Goal: Task Accomplishment & Management: Use online tool/utility

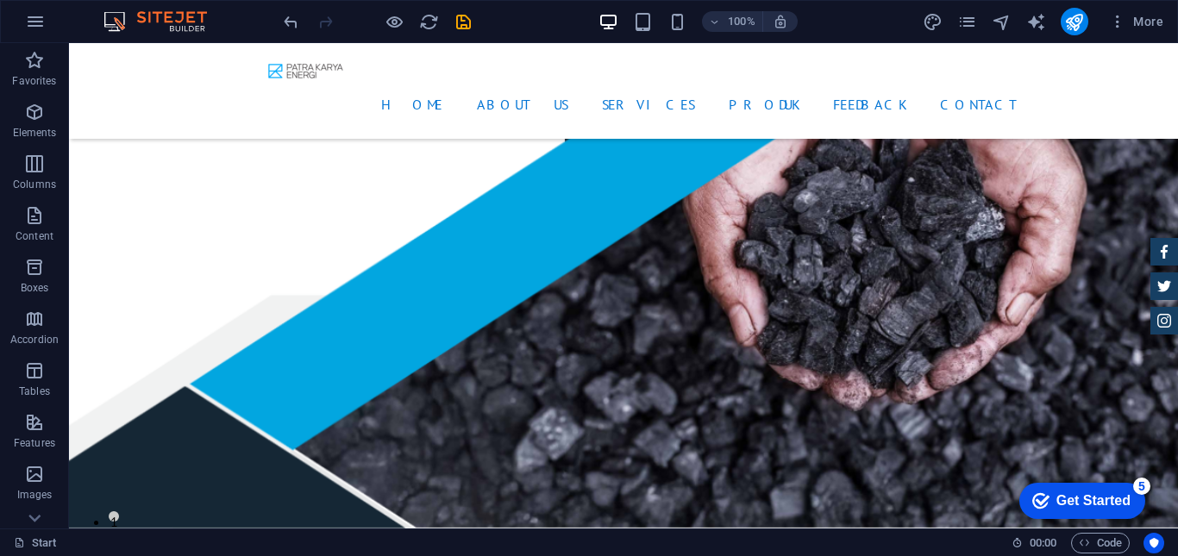
scroll to position [2708, 0]
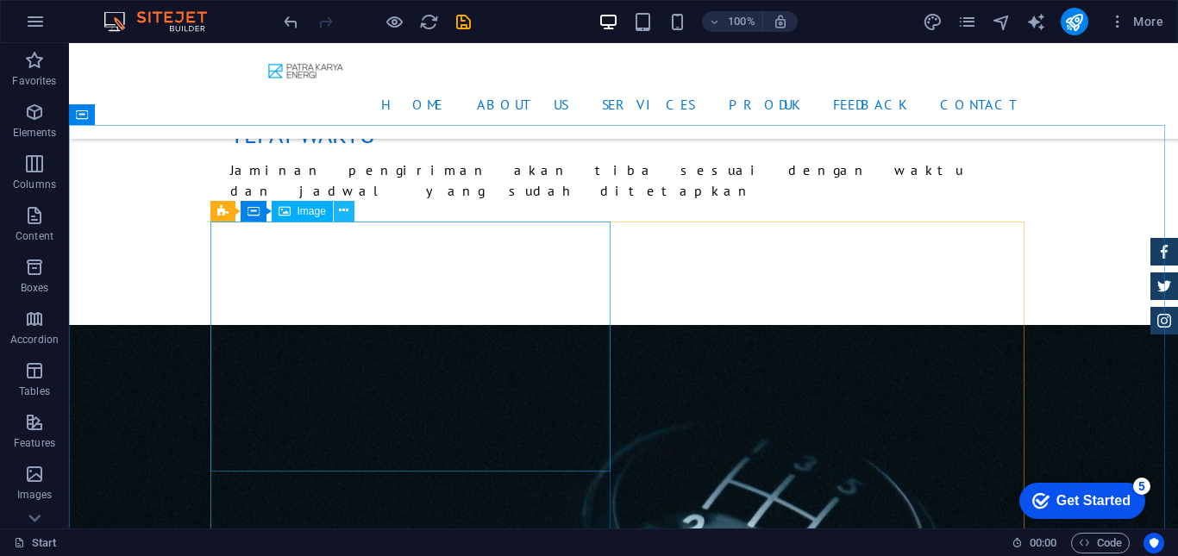
click at [340, 208] on icon at bounding box center [343, 211] width 9 height 18
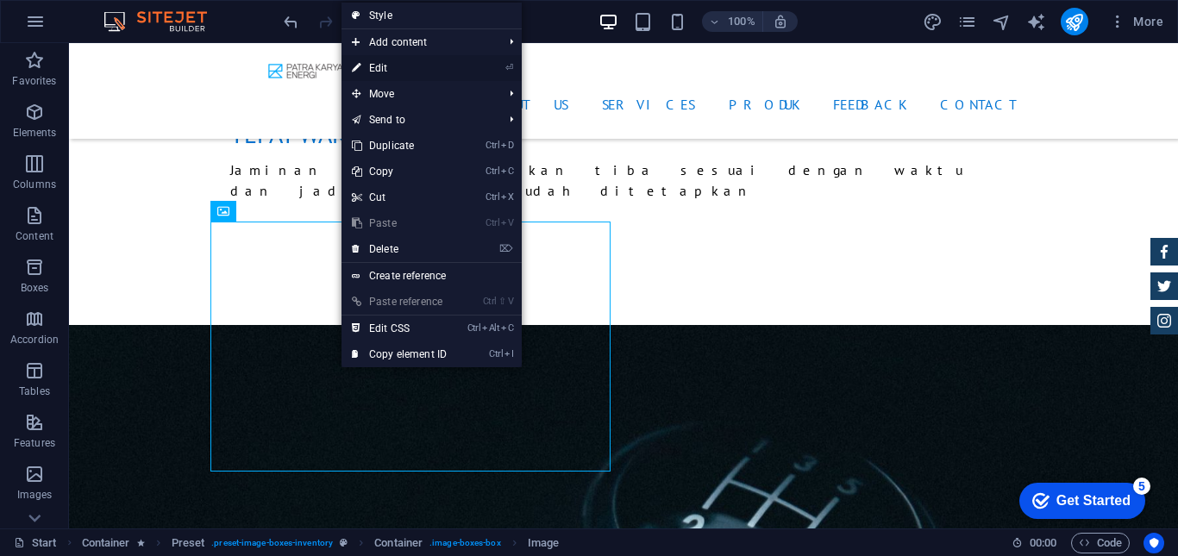
click at [367, 60] on link "⏎ Edit" at bounding box center [400, 68] width 116 height 26
select select "%"
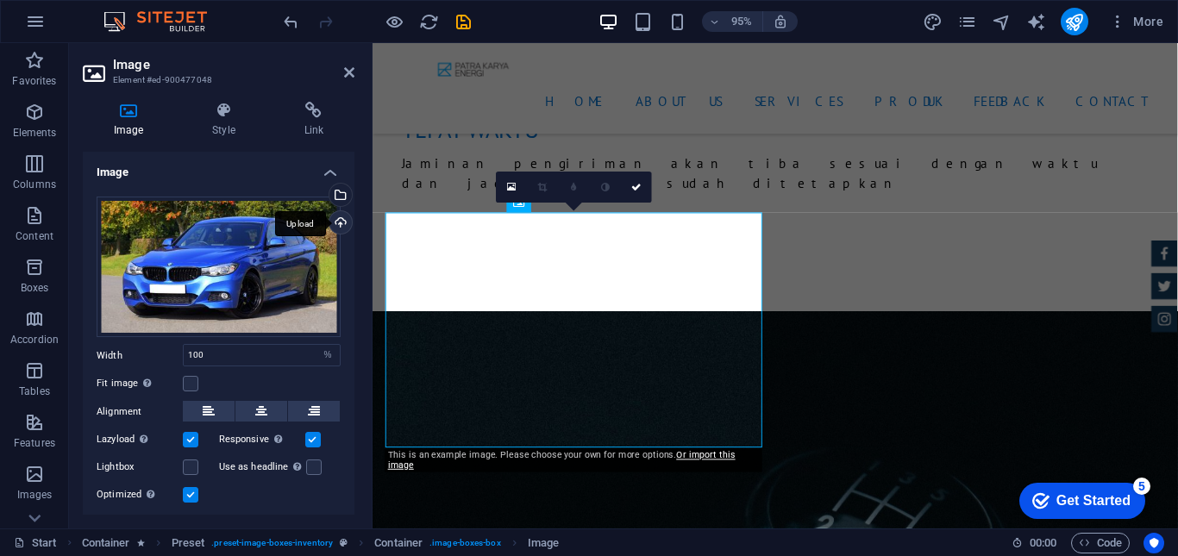
click at [334, 223] on div "Upload" at bounding box center [339, 224] width 26 height 26
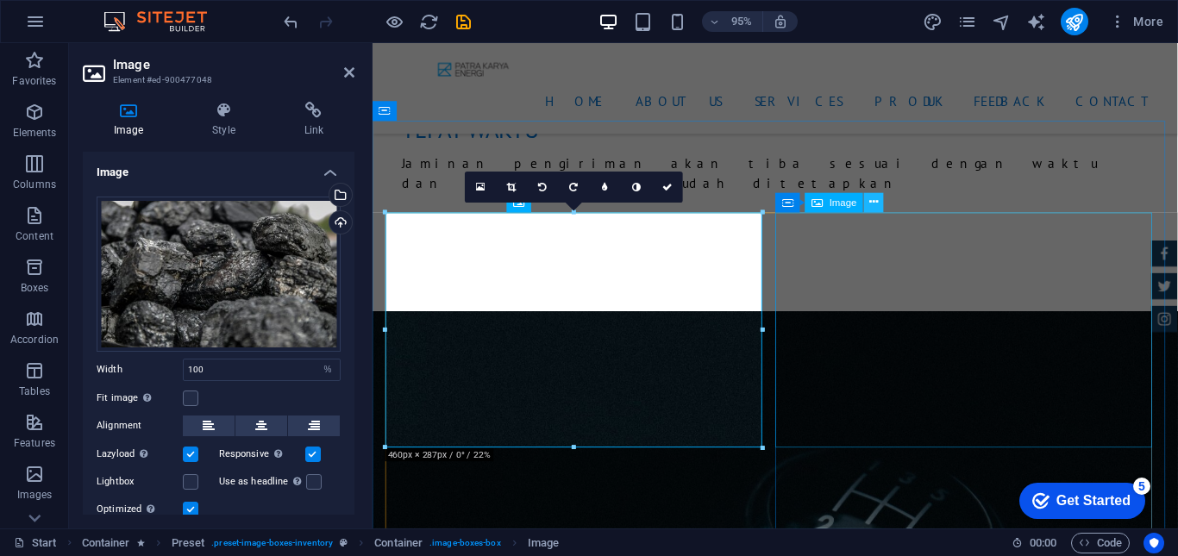
click at [875, 207] on icon at bounding box center [874, 202] width 9 height 17
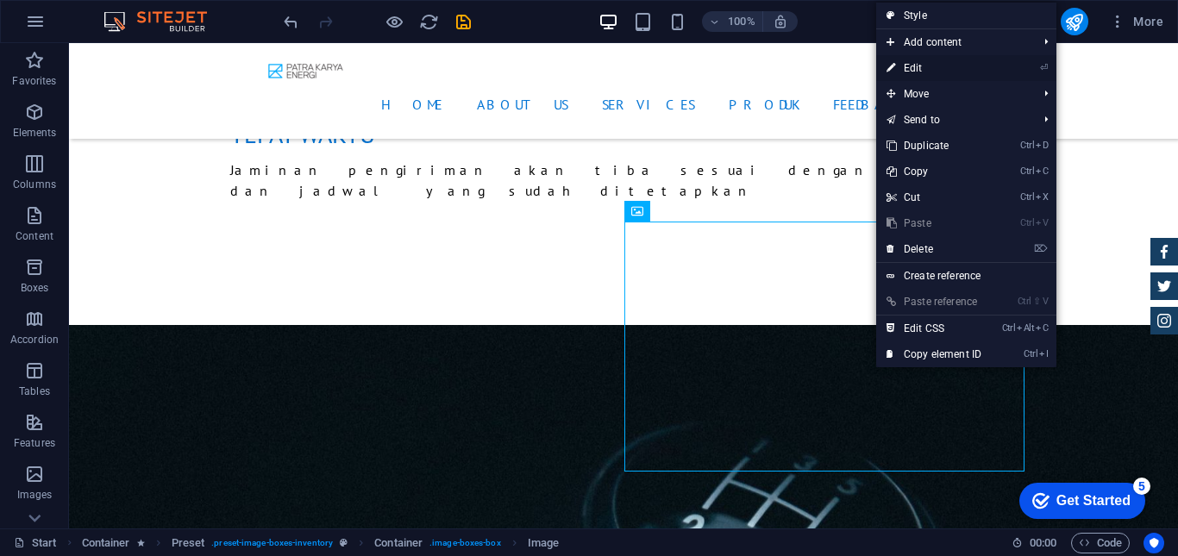
click at [904, 65] on link "⏎ Edit" at bounding box center [934, 68] width 116 height 26
select select "%"
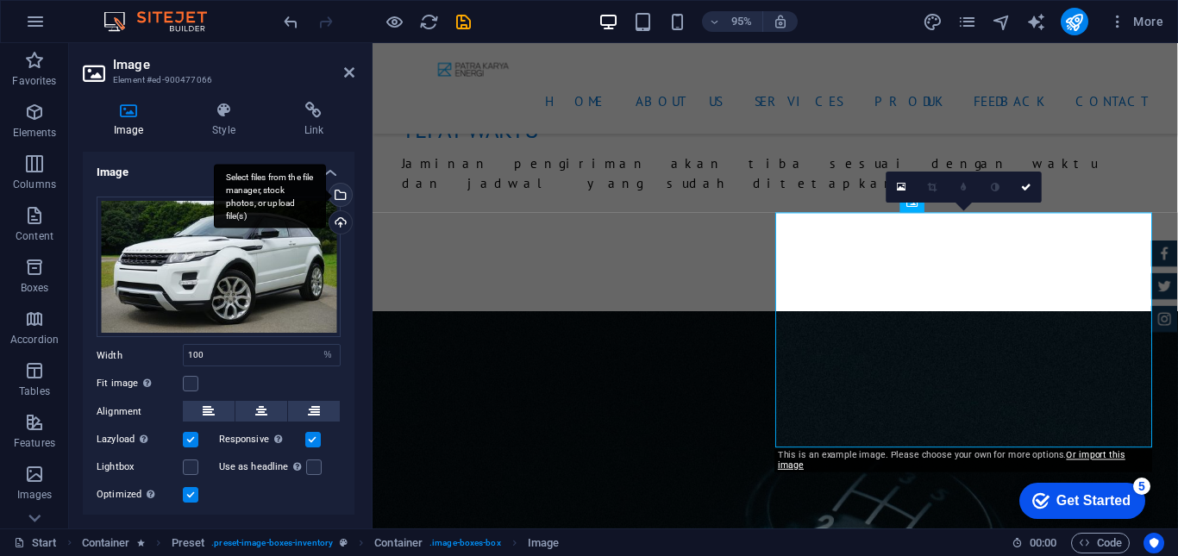
click at [340, 198] on div "Select files from the file manager, stock photos, or upload file(s)" at bounding box center [339, 197] width 26 height 26
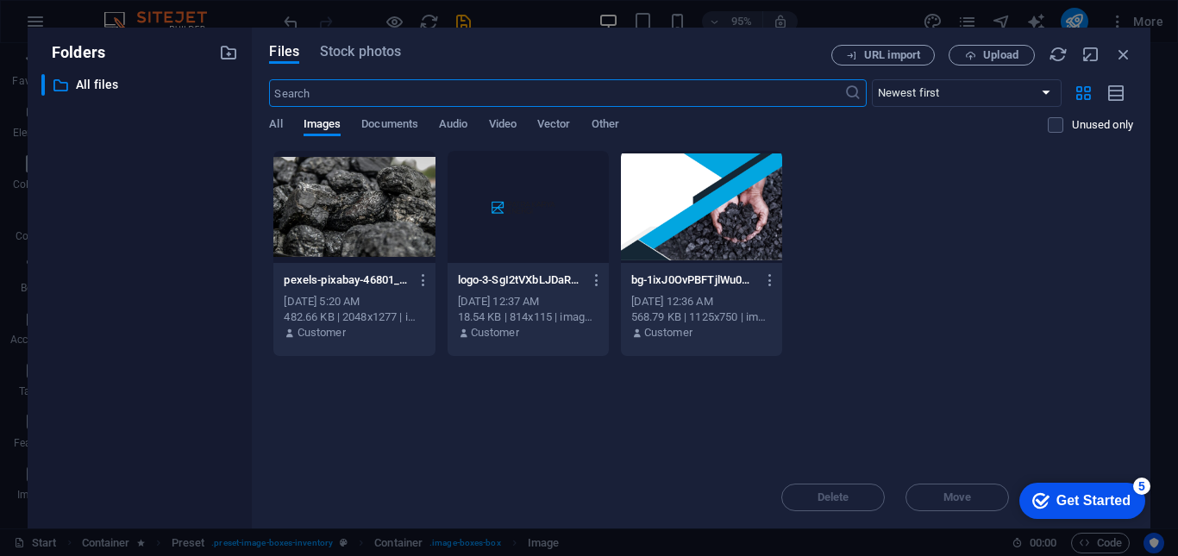
scroll to position [3184, 0]
click at [336, 200] on div at bounding box center [353, 207] width 161 height 112
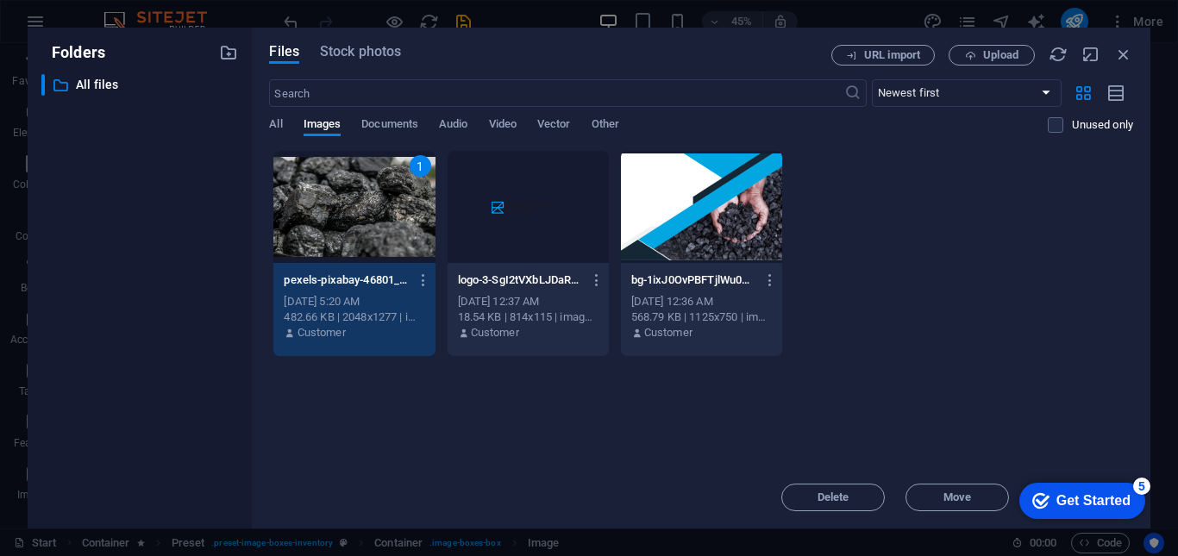
click at [373, 225] on div "1" at bounding box center [353, 207] width 161 height 112
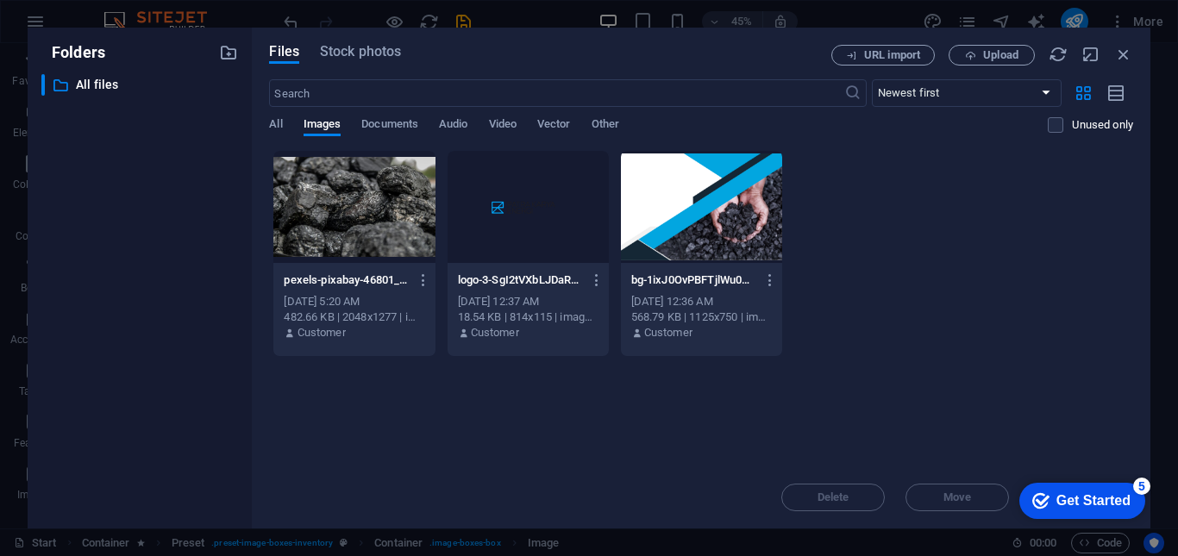
click at [373, 225] on div at bounding box center [353, 207] width 161 height 112
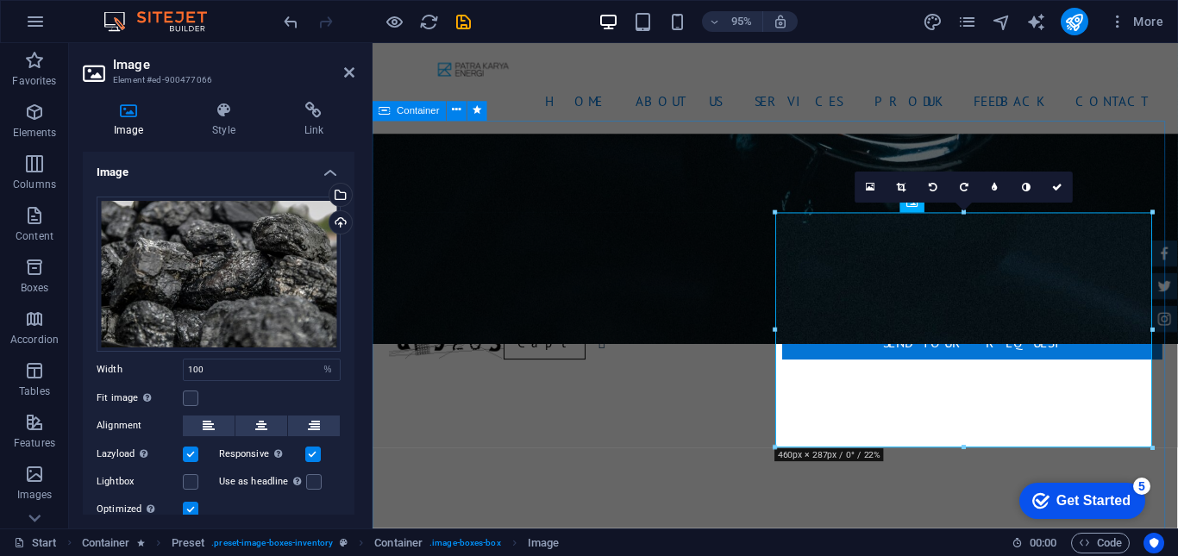
scroll to position [2708, 0]
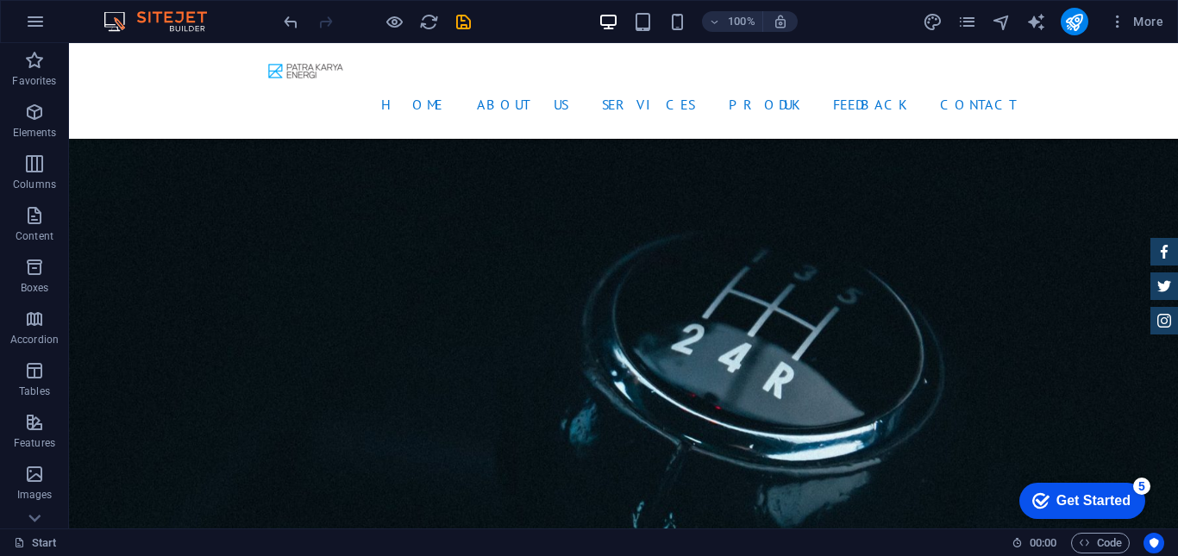
scroll to position [2926, 0]
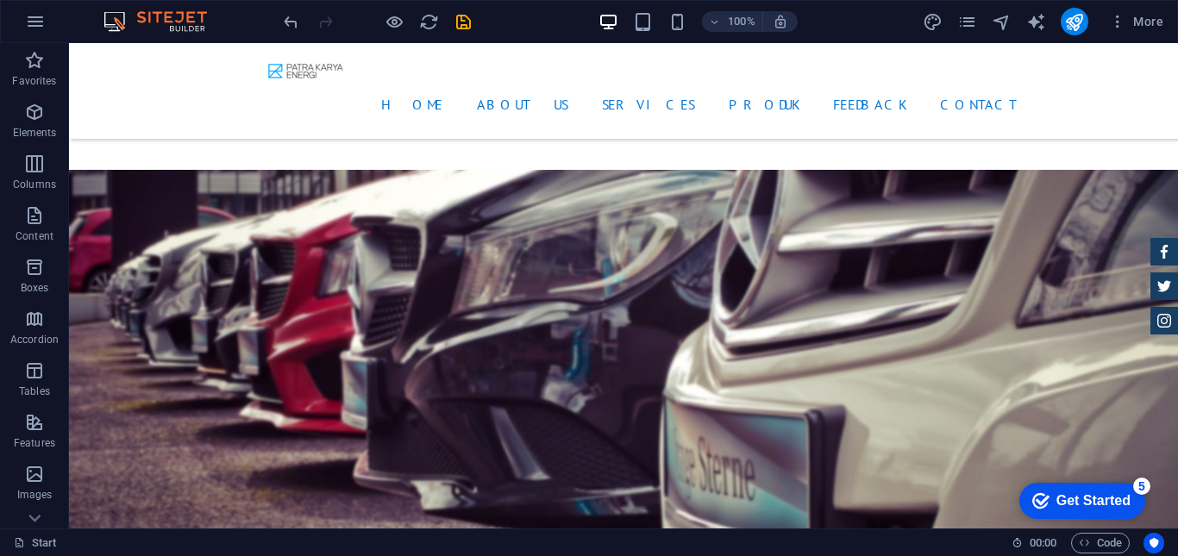
scroll to position [4156, 0]
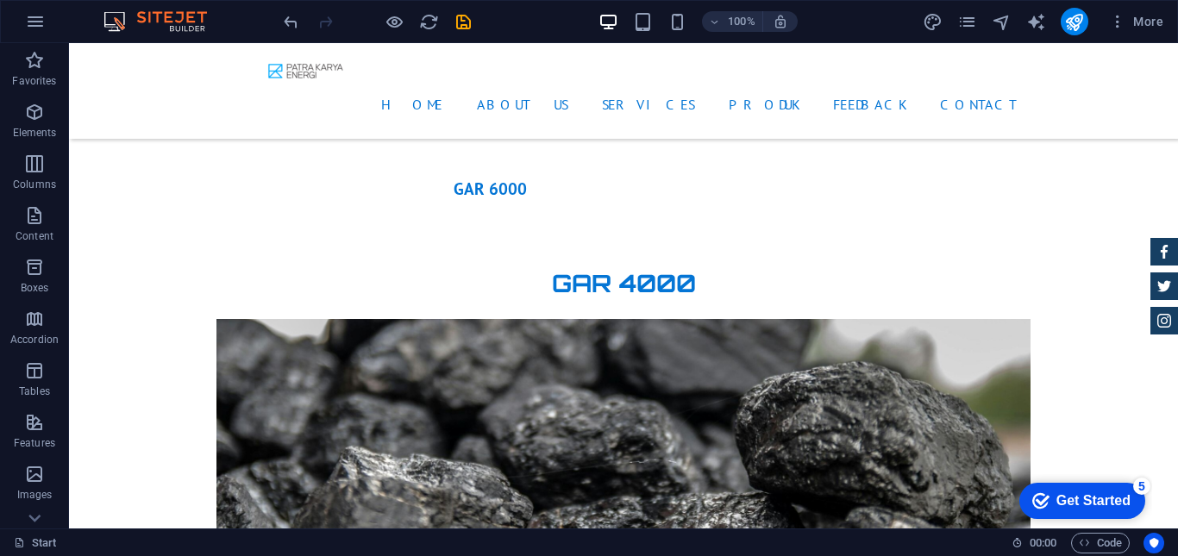
scroll to position [4950, 0]
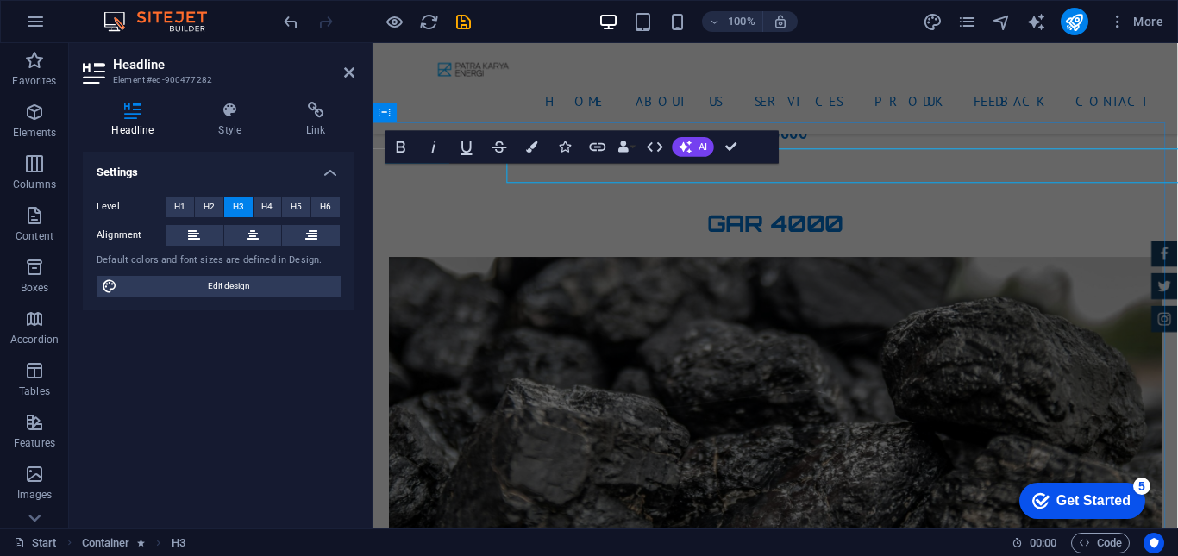
scroll to position [4968, 0]
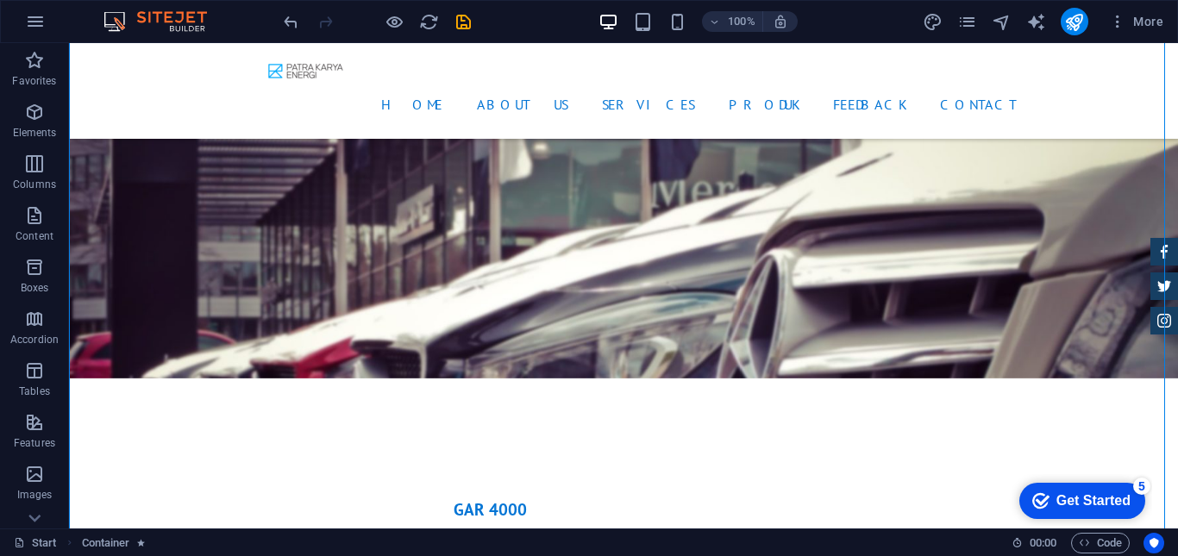
scroll to position [4441, 0]
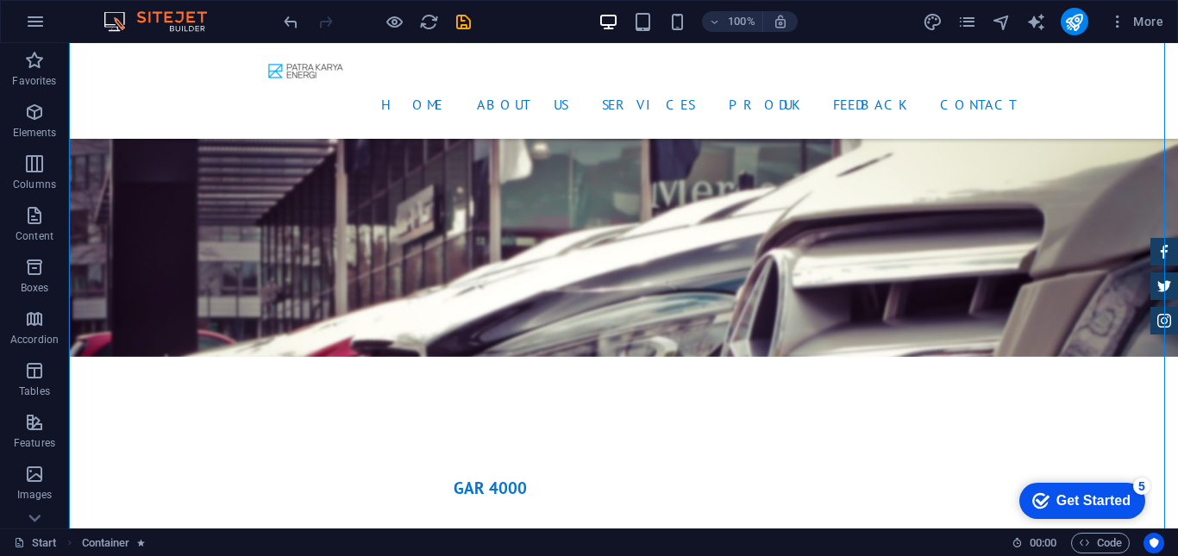
drag, startPoint x: 160, startPoint y: 273, endPoint x: 1045, endPoint y: 426, distance: 899.1
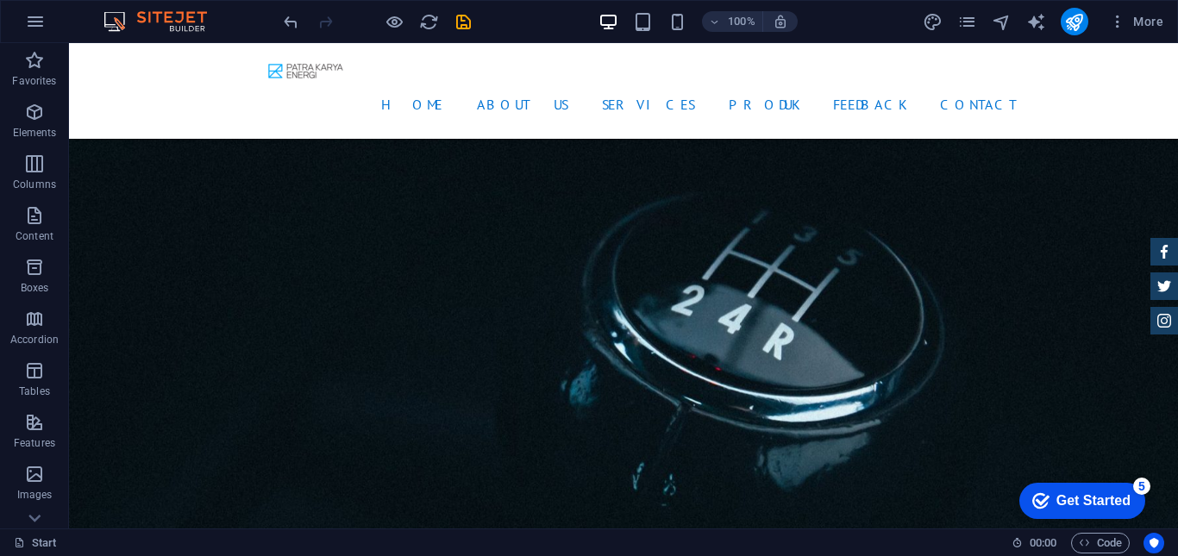
scroll to position [2923, 0]
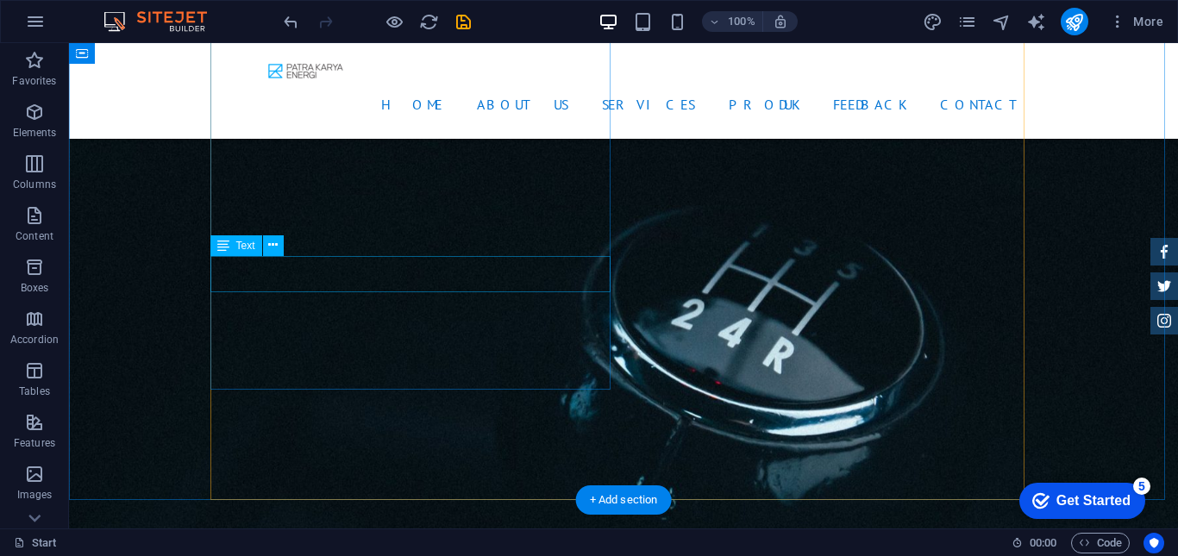
drag, startPoint x: 559, startPoint y: 276, endPoint x: 546, endPoint y: 275, distance: 13.0
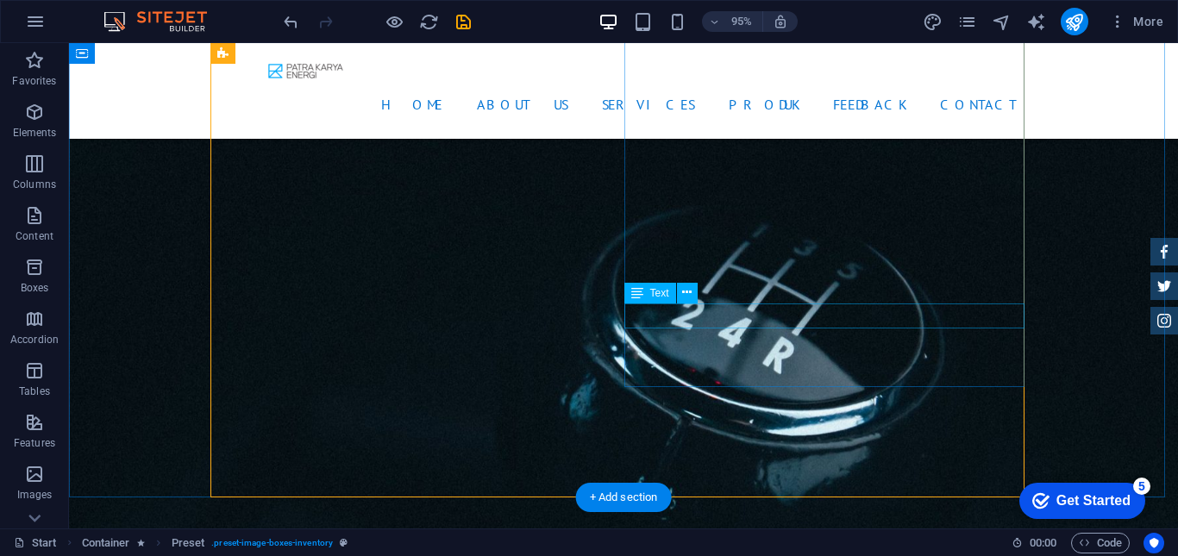
scroll to position [2926, 0]
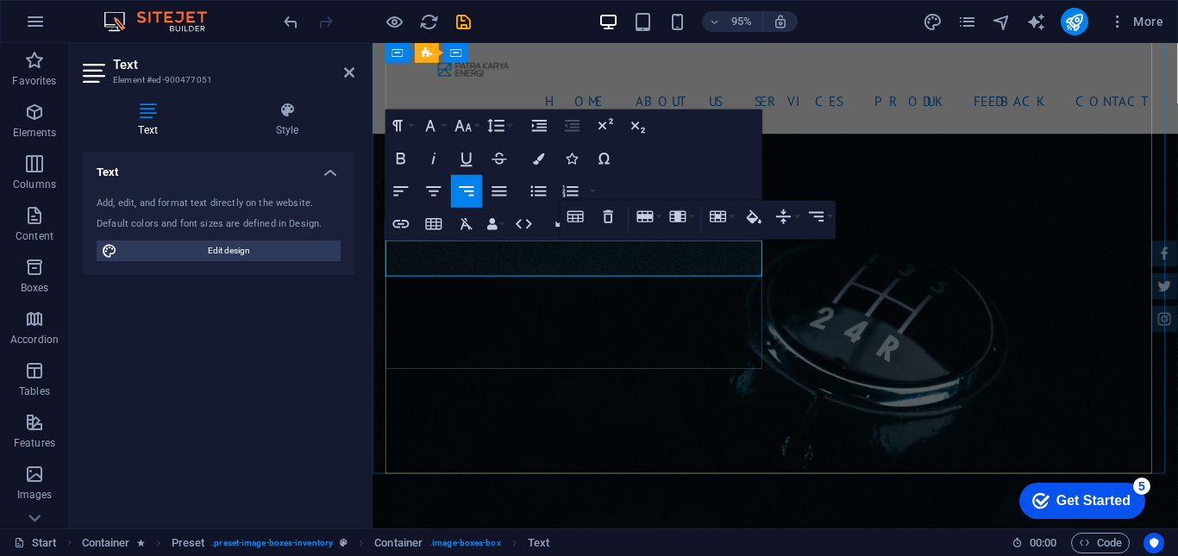
click at [398, 156] on icon "button" at bounding box center [401, 158] width 9 height 11
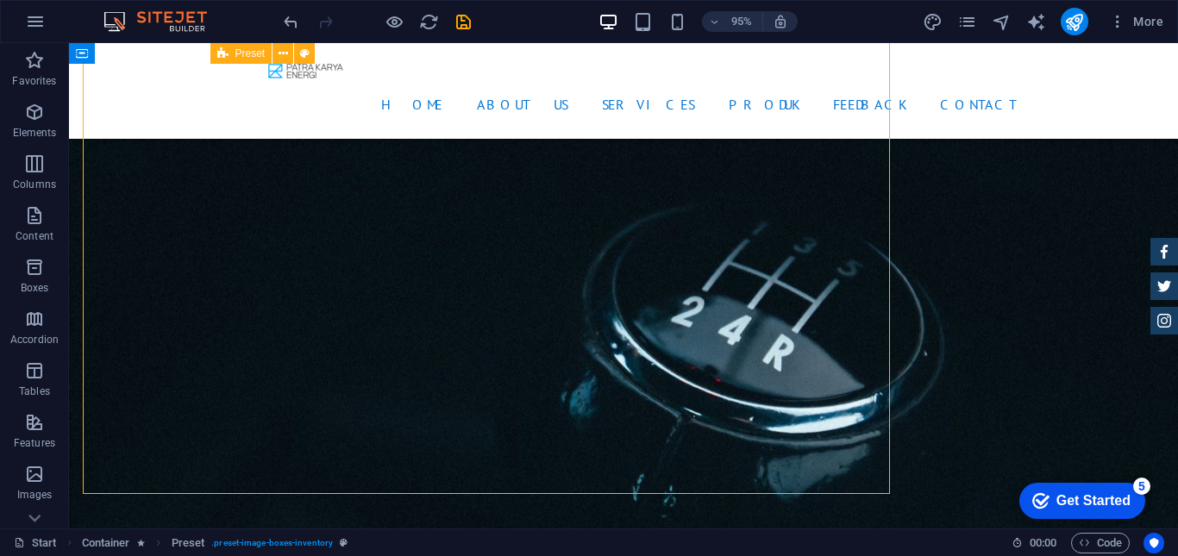
scroll to position [2928, 0]
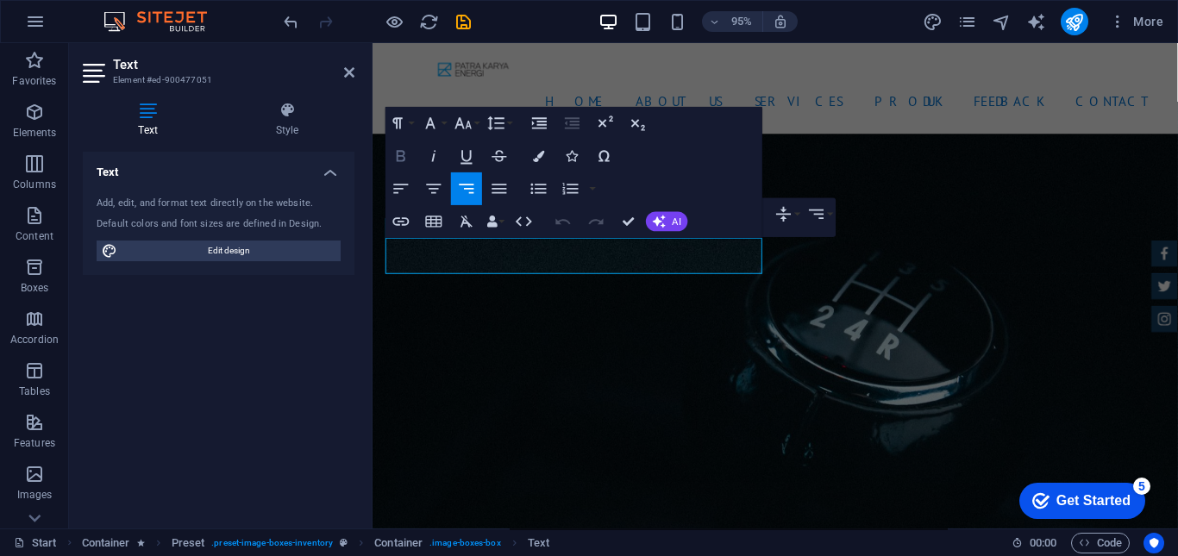
click at [412, 166] on button "Bold" at bounding box center [401, 156] width 31 height 33
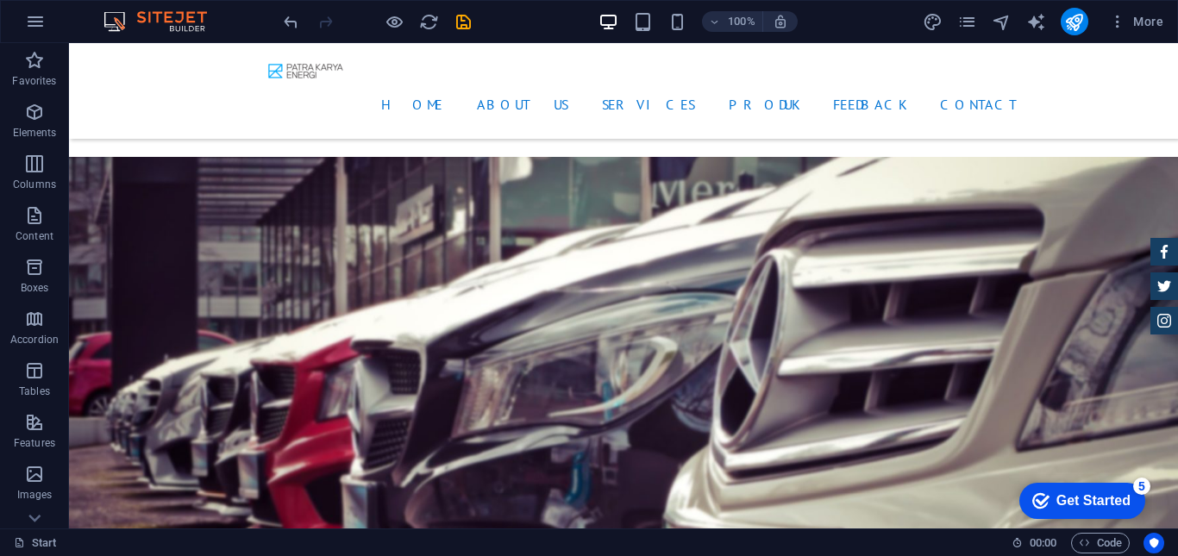
scroll to position [4142, 0]
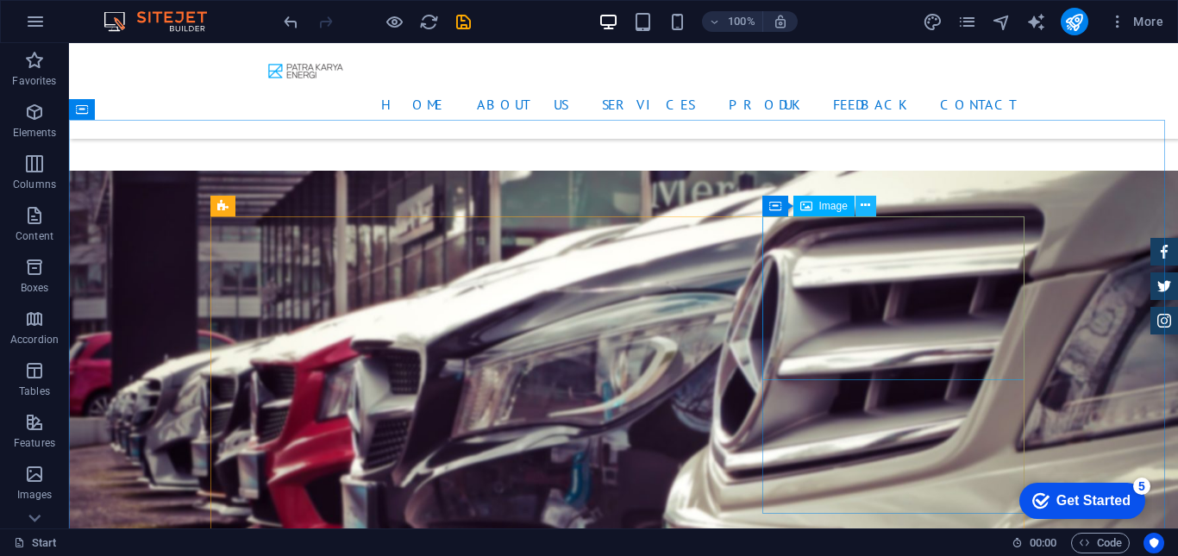
click at [870, 209] on icon at bounding box center [865, 206] width 9 height 18
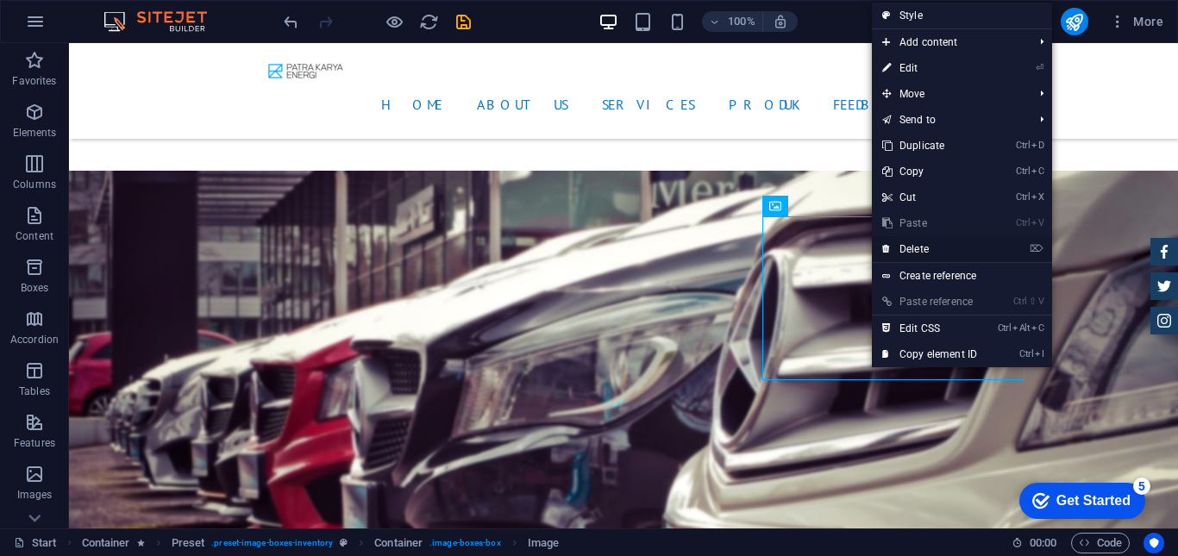
click at [916, 244] on link "⌦ Delete" at bounding box center [930, 249] width 116 height 26
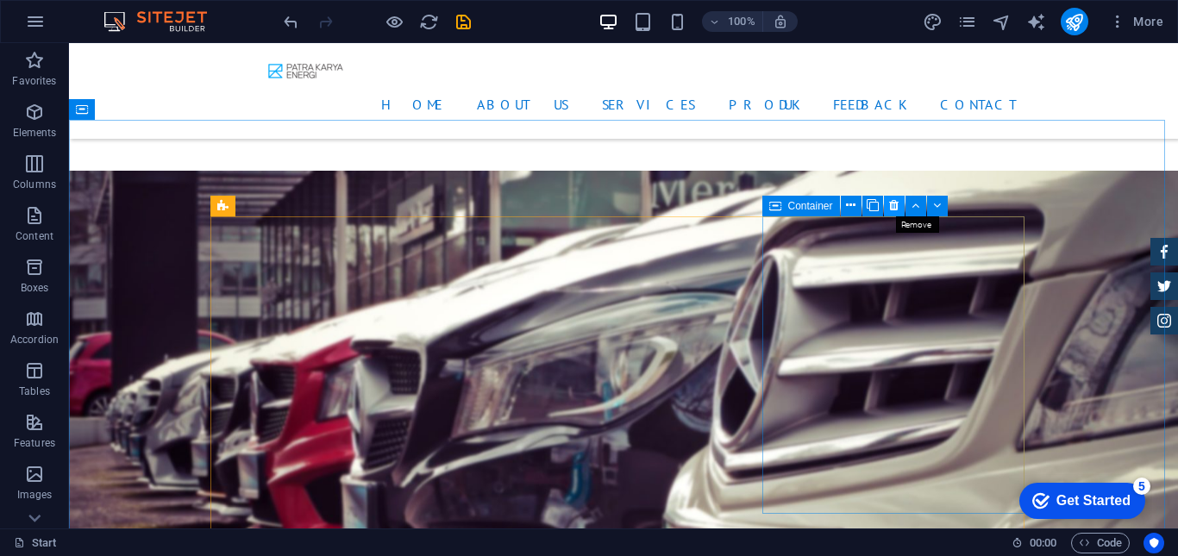
click at [895, 207] on icon at bounding box center [893, 206] width 9 height 18
click at [895, 208] on icon at bounding box center [893, 206] width 9 height 18
click at [893, 209] on icon at bounding box center [893, 206] width 9 height 18
click at [892, 207] on icon at bounding box center [893, 206] width 9 height 18
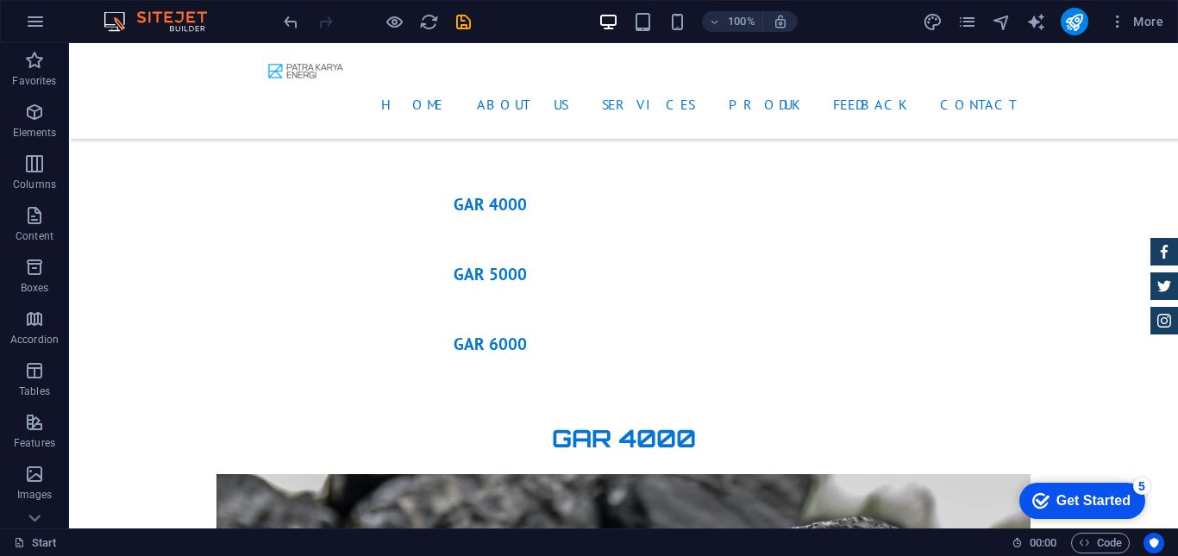
scroll to position [4711, 0]
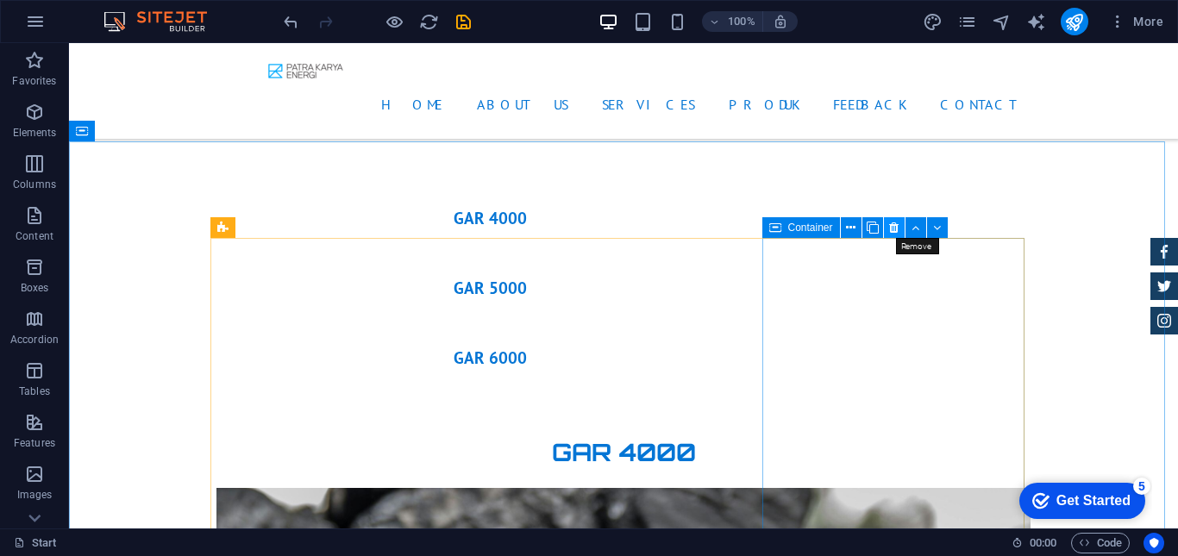
click at [890, 226] on icon at bounding box center [893, 228] width 9 height 18
click at [891, 222] on icon at bounding box center [893, 228] width 9 height 18
click at [888, 223] on button at bounding box center [894, 227] width 21 height 21
click at [892, 223] on icon at bounding box center [893, 228] width 9 height 18
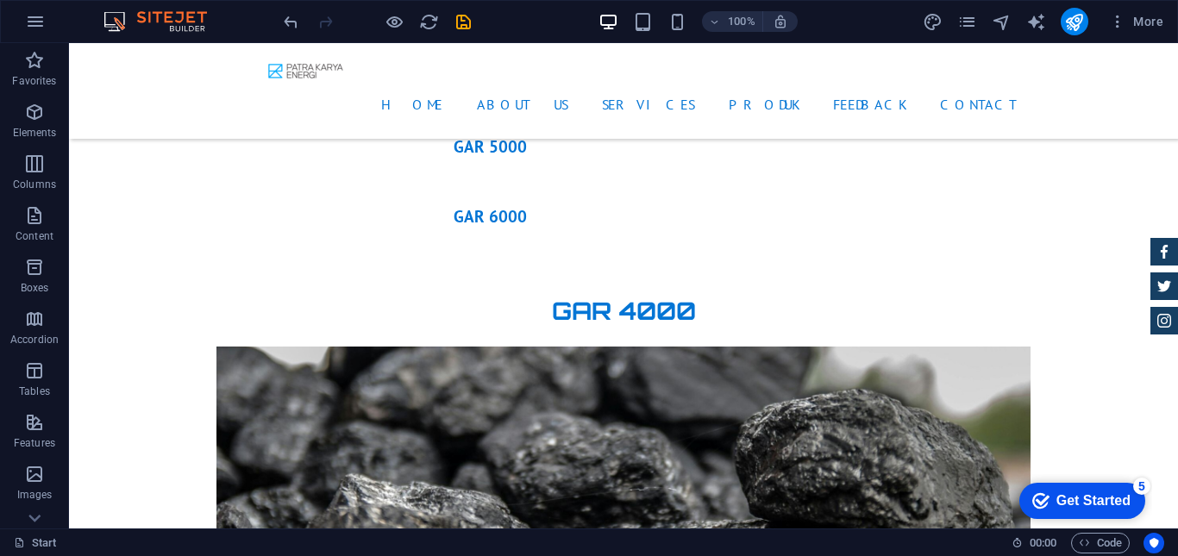
scroll to position [4750, 0]
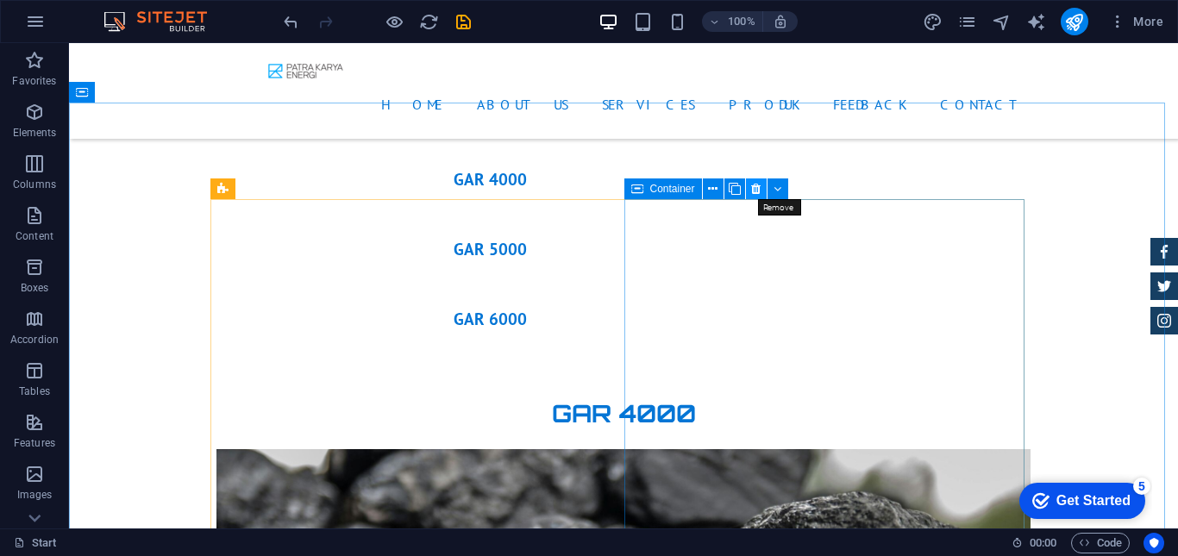
click at [758, 195] on icon at bounding box center [755, 189] width 9 height 18
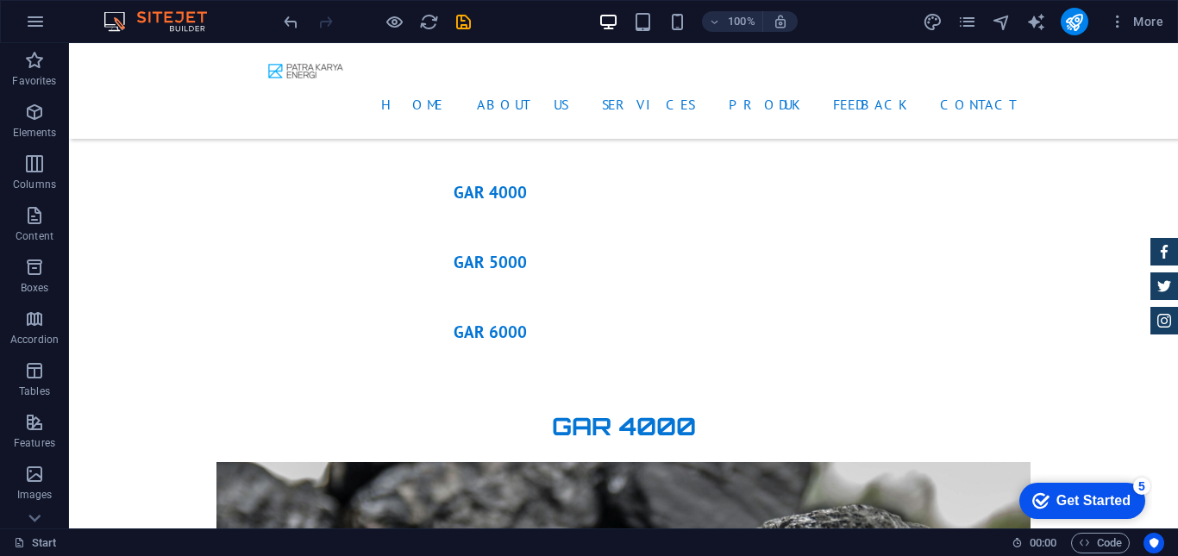
scroll to position [4724, 0]
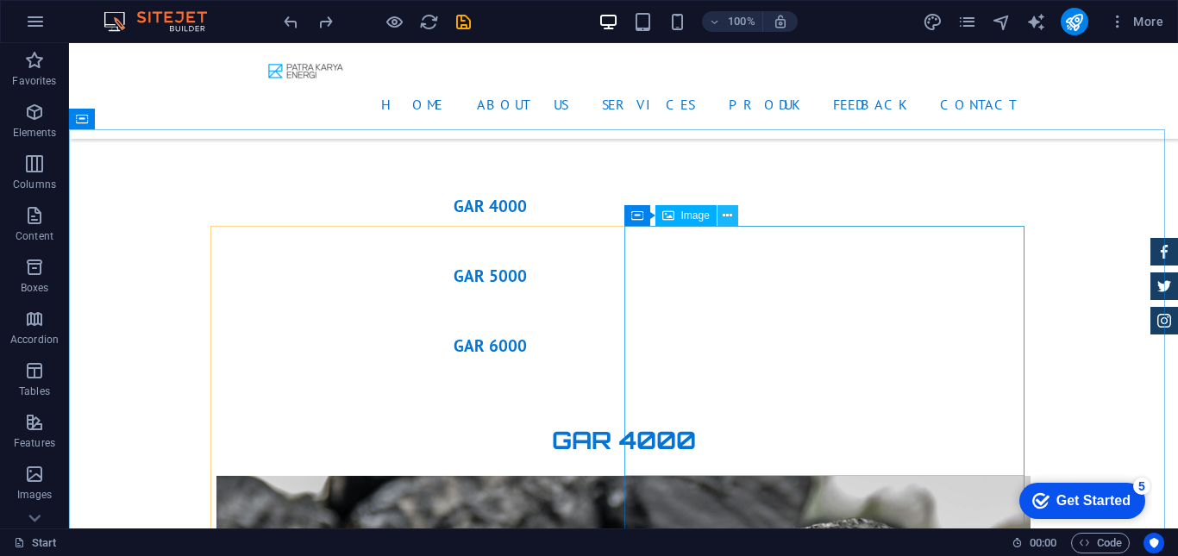
click at [725, 217] on icon at bounding box center [727, 216] width 9 height 18
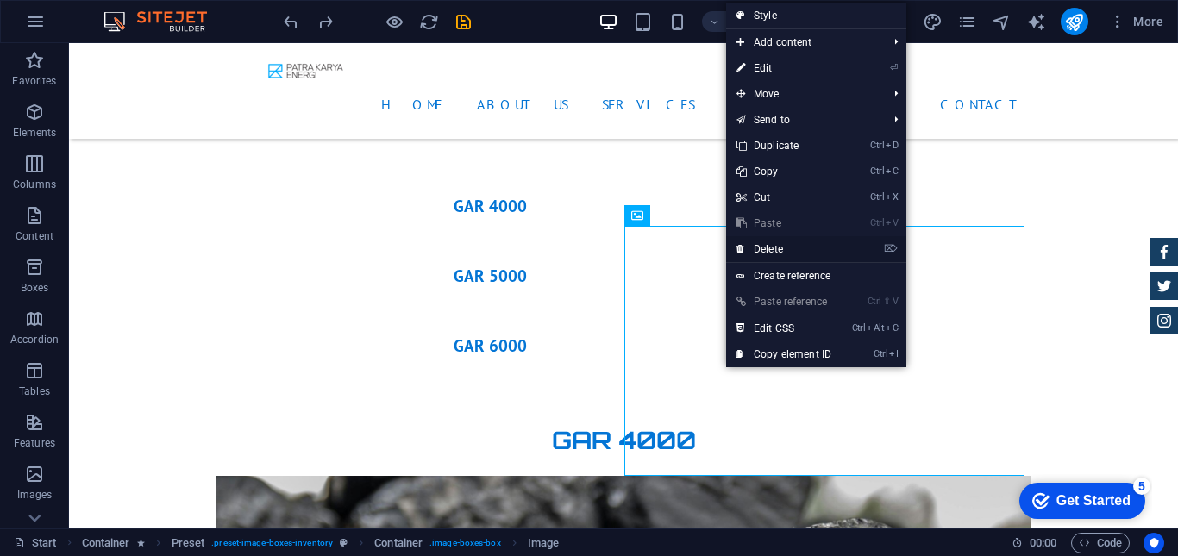
click at [763, 253] on link "⌦ Delete" at bounding box center [784, 249] width 116 height 26
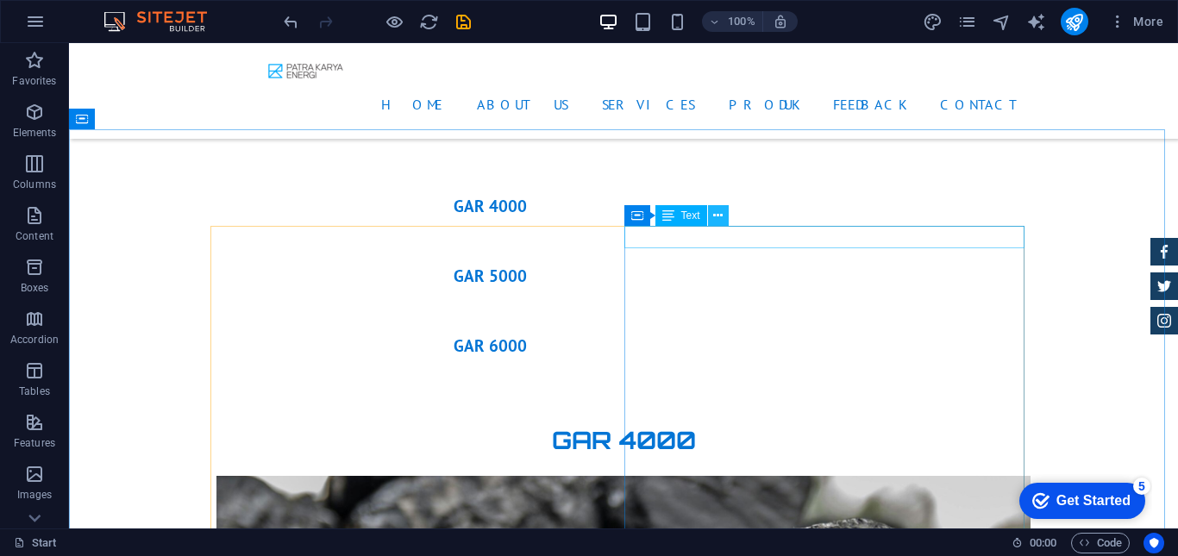
click at [714, 217] on icon at bounding box center [717, 216] width 9 height 18
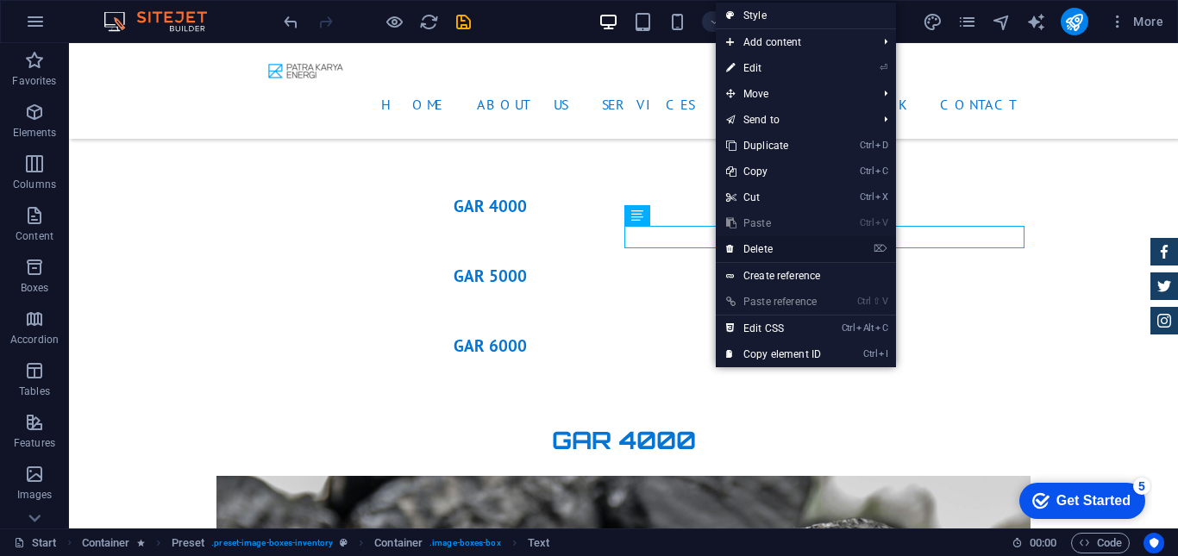
click at [748, 247] on link "⌦ Delete" at bounding box center [774, 249] width 116 height 26
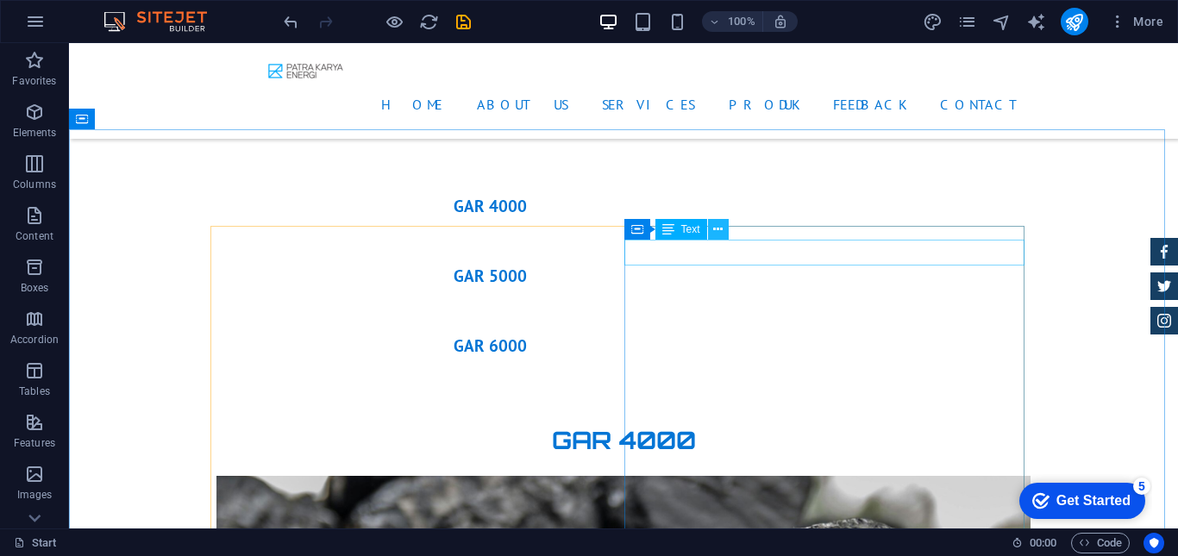
click at [713, 226] on icon at bounding box center [717, 230] width 9 height 18
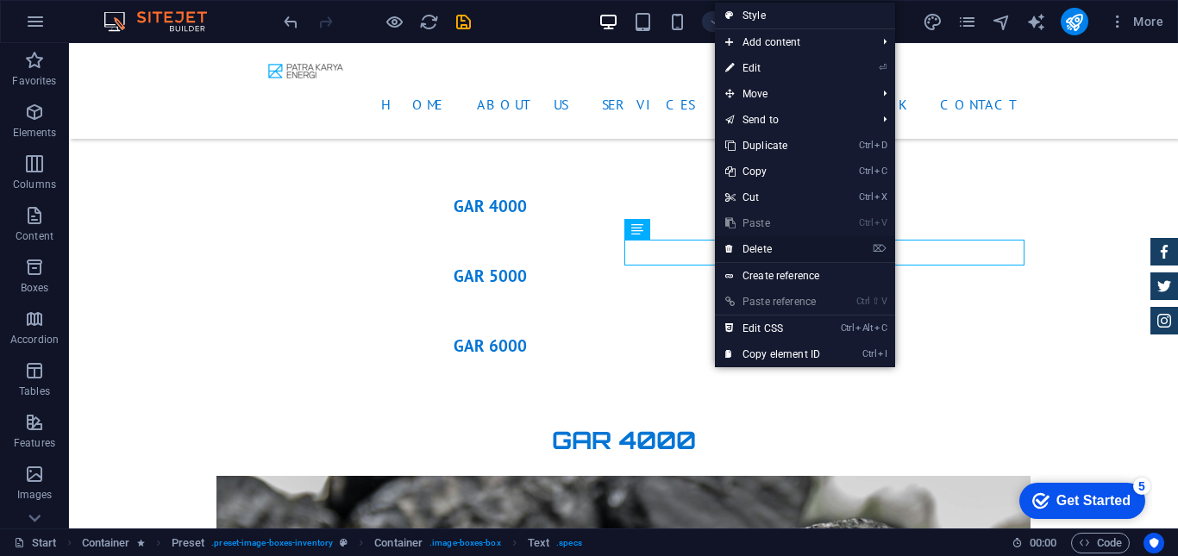
click at [746, 252] on link "⌦ Delete" at bounding box center [773, 249] width 116 height 26
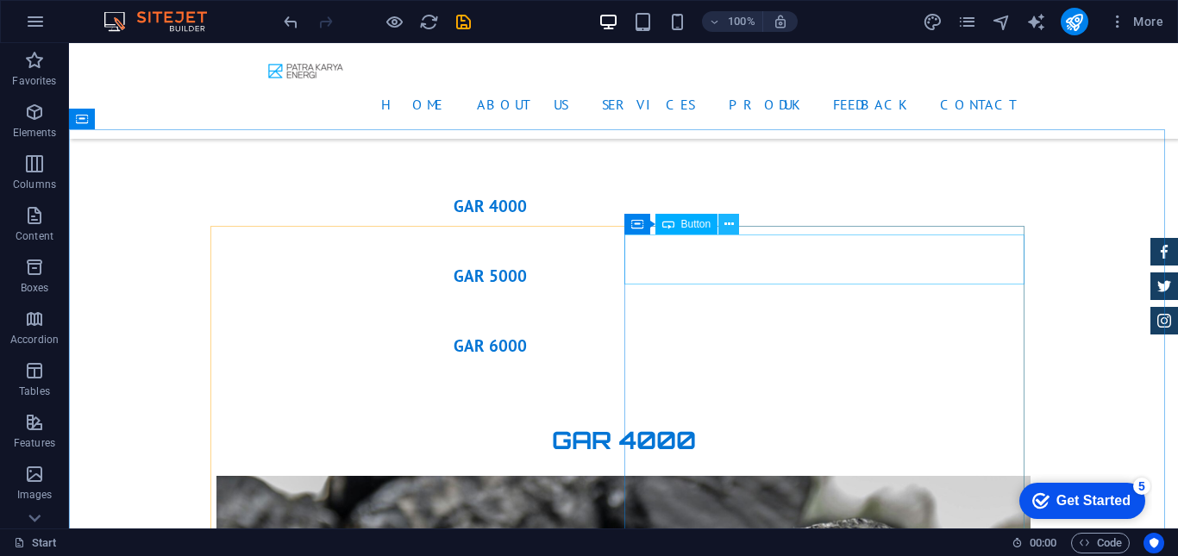
click at [727, 226] on icon at bounding box center [729, 225] width 9 height 18
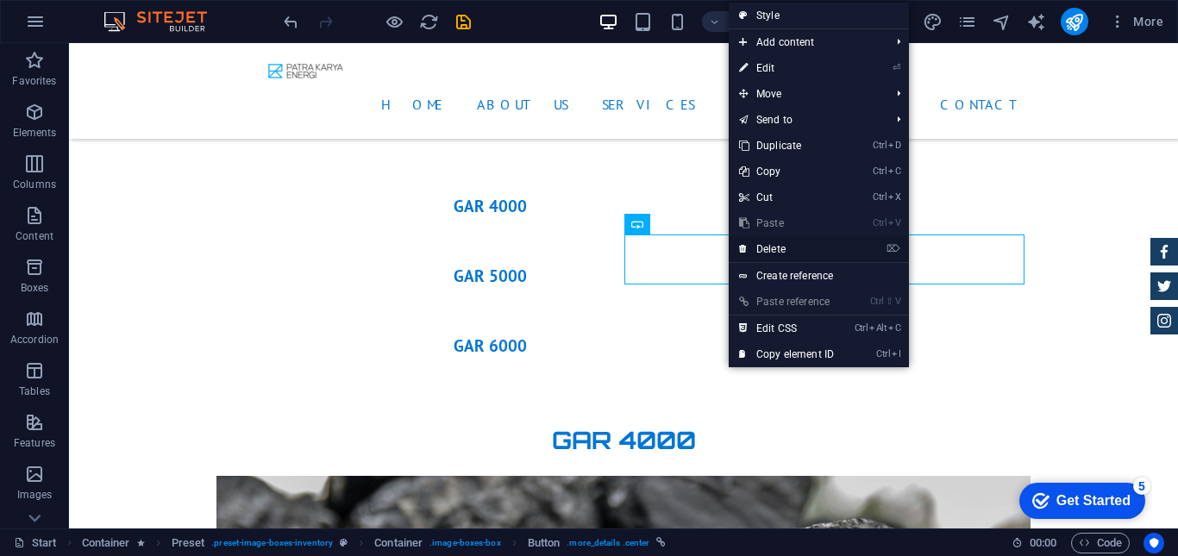
click at [750, 248] on link "⌦ Delete" at bounding box center [787, 249] width 116 height 26
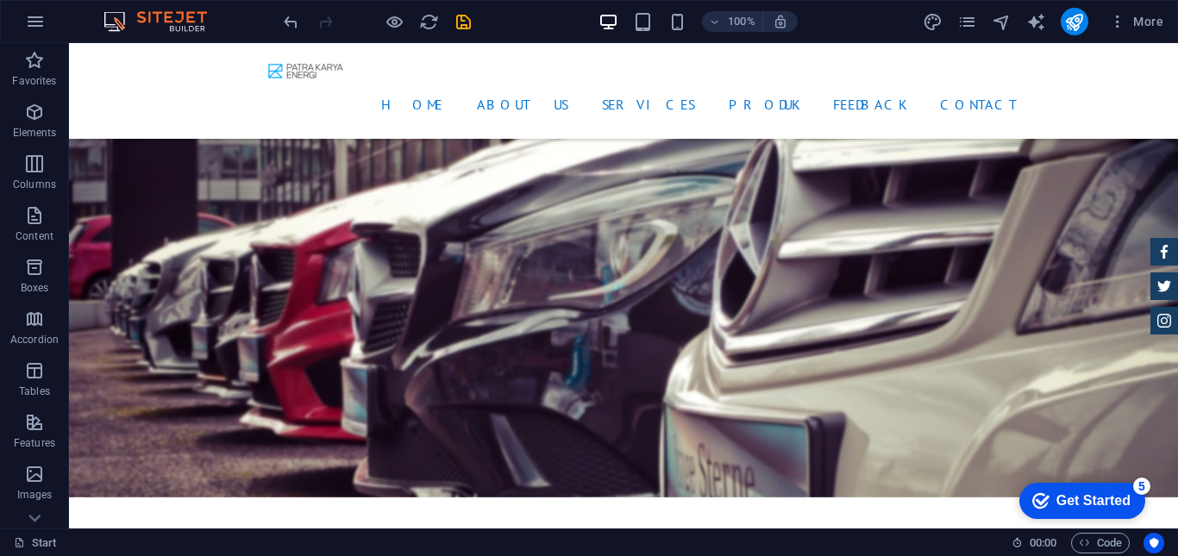
scroll to position [4134, 0]
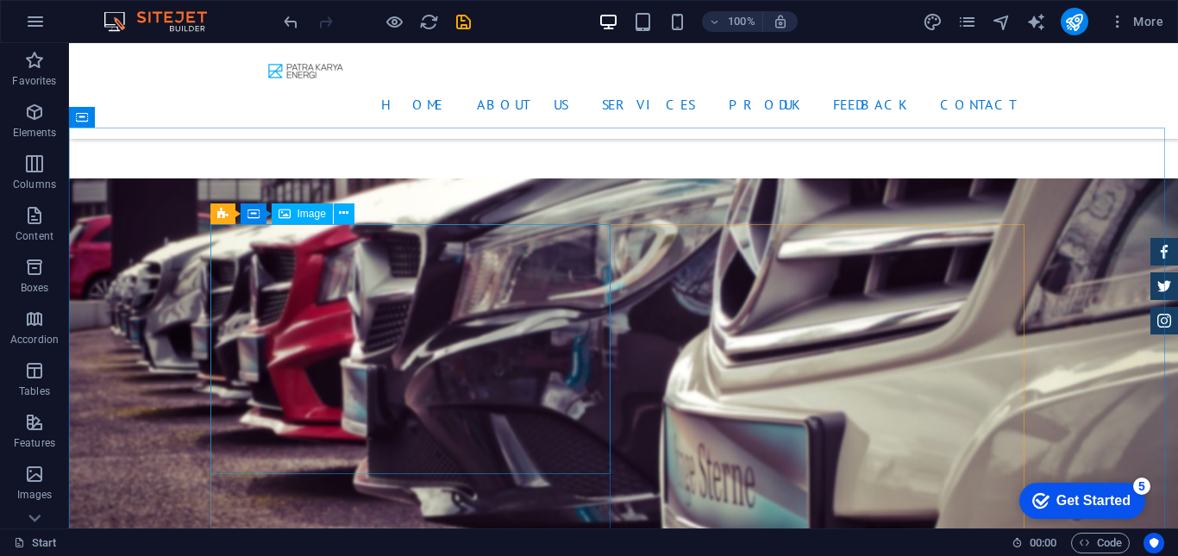
click at [306, 216] on span "Image" at bounding box center [312, 214] width 28 height 10
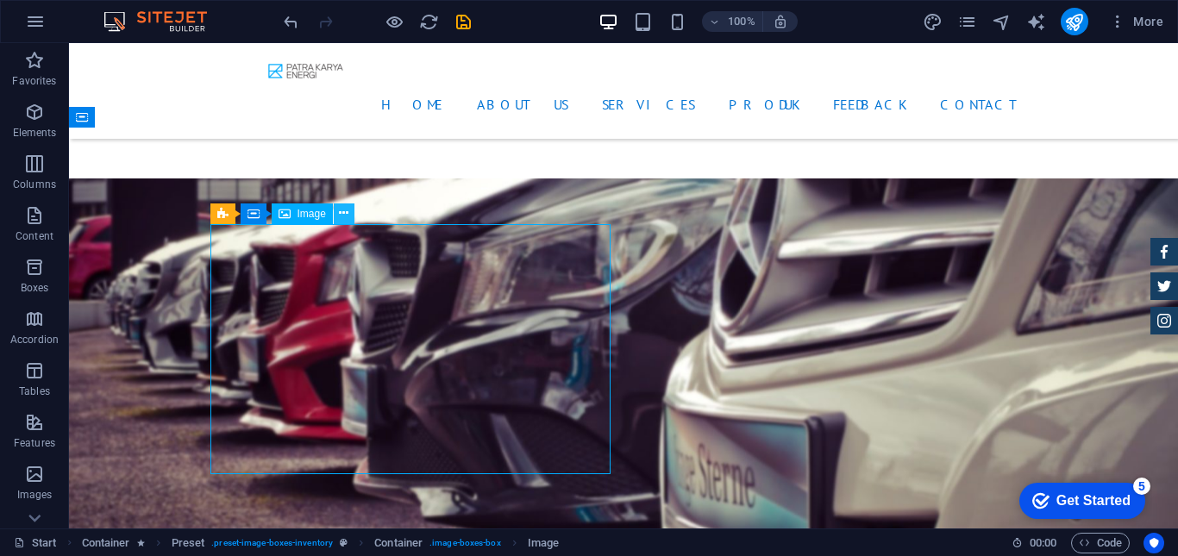
click at [339, 216] on icon at bounding box center [343, 213] width 9 height 18
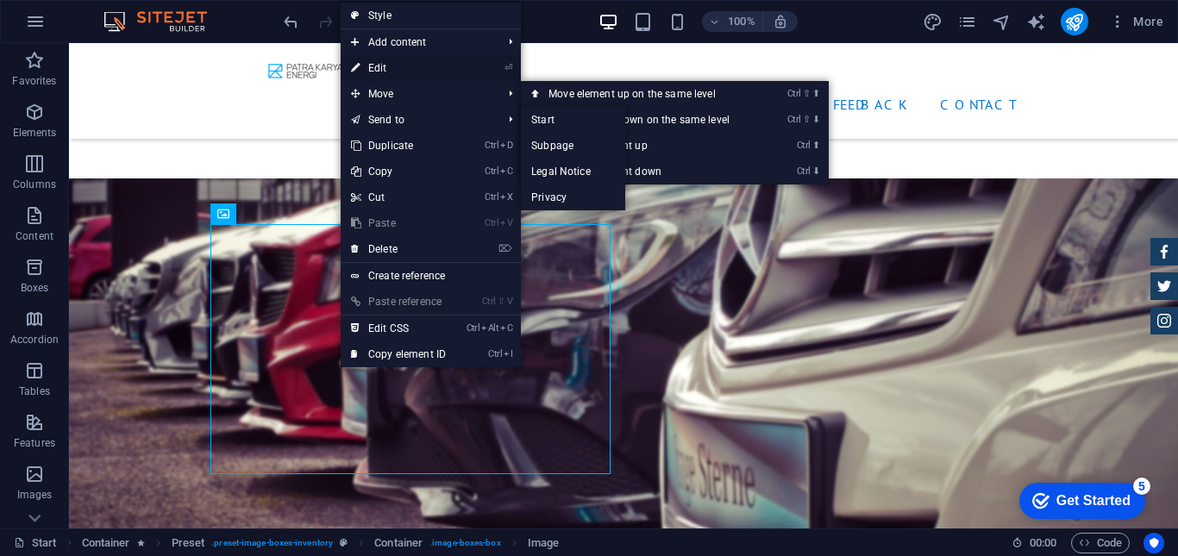
click at [387, 73] on link "⏎ Edit" at bounding box center [399, 68] width 116 height 26
select select "%"
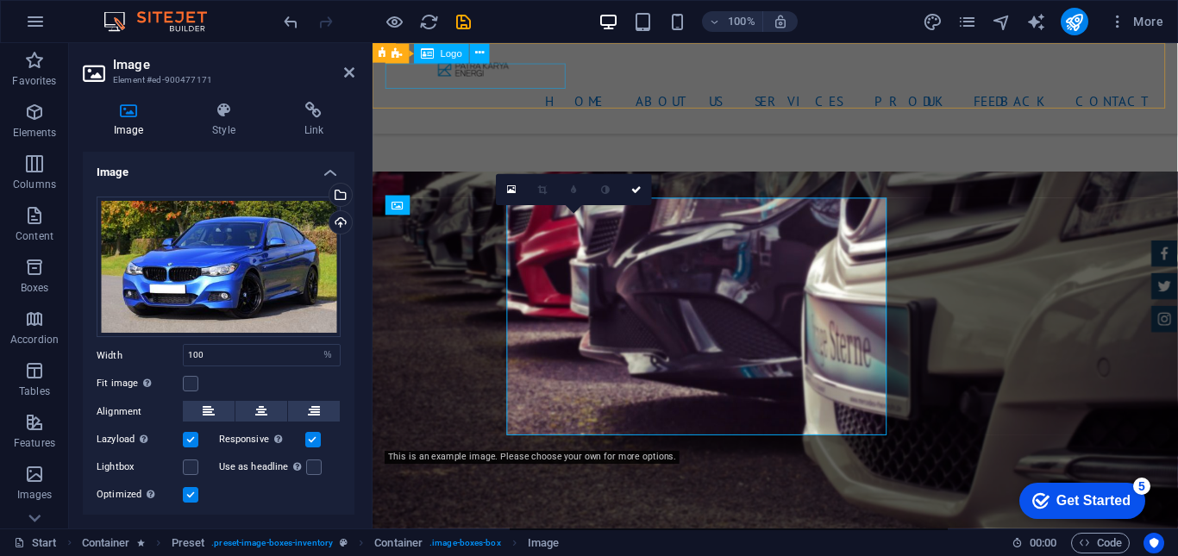
scroll to position [4153, 0]
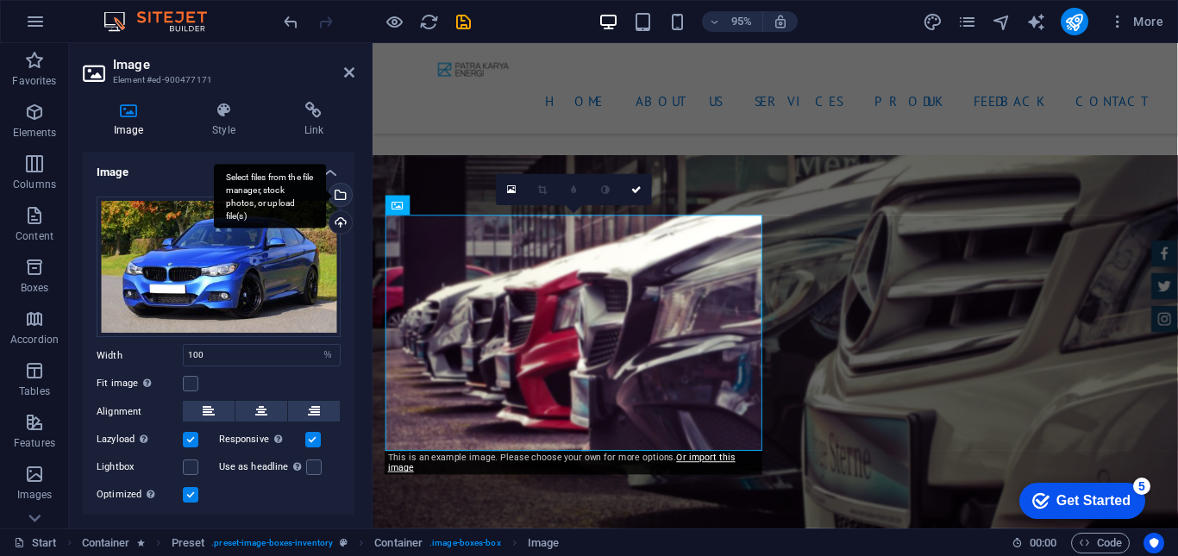
click at [326, 194] on div "Select files from the file manager, stock photos, or upload file(s)" at bounding box center [270, 196] width 112 height 65
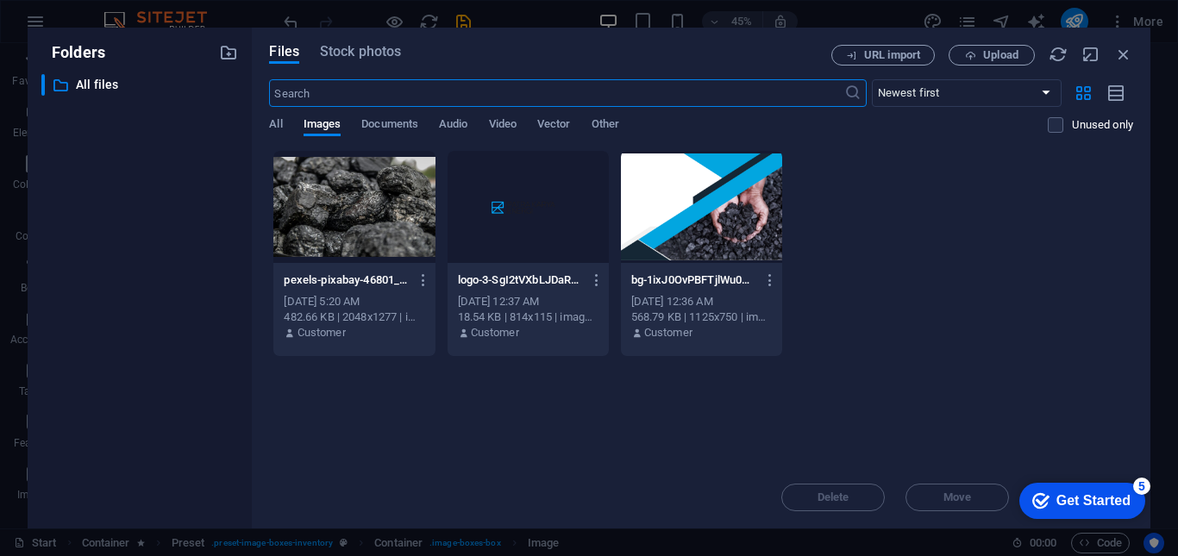
scroll to position [4610, 0]
click at [341, 196] on div at bounding box center [353, 207] width 161 height 112
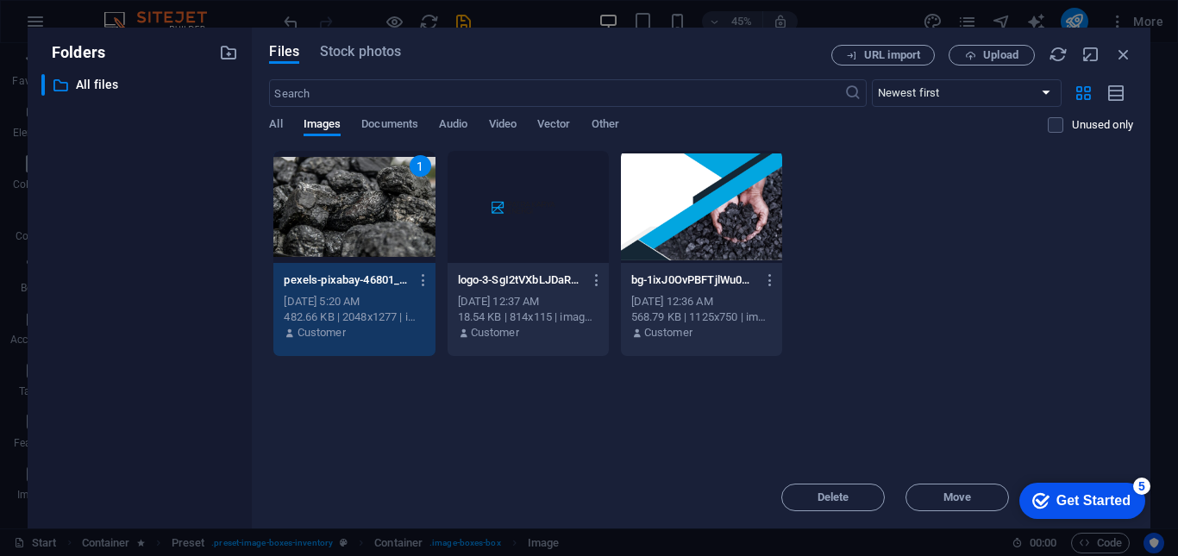
click at [371, 214] on div "1" at bounding box center [353, 207] width 161 height 112
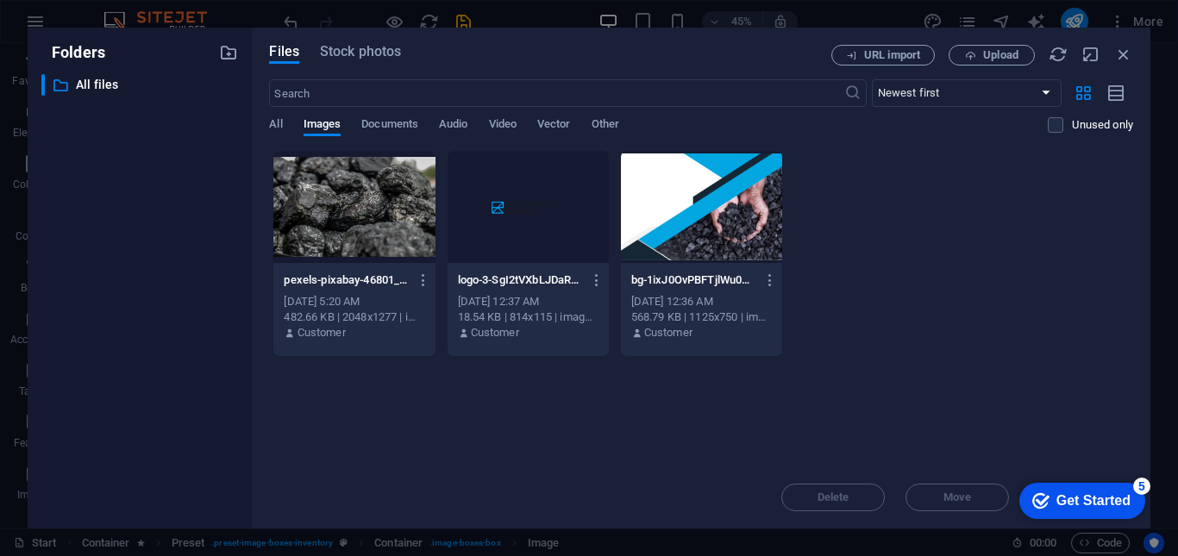
click at [371, 214] on div at bounding box center [353, 207] width 161 height 112
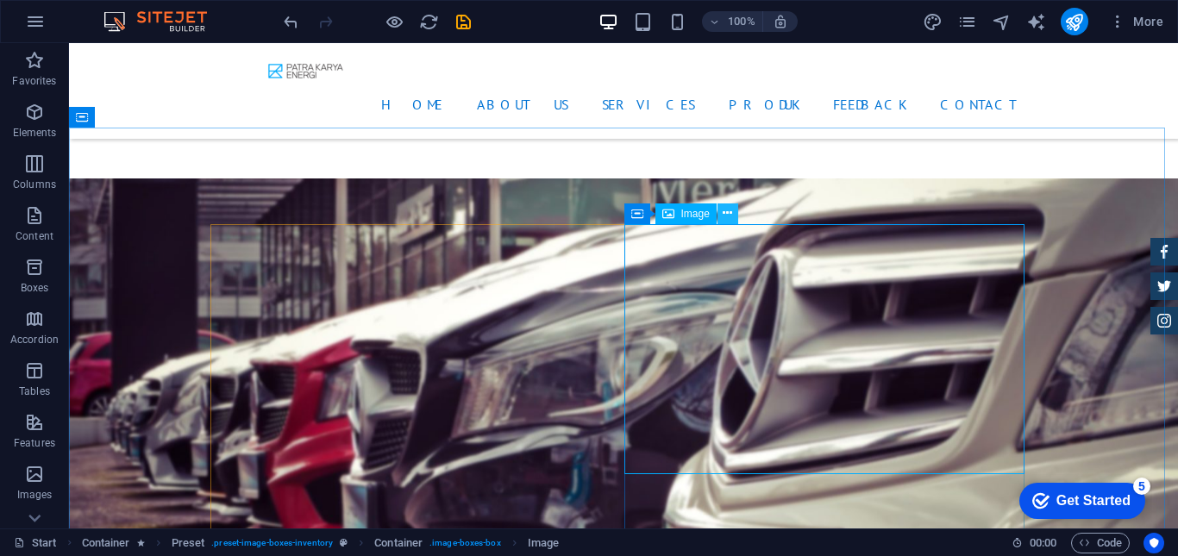
click at [730, 217] on icon at bounding box center [727, 213] width 9 height 18
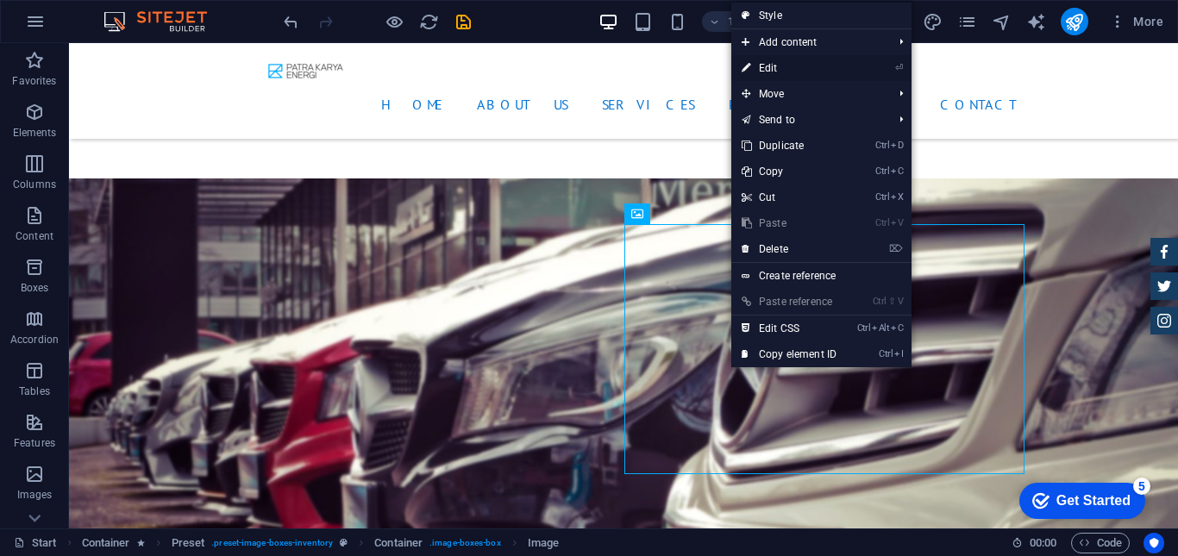
click at [771, 66] on link "⏎ Edit" at bounding box center [789, 68] width 116 height 26
select select "%"
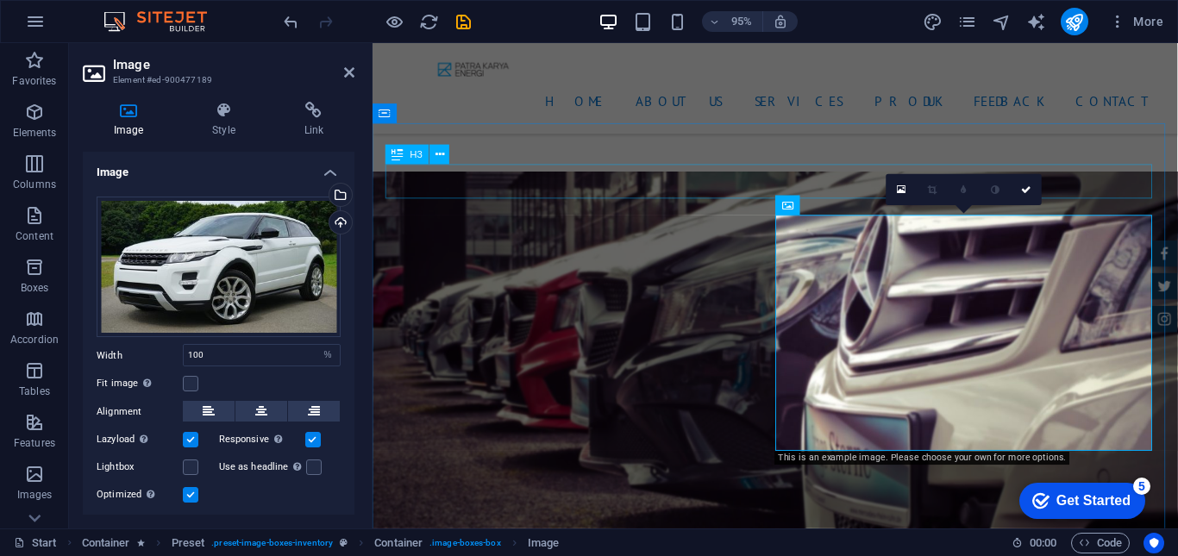
scroll to position [4153, 0]
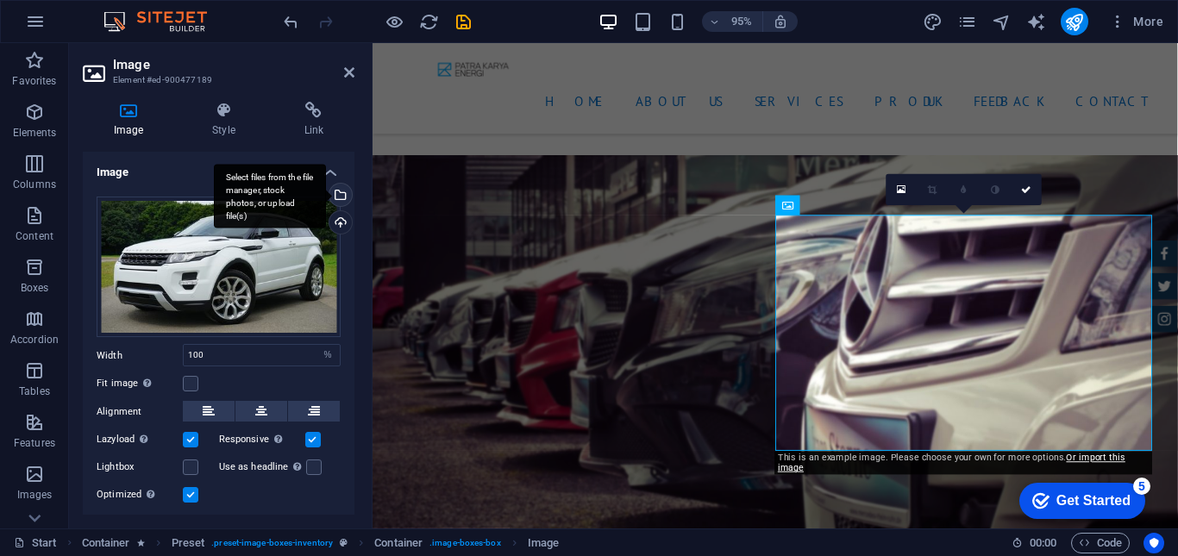
click at [326, 191] on div "Select files from the file manager, stock photos, or upload file(s)" at bounding box center [270, 196] width 112 height 65
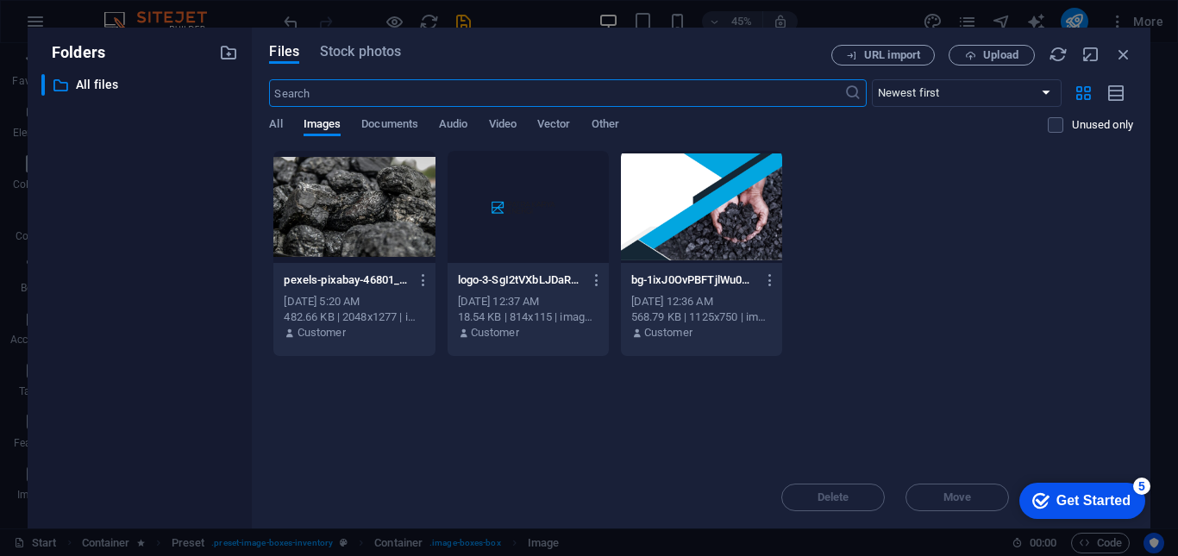
scroll to position [4610, 0]
click at [368, 205] on div at bounding box center [353, 207] width 161 height 112
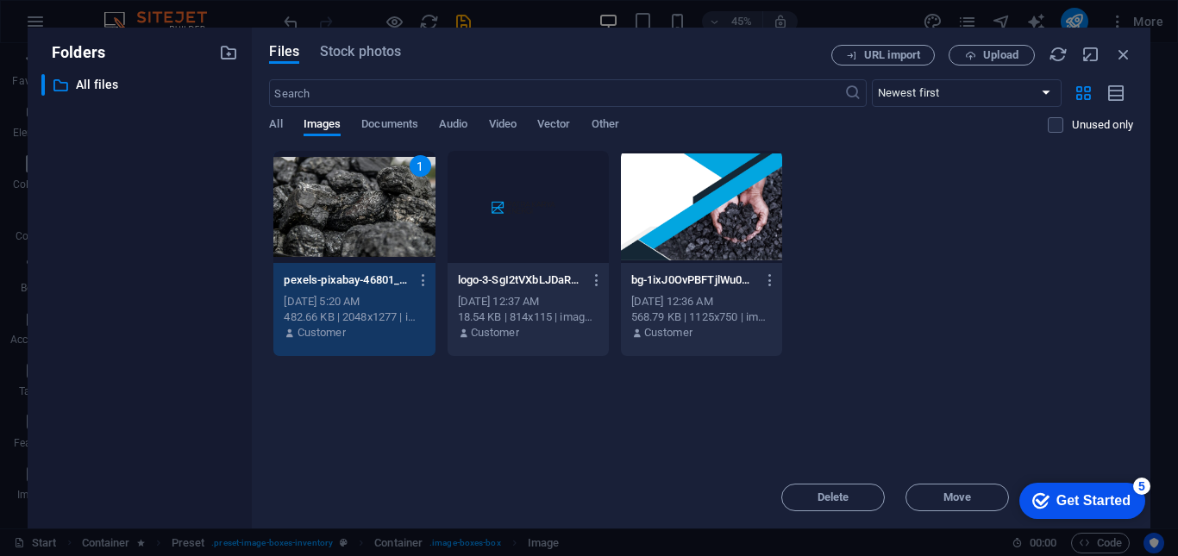
click at [368, 205] on div "1" at bounding box center [353, 207] width 161 height 112
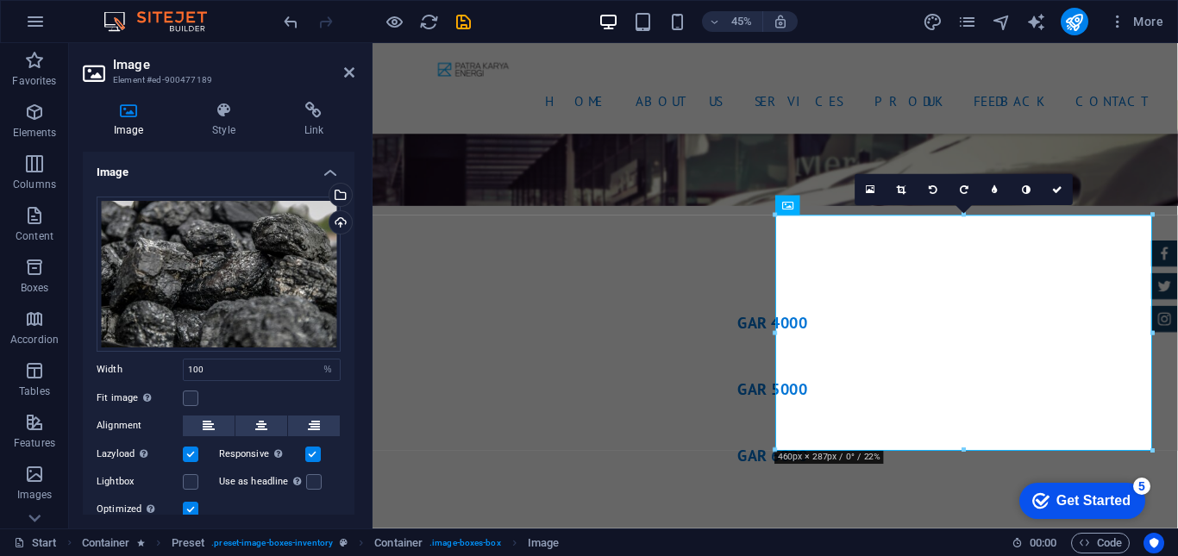
scroll to position [4153, 0]
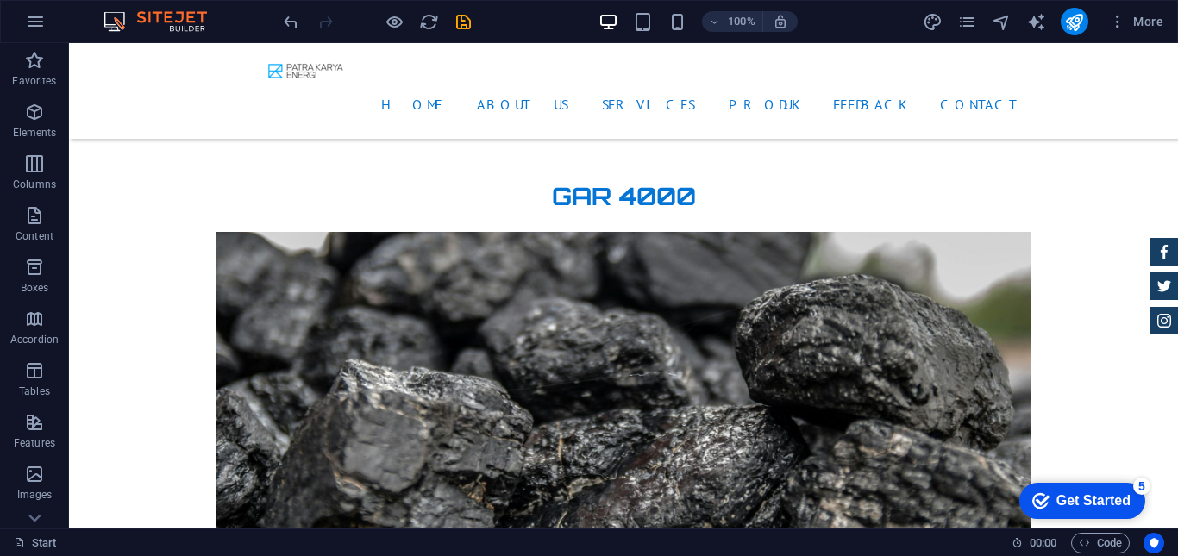
scroll to position [4788, 0]
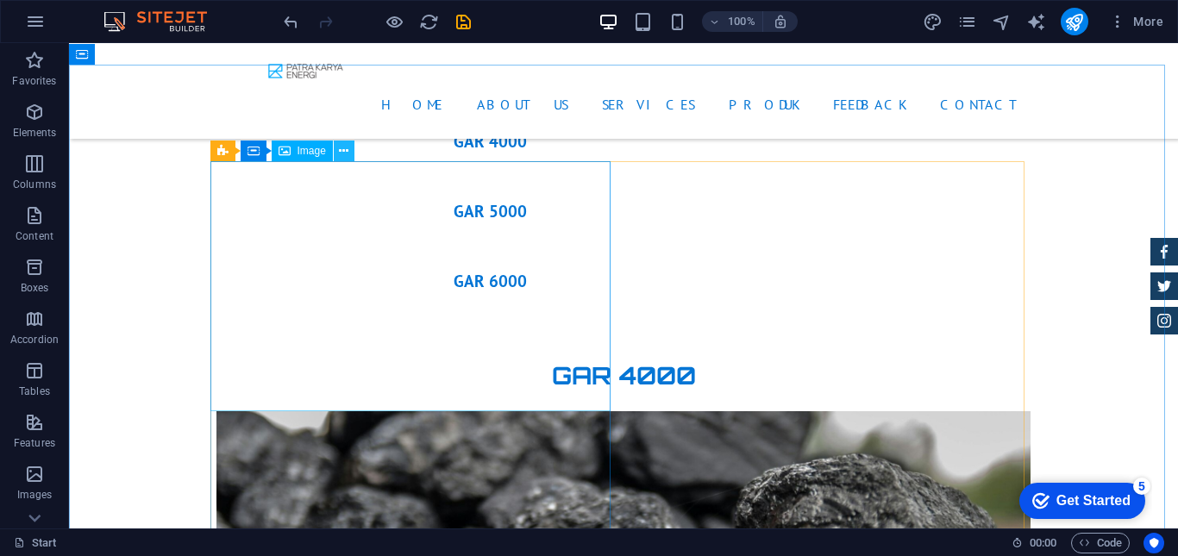
click at [347, 154] on icon at bounding box center [343, 151] width 9 height 18
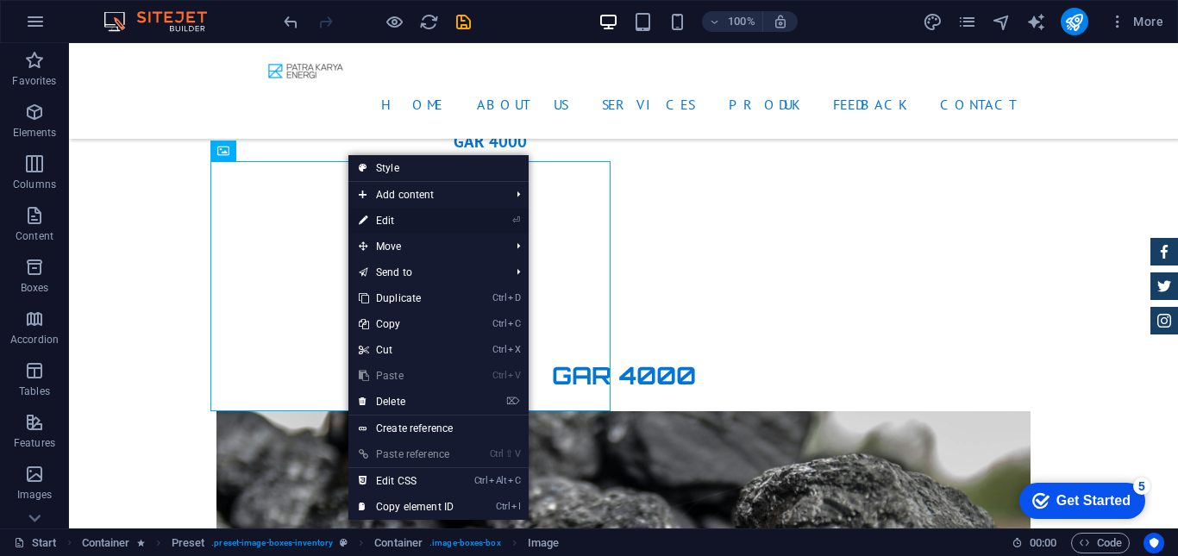
click at [380, 218] on link "⏎ Edit" at bounding box center [406, 221] width 116 height 26
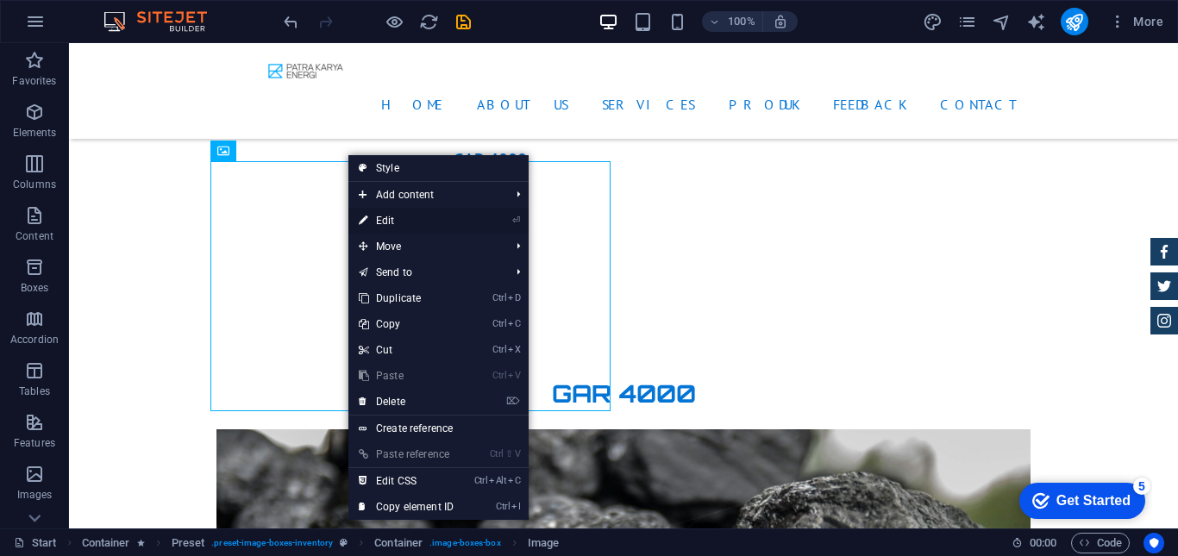
select select "%"
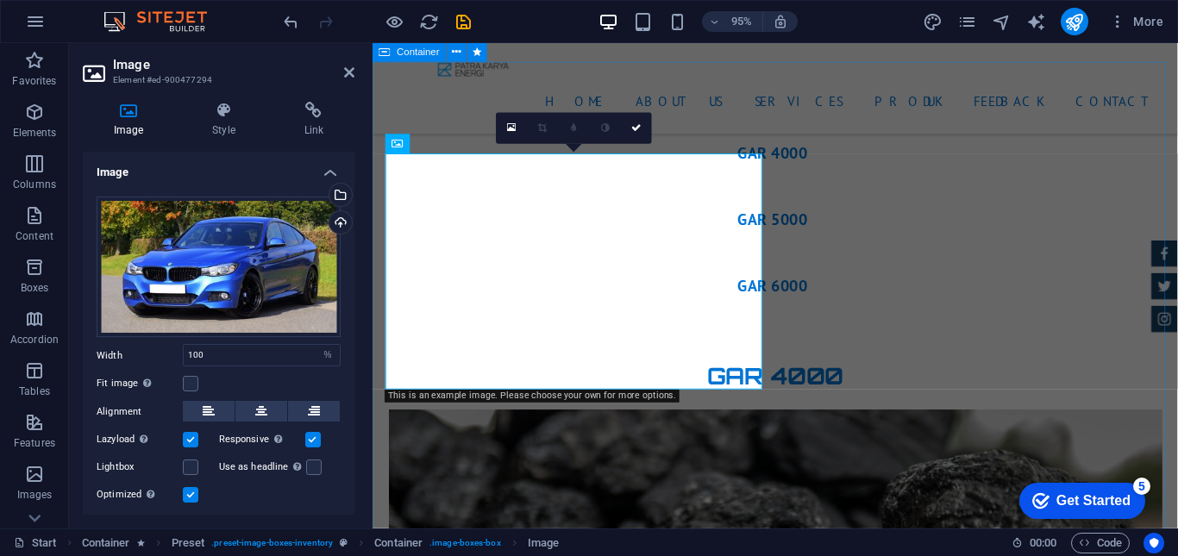
scroll to position [4806, 0]
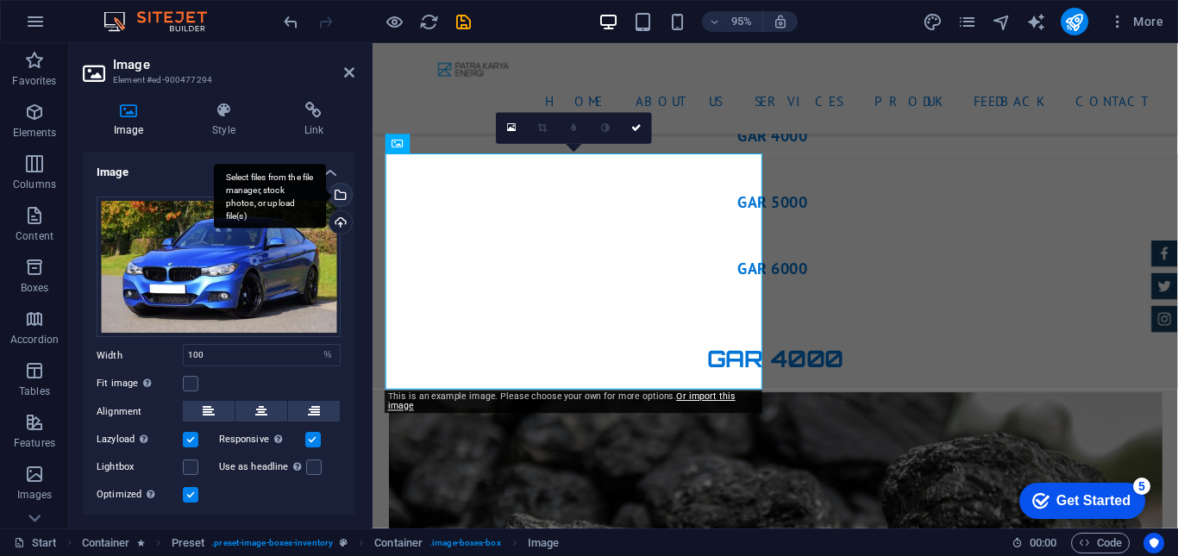
click at [326, 194] on div "Select files from the file manager, stock photos, or upload file(s)" at bounding box center [270, 196] width 112 height 65
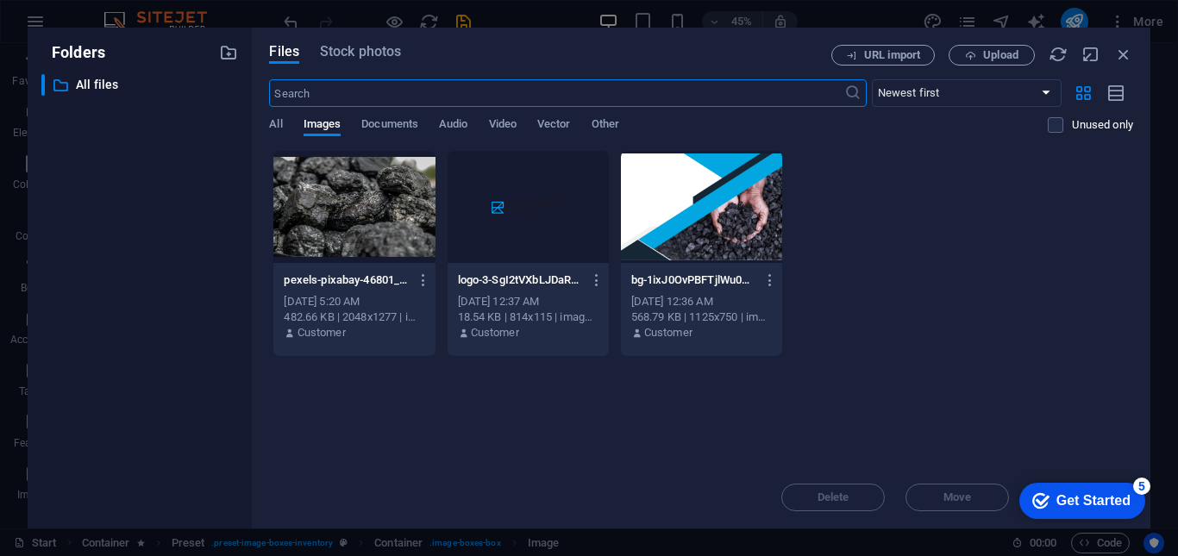
click at [371, 198] on div at bounding box center [353, 207] width 161 height 112
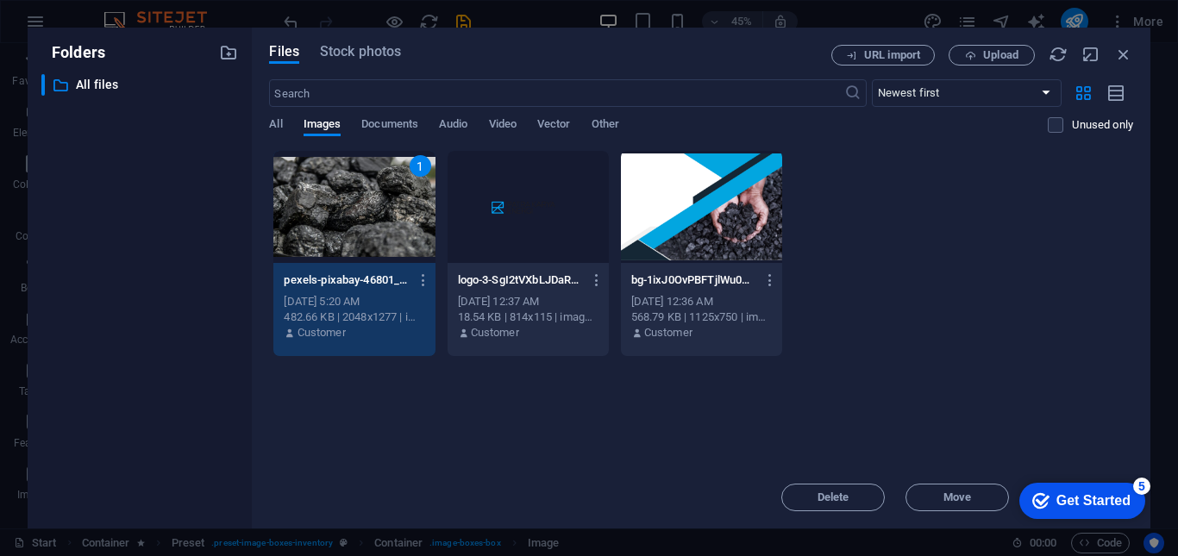
click at [371, 198] on div "1" at bounding box center [353, 207] width 161 height 112
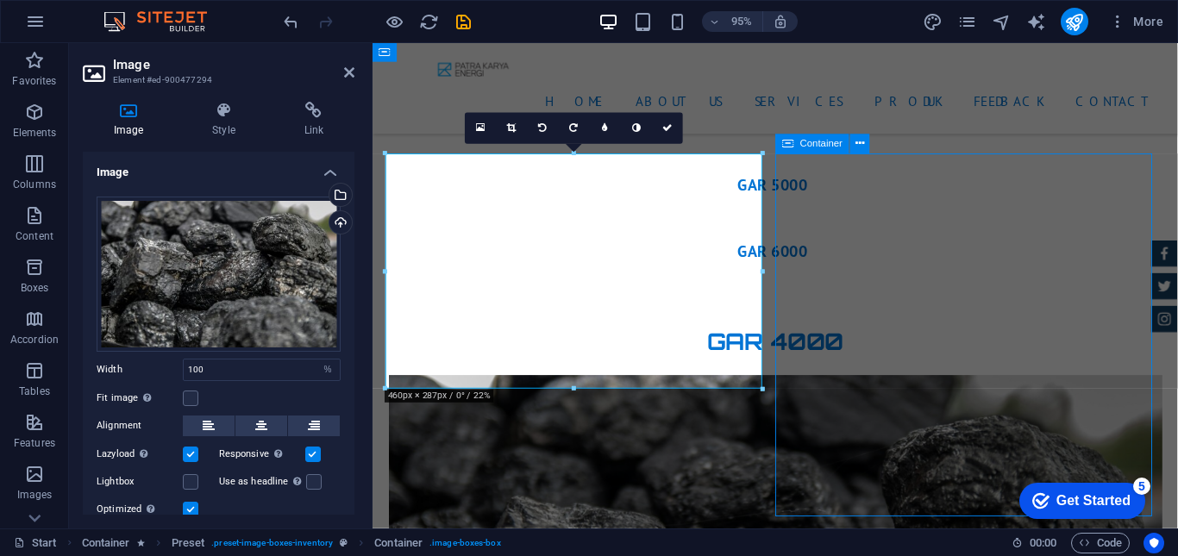
scroll to position [4788, 0]
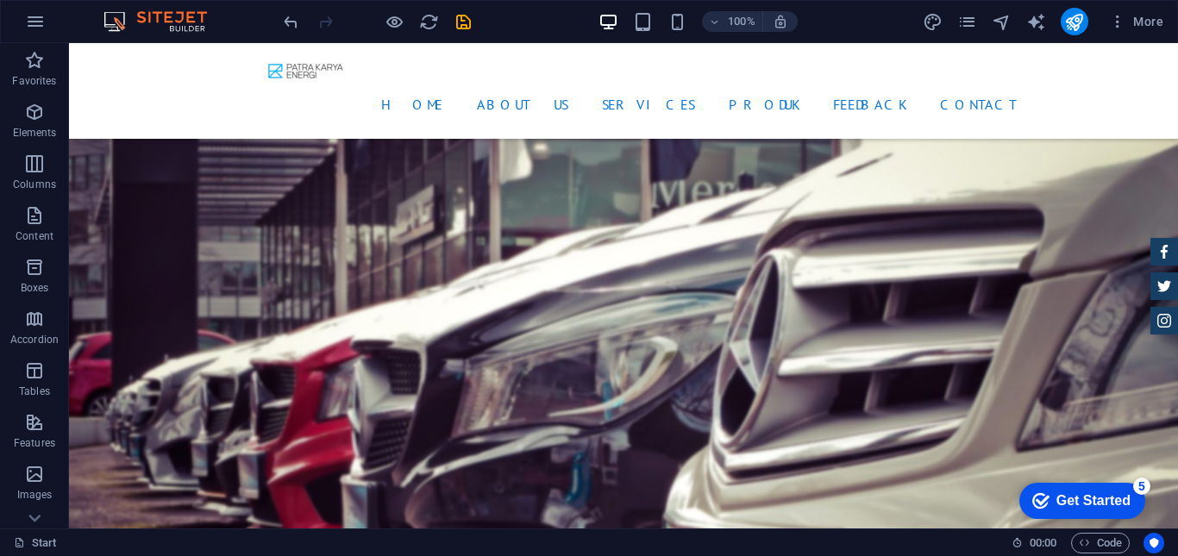
scroll to position [4174, 0]
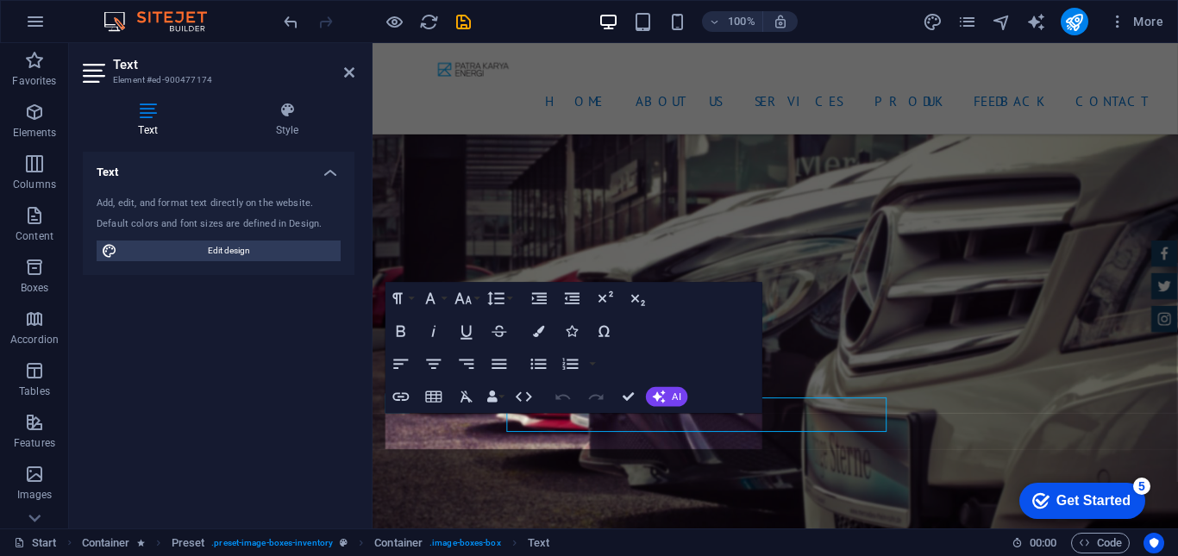
scroll to position [4192, 0]
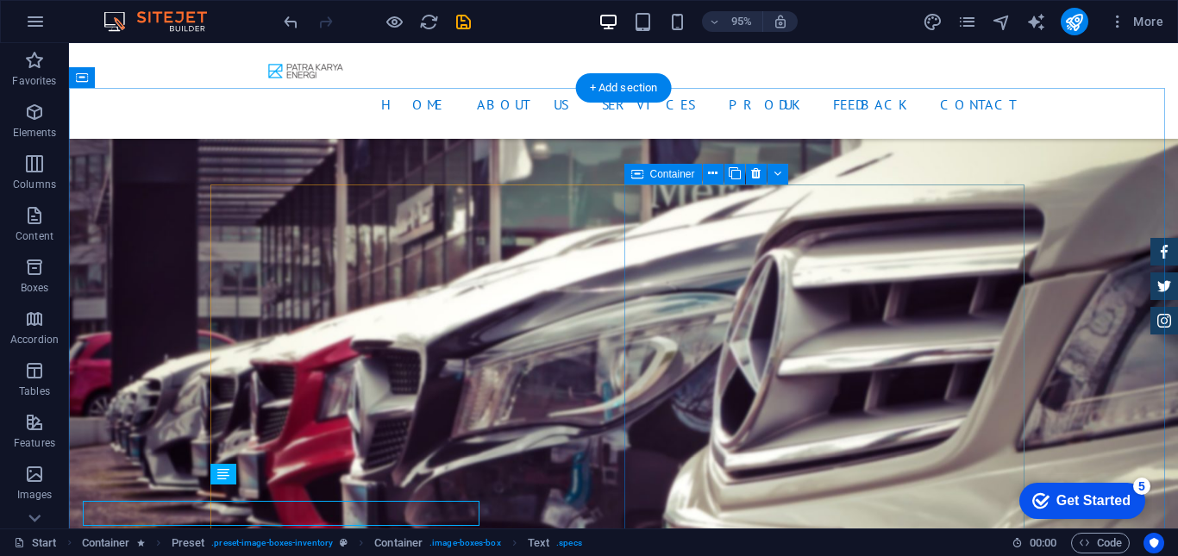
scroll to position [4174, 0]
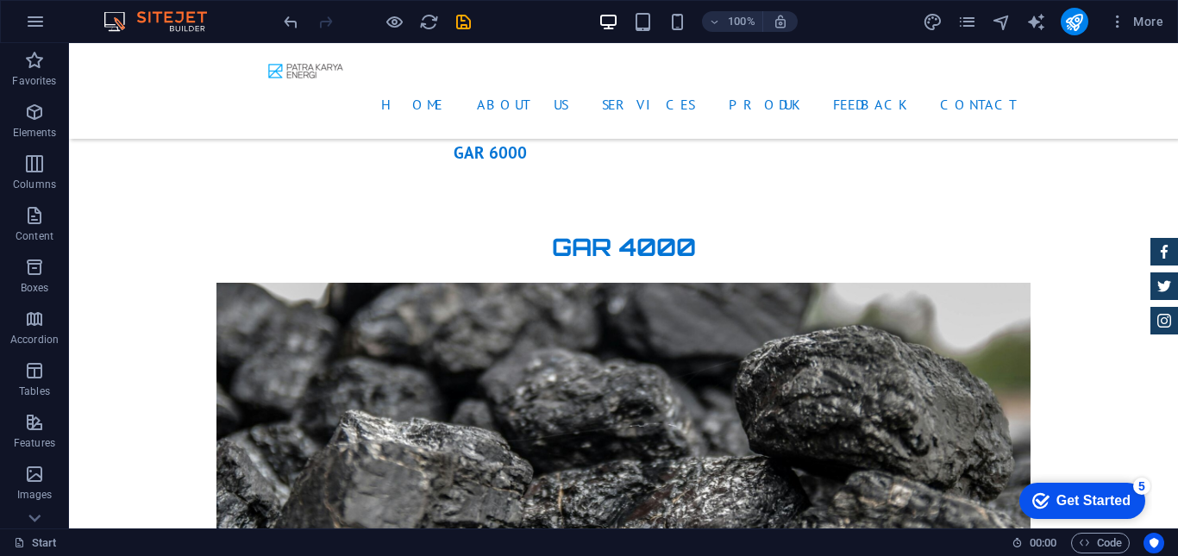
scroll to position [4929, 0]
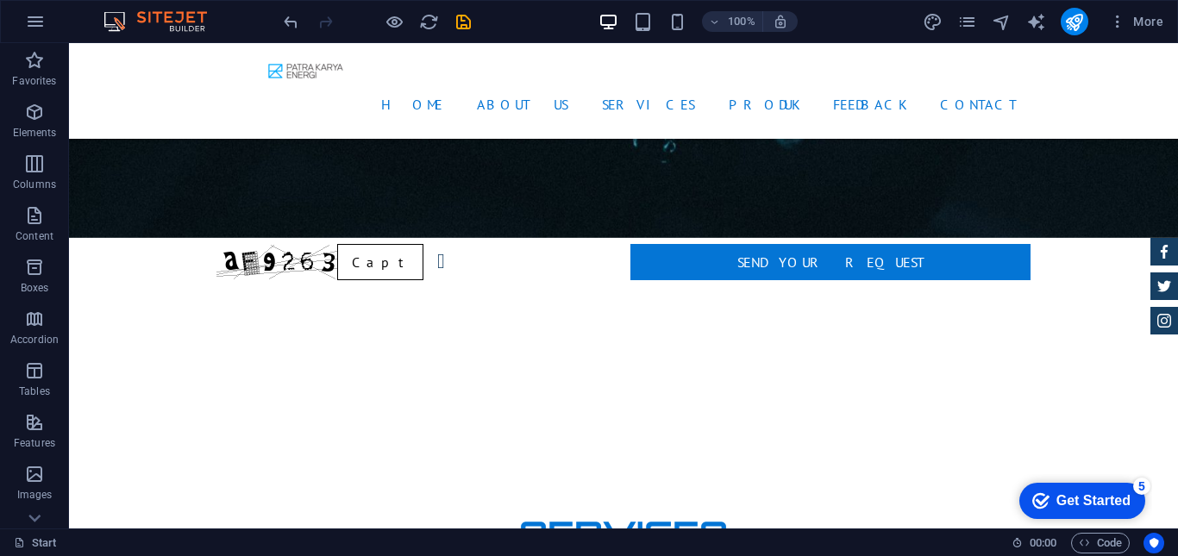
scroll to position [3331, 0]
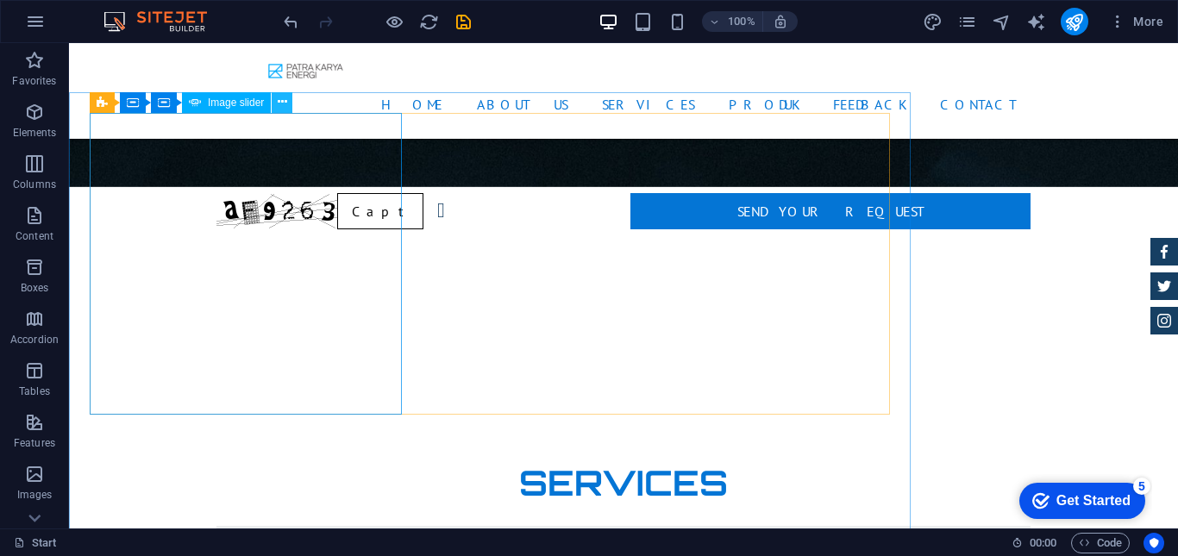
click at [279, 102] on icon at bounding box center [282, 102] width 9 height 18
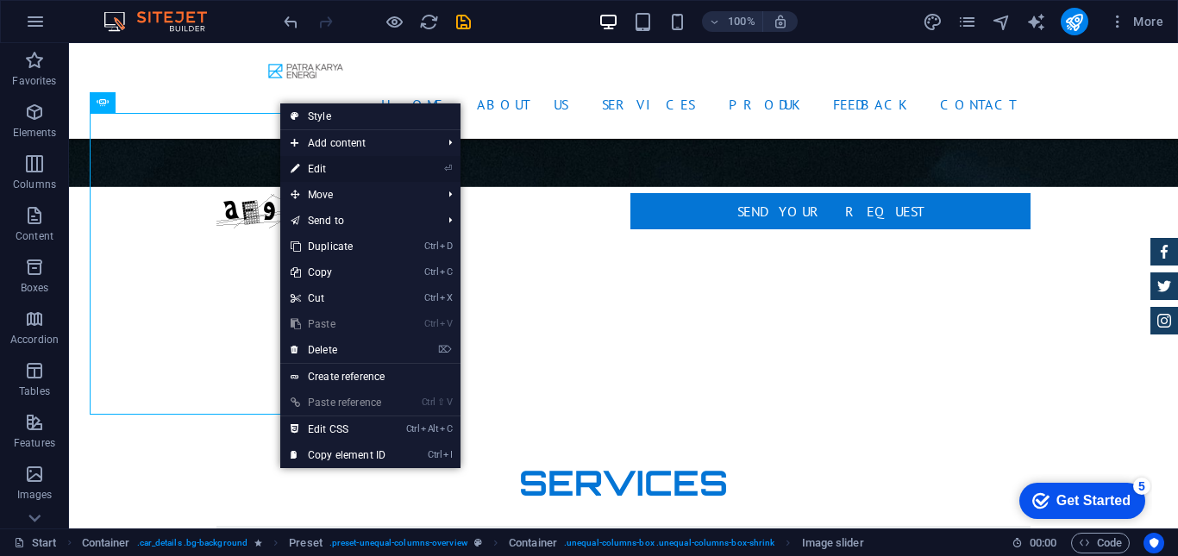
click at [313, 172] on link "⏎ Edit" at bounding box center [338, 169] width 116 height 26
select select "px"
select select "ms"
select select "progressive"
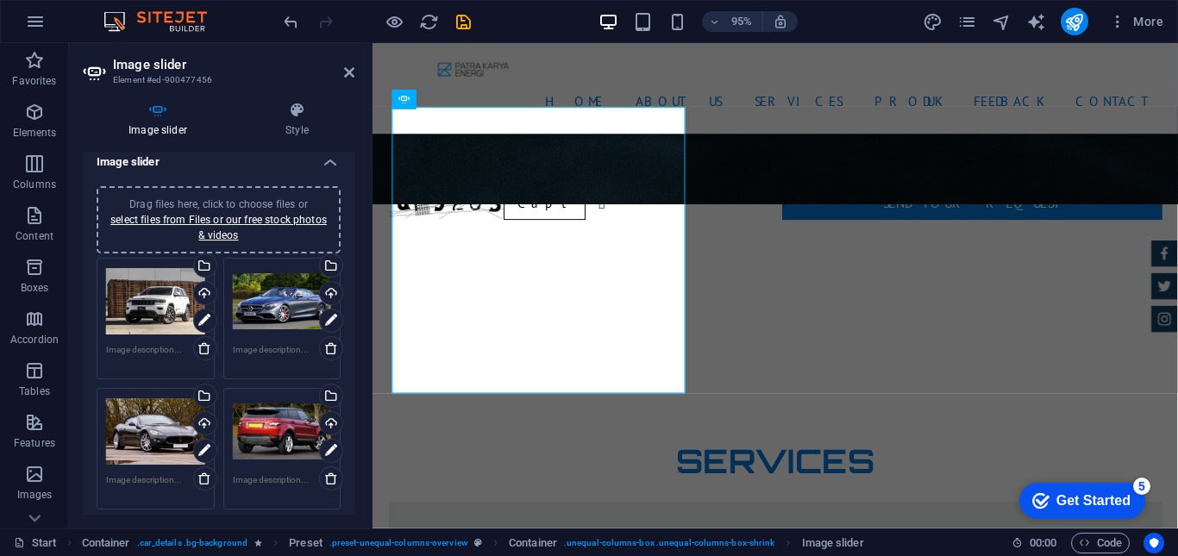
scroll to position [0, 0]
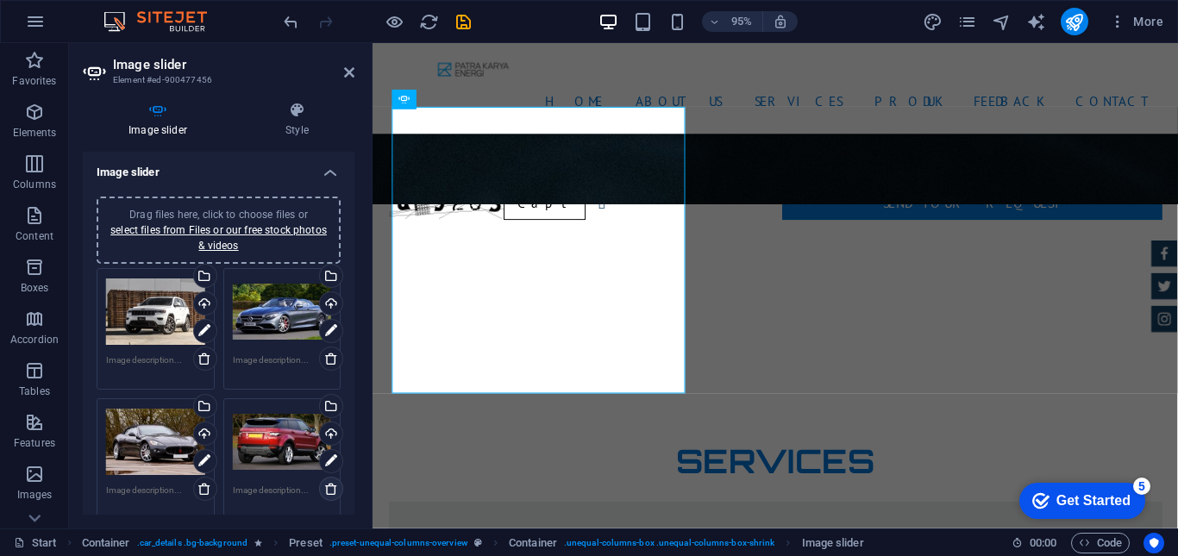
click at [330, 492] on icon at bounding box center [331, 489] width 14 height 14
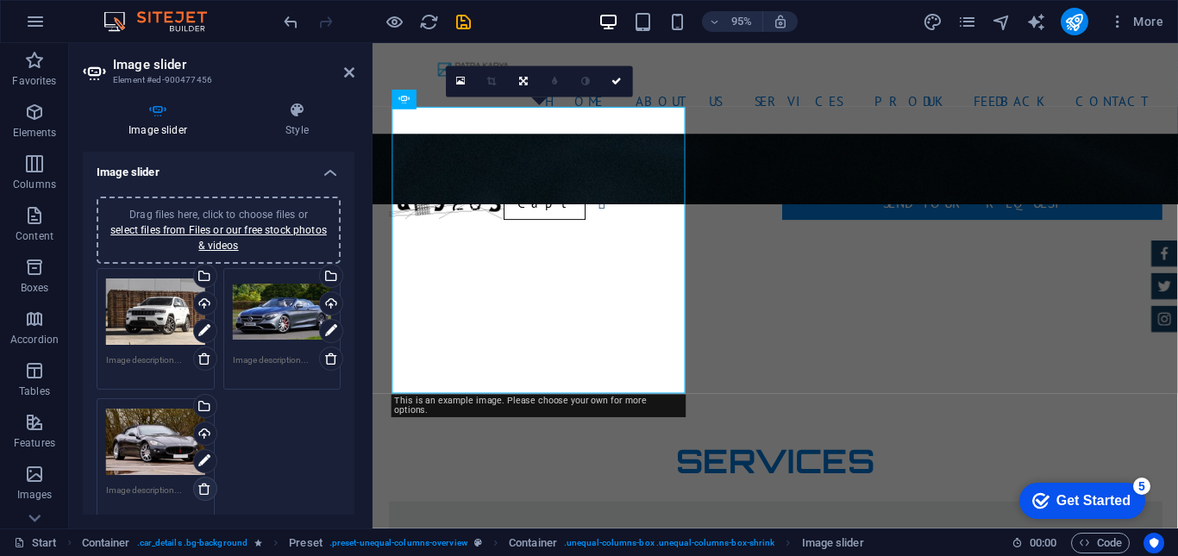
click at [200, 493] on icon at bounding box center [205, 489] width 14 height 14
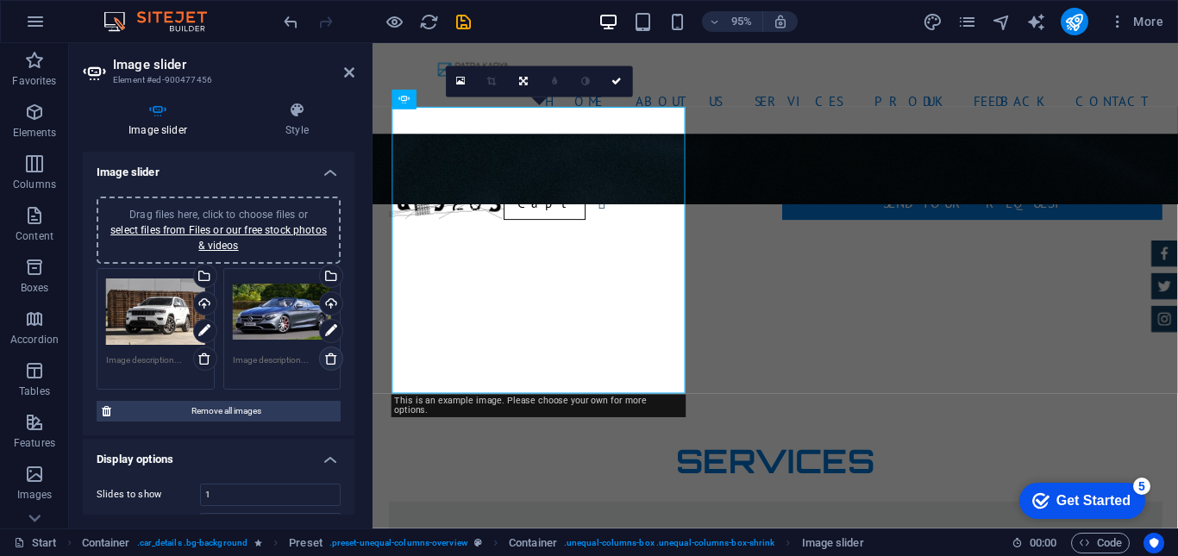
click at [324, 360] on icon at bounding box center [331, 359] width 14 height 14
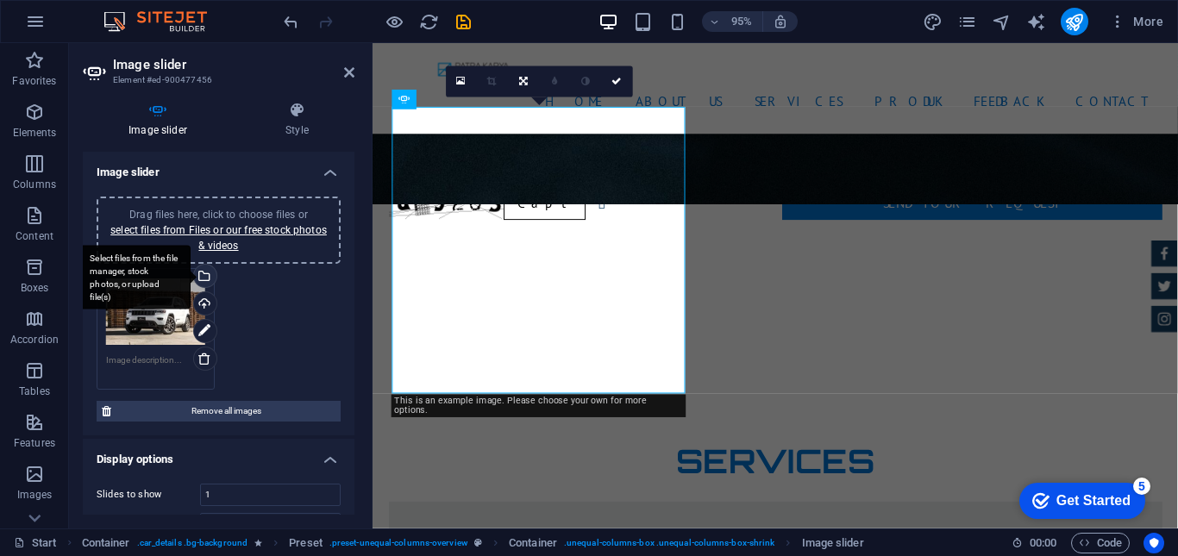
click at [207, 276] on div "Select files from the file manager, stock photos, or upload file(s)" at bounding box center [204, 278] width 26 height 26
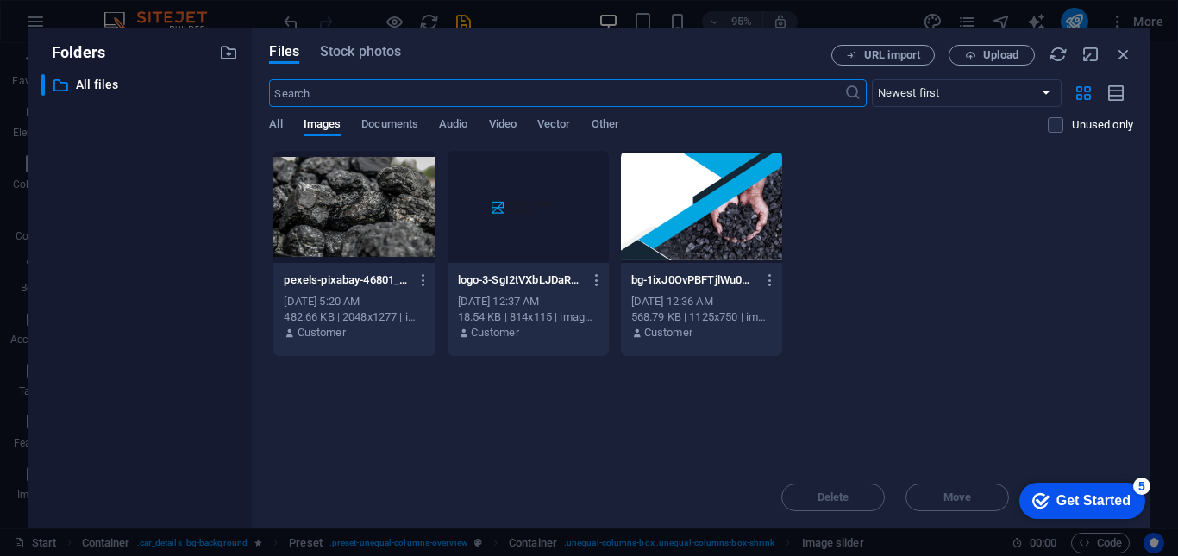
scroll to position [3807, 0]
click at [355, 227] on div at bounding box center [353, 207] width 161 height 112
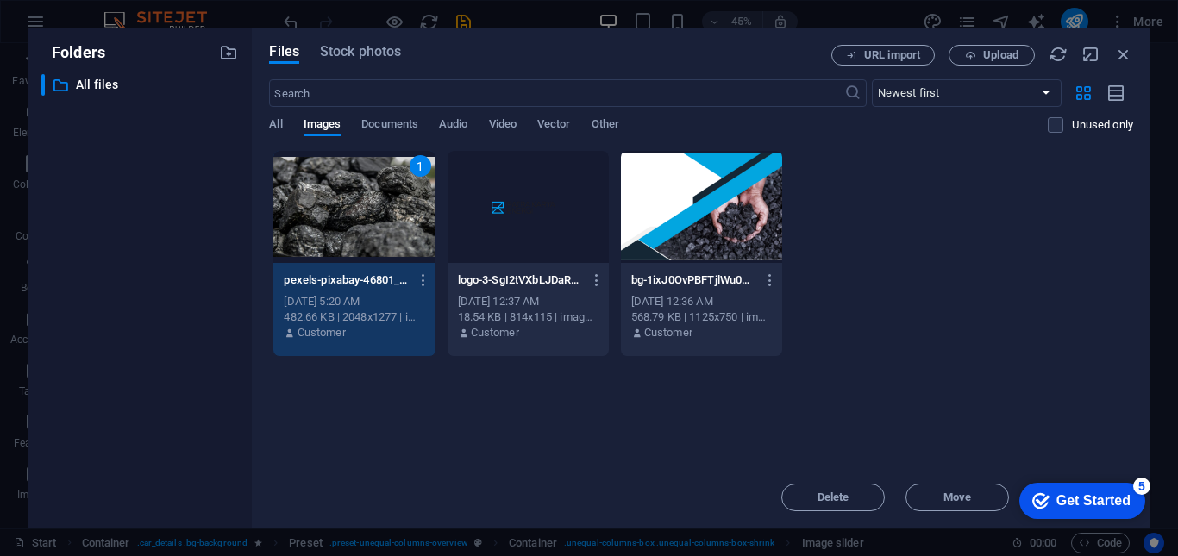
click at [362, 225] on div "1" at bounding box center [353, 207] width 161 height 112
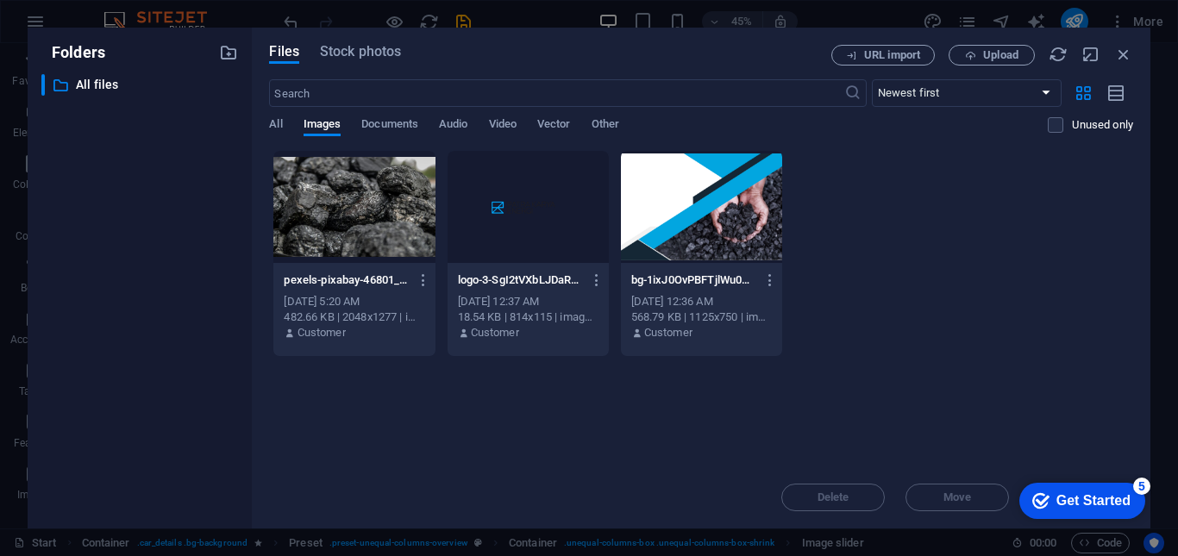
click at [362, 225] on div at bounding box center [353, 207] width 161 height 112
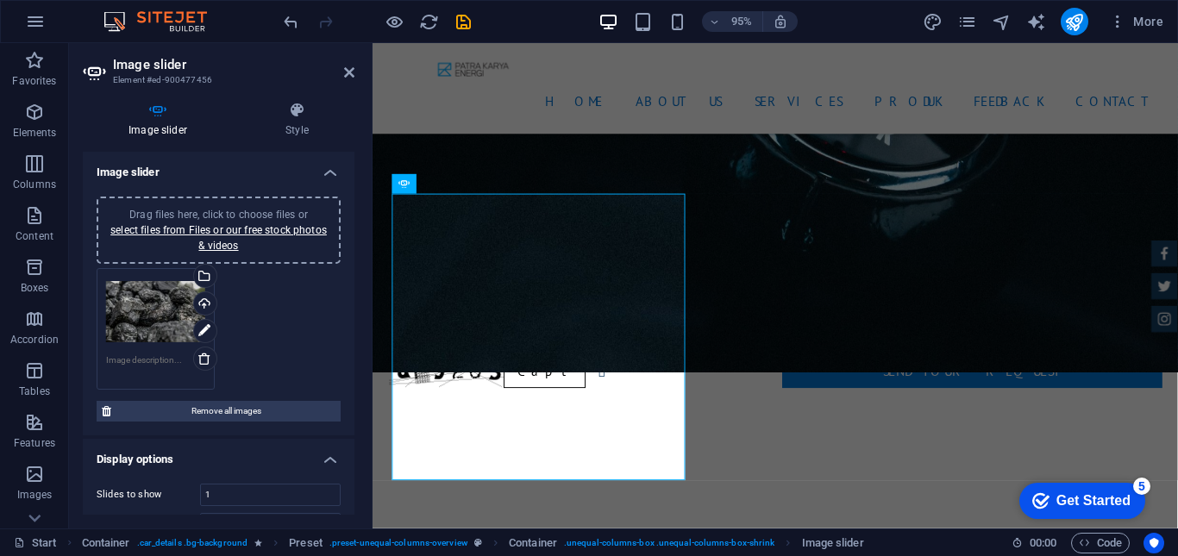
scroll to position [3155, 0]
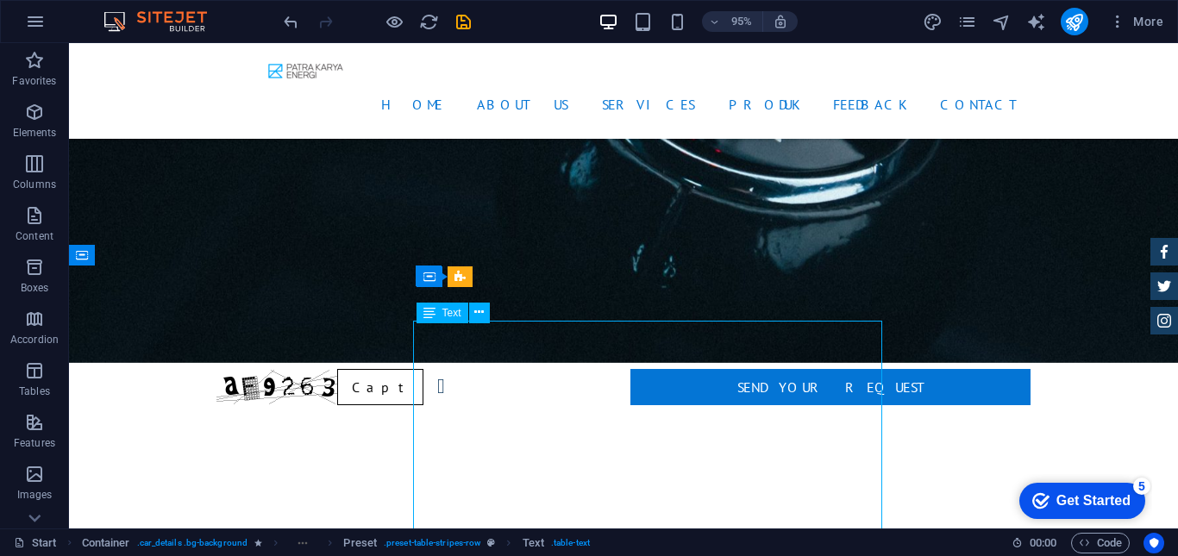
scroll to position [3158, 0]
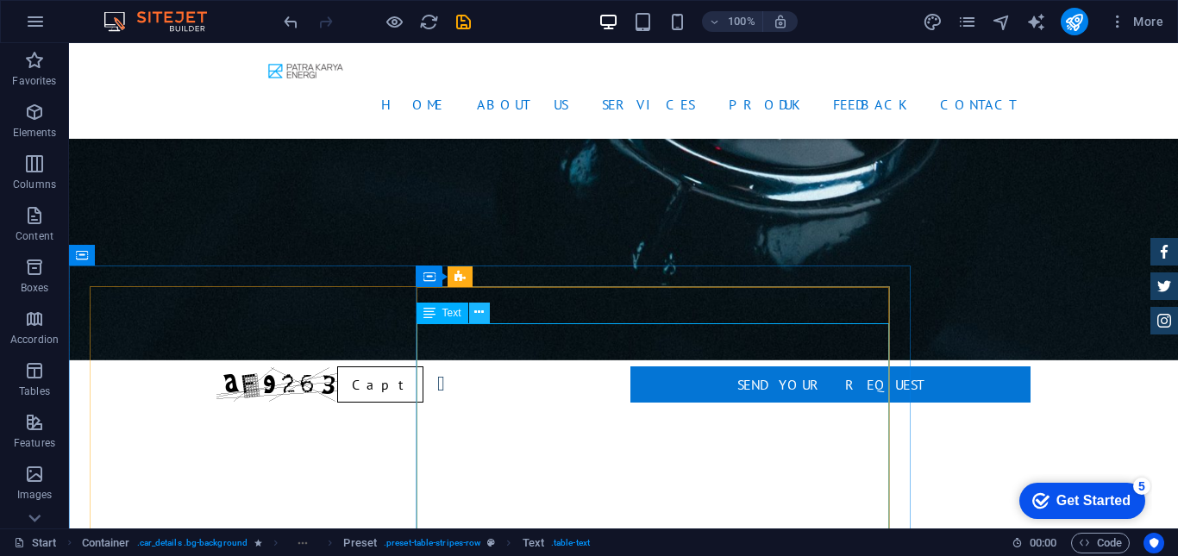
click at [476, 316] on icon at bounding box center [478, 313] width 9 height 18
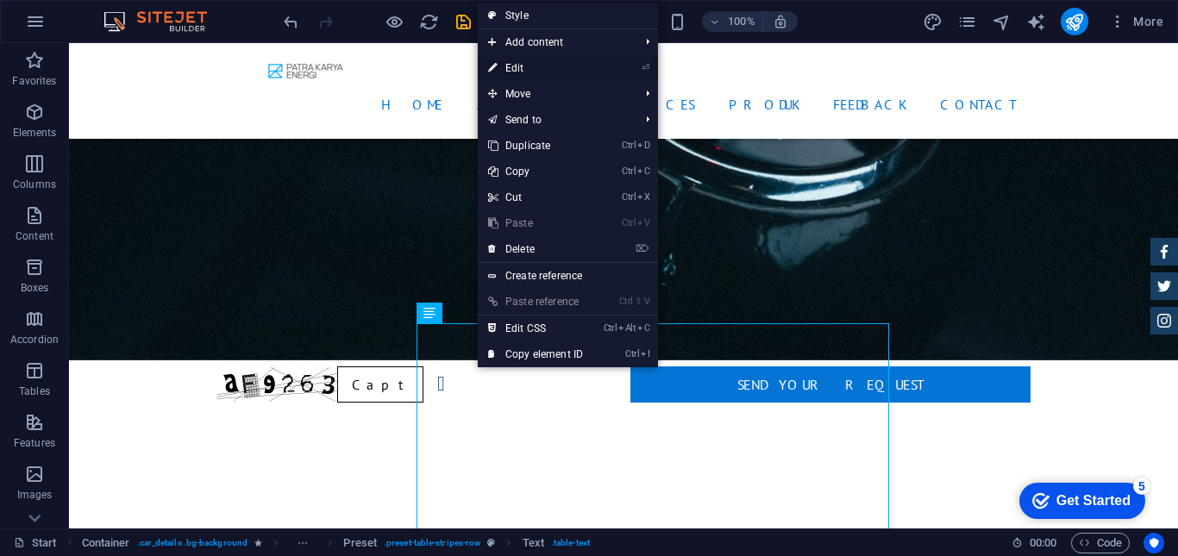
click at [512, 65] on link "⏎ Edit" at bounding box center [536, 68] width 116 height 26
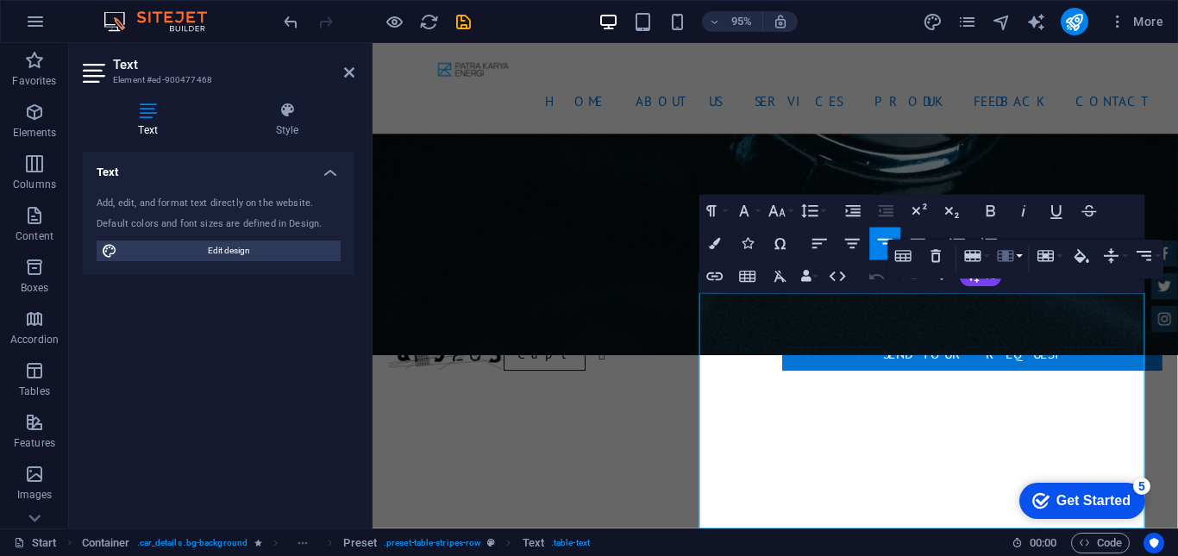
click at [1018, 266] on button "Column" at bounding box center [1009, 256] width 31 height 33
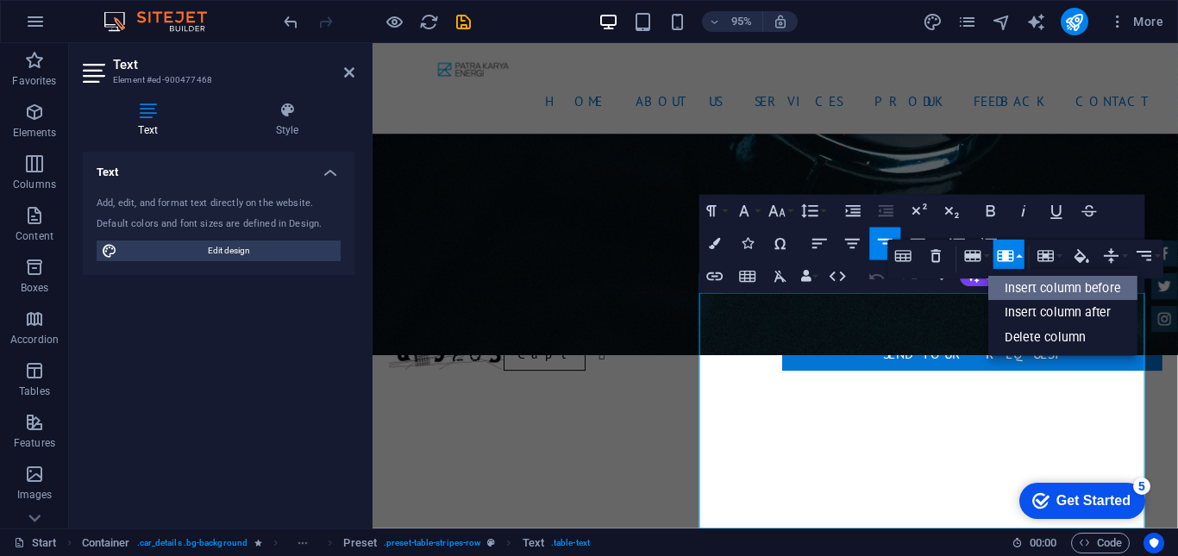
click at [1016, 290] on link "Insert column before" at bounding box center [1063, 288] width 149 height 25
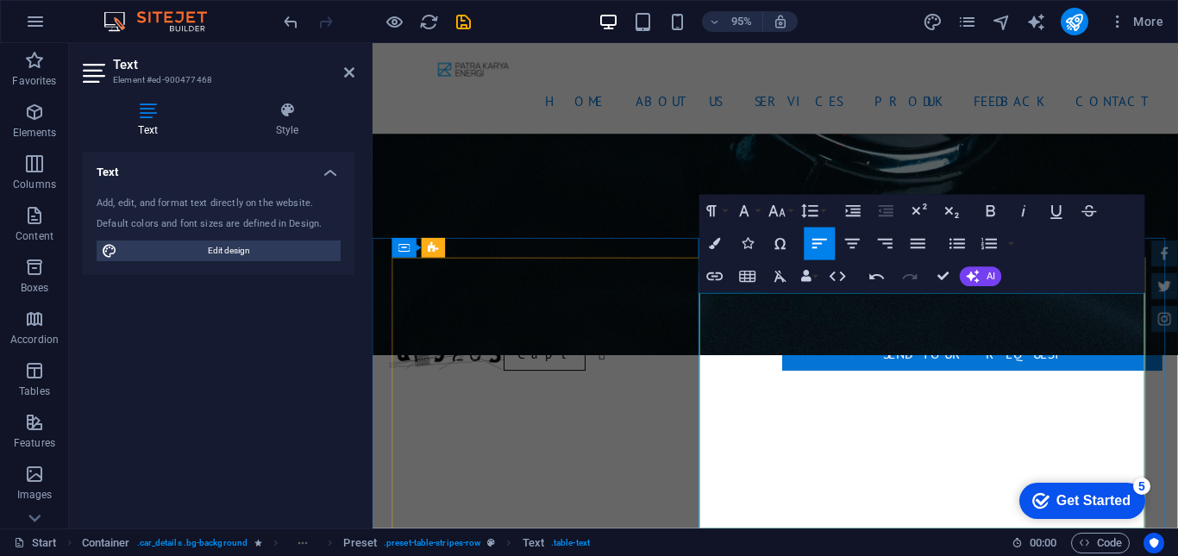
drag, startPoint x: 796, startPoint y: 327, endPoint x: 715, endPoint y: 328, distance: 81.1
drag, startPoint x: 1136, startPoint y: 327, endPoint x: 1169, endPoint y: 333, distance: 33.3
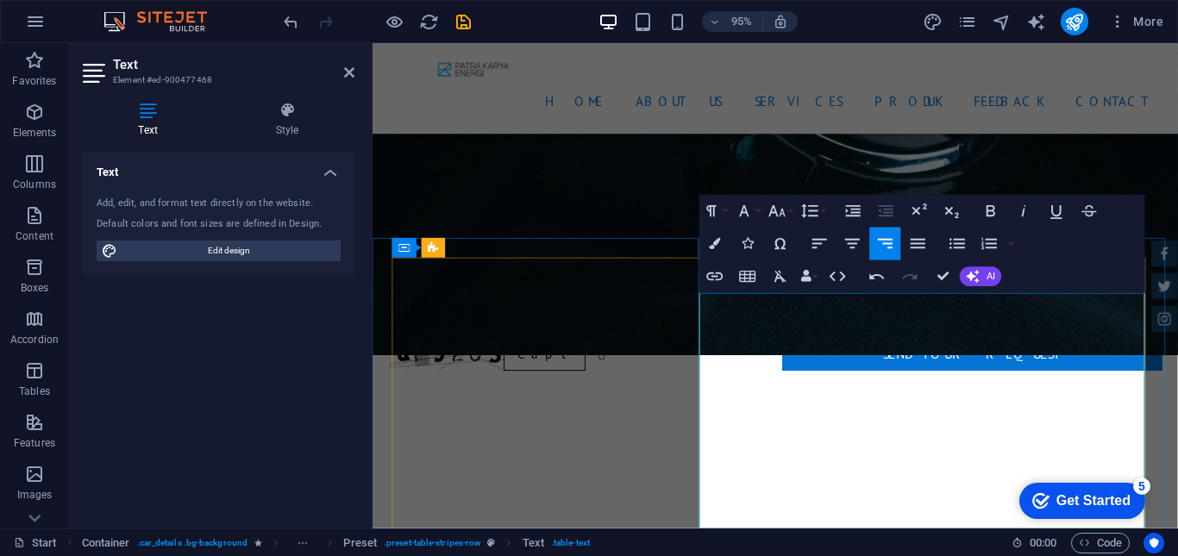
drag, startPoint x: 1135, startPoint y: 322, endPoint x: 1176, endPoint y: 313, distance: 41.4
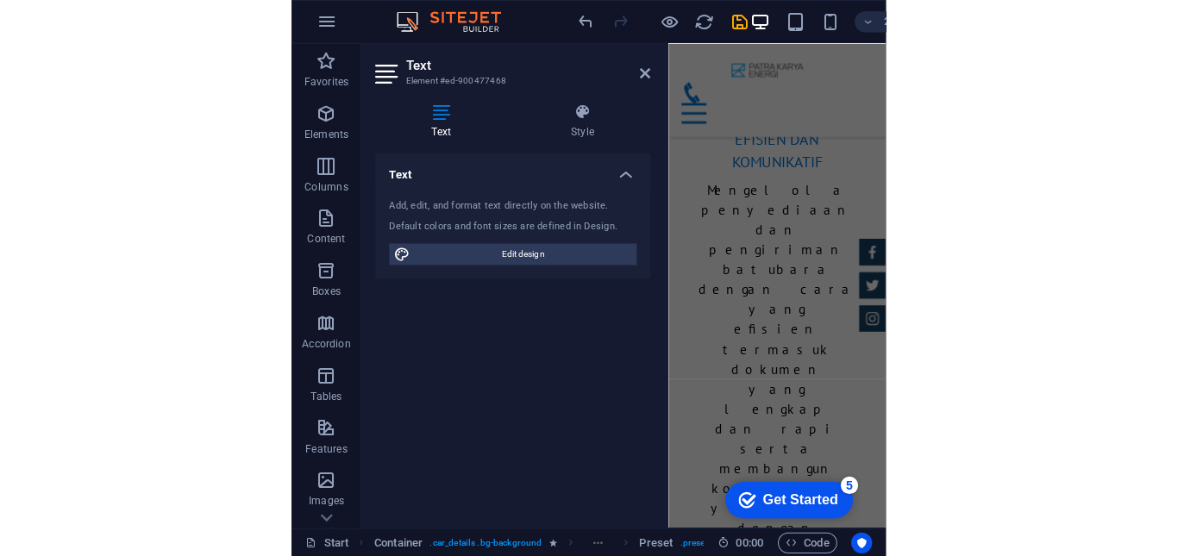
scroll to position [3086, 0]
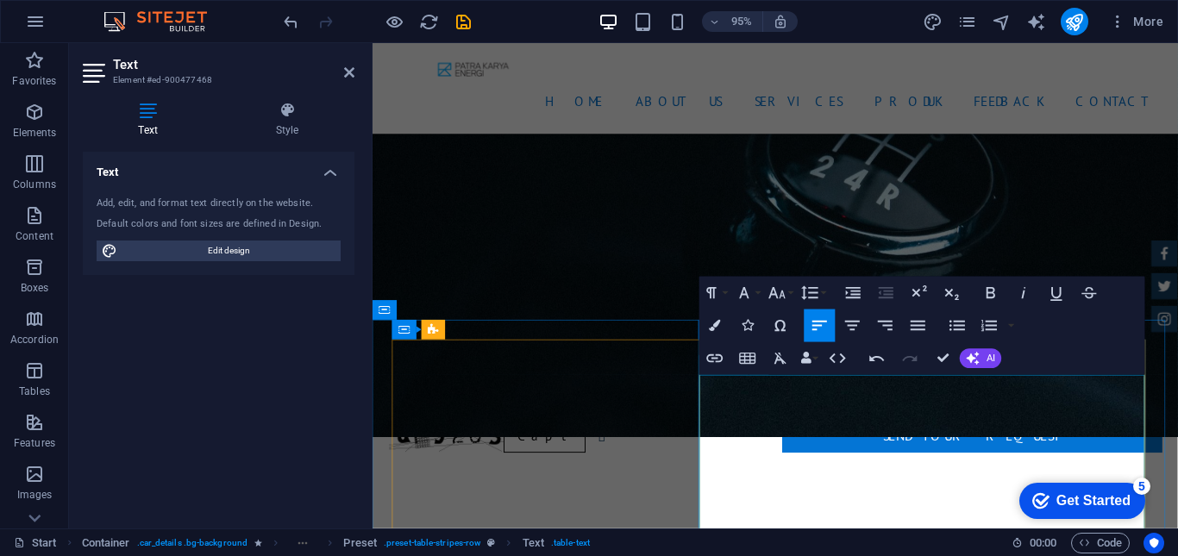
drag, startPoint x: 814, startPoint y: 479, endPoint x: 720, endPoint y: 482, distance: 94.1
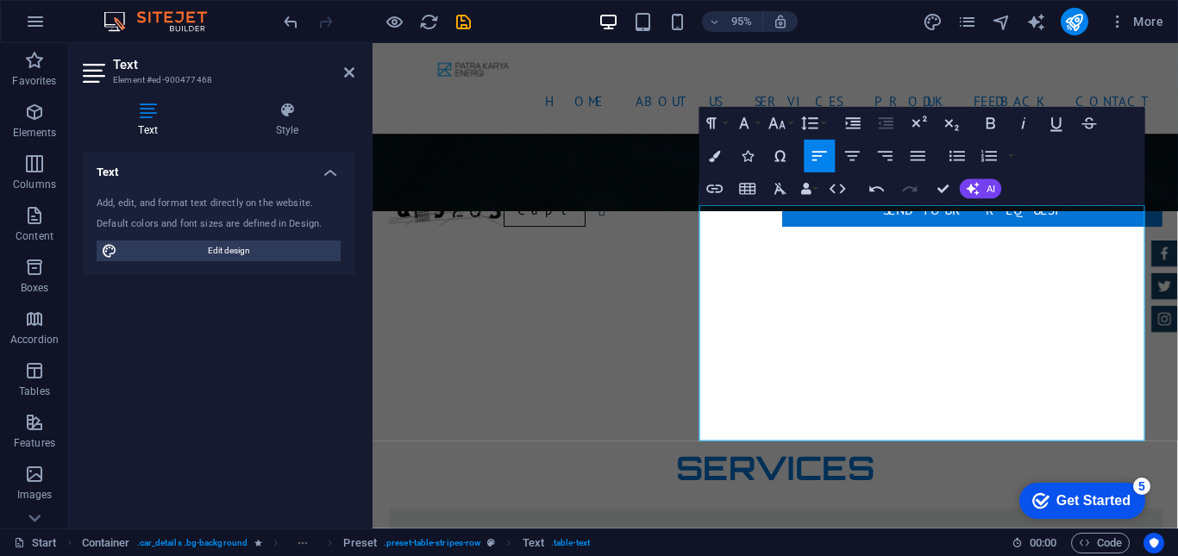
scroll to position [3386, 0]
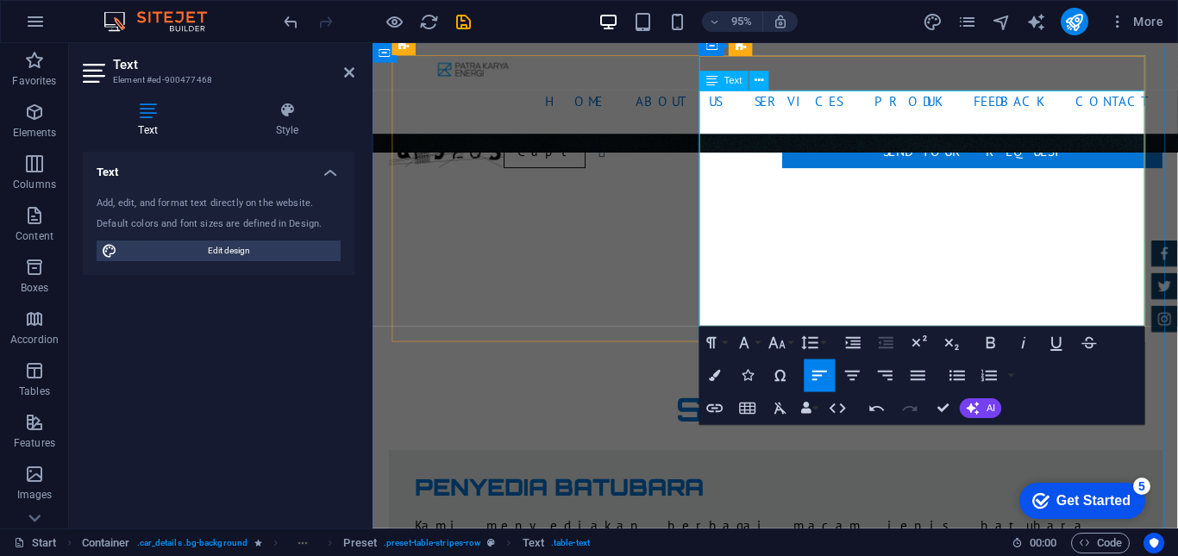
drag, startPoint x: 782, startPoint y: 212, endPoint x: 724, endPoint y: 226, distance: 59.4
drag, startPoint x: 789, startPoint y: 251, endPoint x: 720, endPoint y: 252, distance: 69.0
drag, startPoint x: 770, startPoint y: 287, endPoint x: 722, endPoint y: 293, distance: 48.7
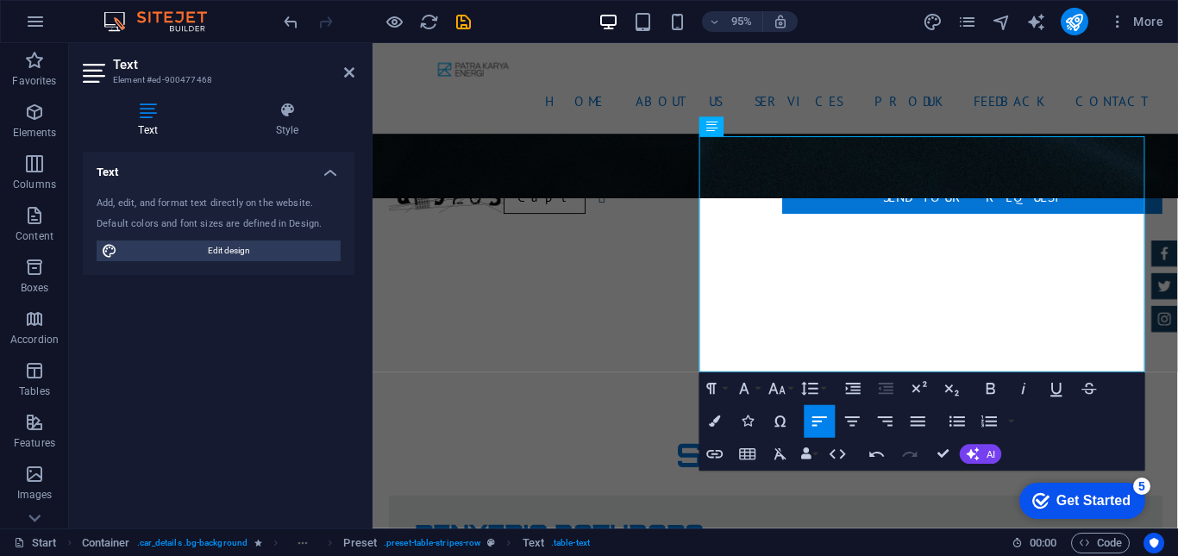
scroll to position [3301, 0]
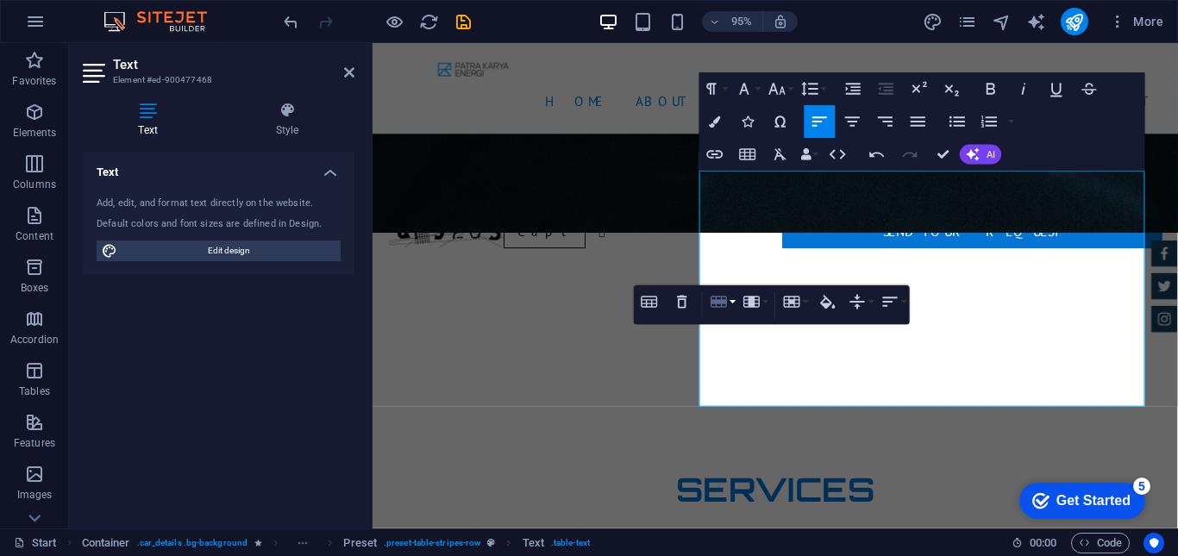
click at [731, 310] on button "Row" at bounding box center [721, 302] width 31 height 33
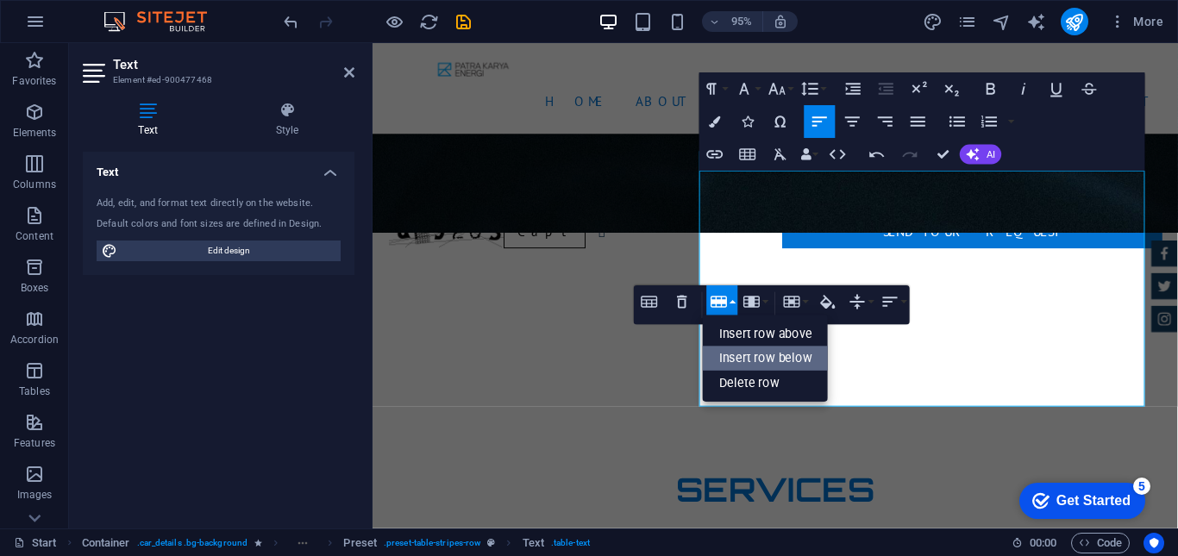
click at [733, 350] on link "Insert row below" at bounding box center [766, 359] width 126 height 25
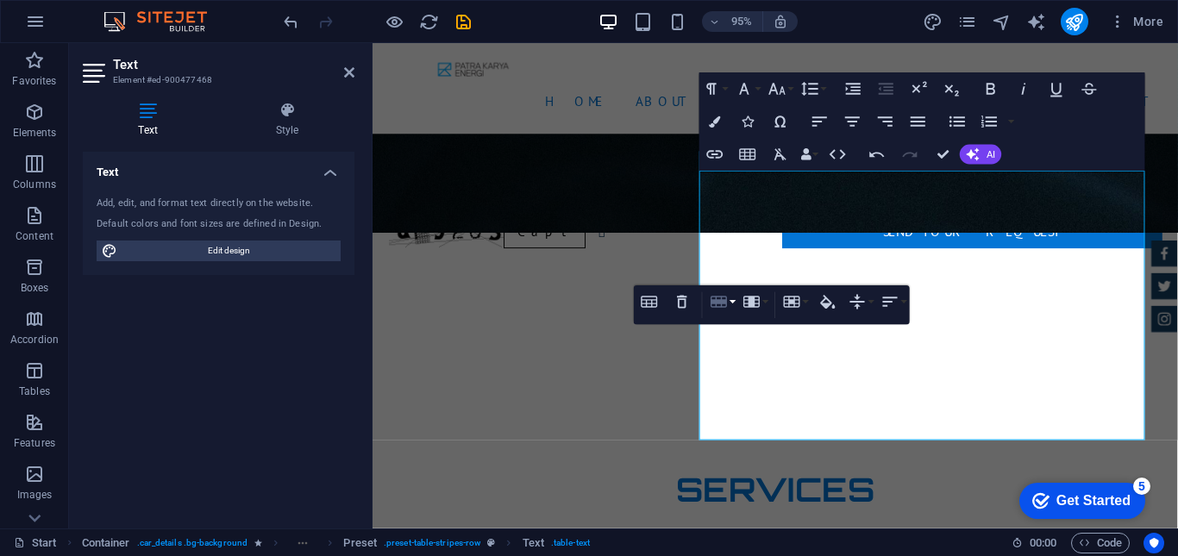
click at [731, 311] on button "Row" at bounding box center [721, 302] width 31 height 33
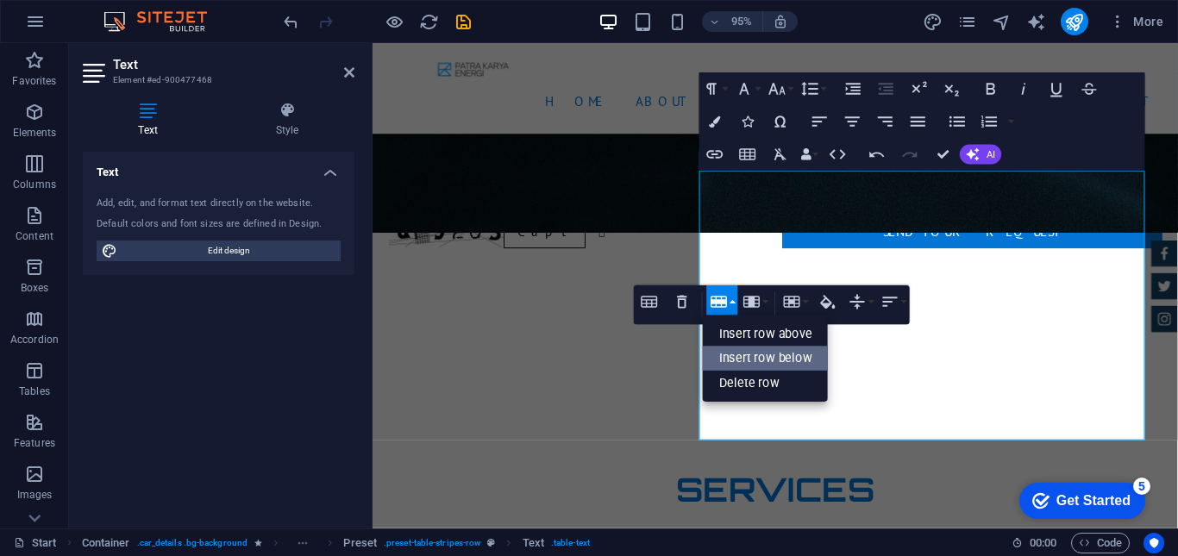
click at [738, 350] on link "Insert row below" at bounding box center [766, 359] width 126 height 25
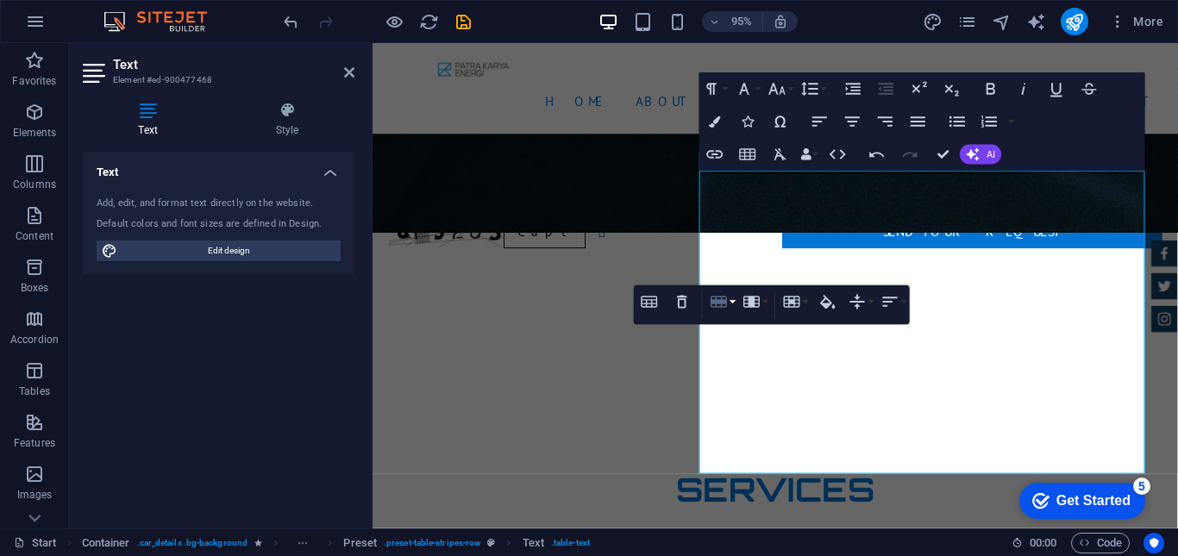
click at [734, 307] on button "Row" at bounding box center [721, 302] width 31 height 33
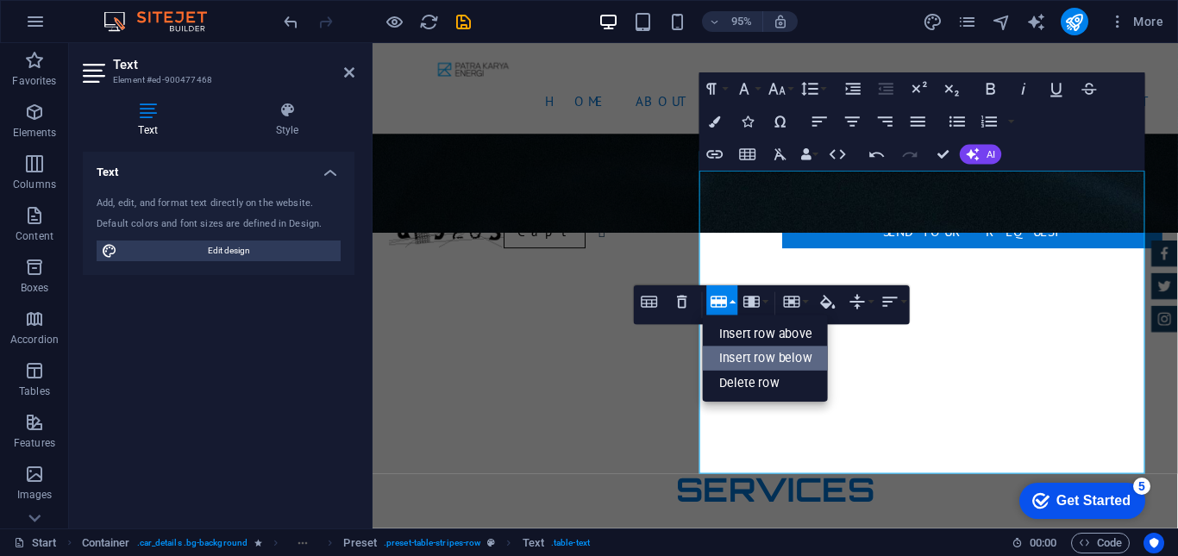
click at [740, 357] on link "Insert row below" at bounding box center [766, 359] width 126 height 25
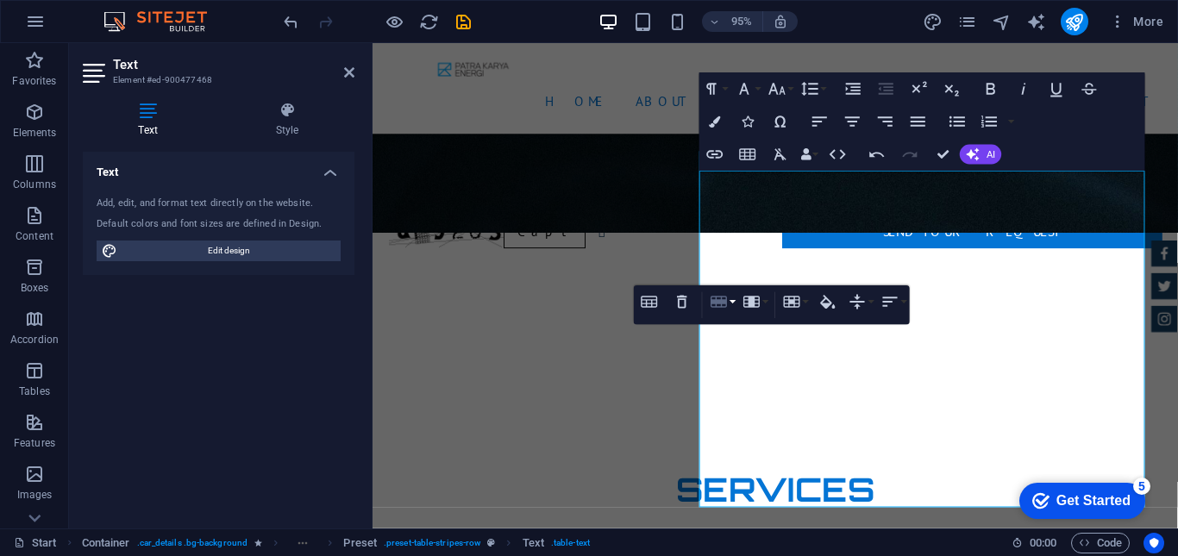
click at [734, 310] on button "Row" at bounding box center [721, 302] width 31 height 33
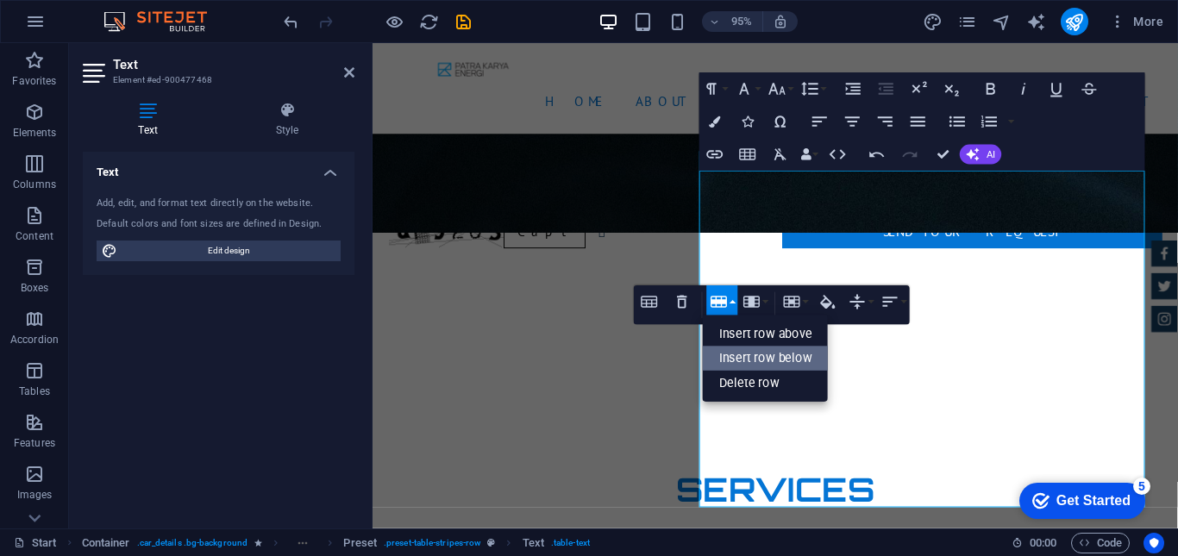
click at [737, 348] on link "Insert row below" at bounding box center [766, 359] width 126 height 25
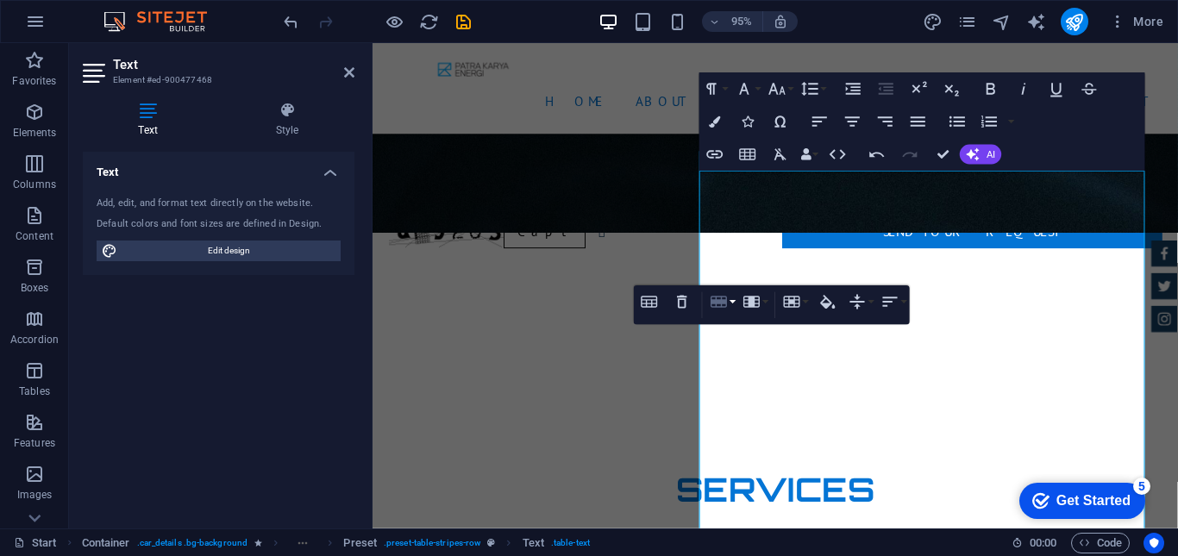
click at [733, 307] on button "Row" at bounding box center [721, 302] width 31 height 33
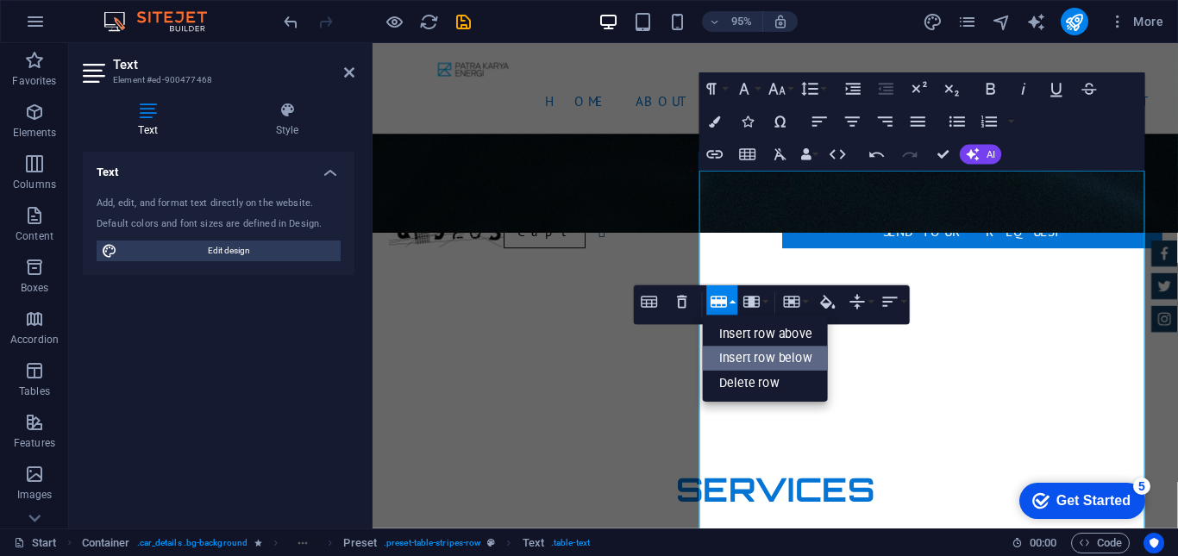
click at [740, 349] on link "Insert row below" at bounding box center [766, 359] width 126 height 25
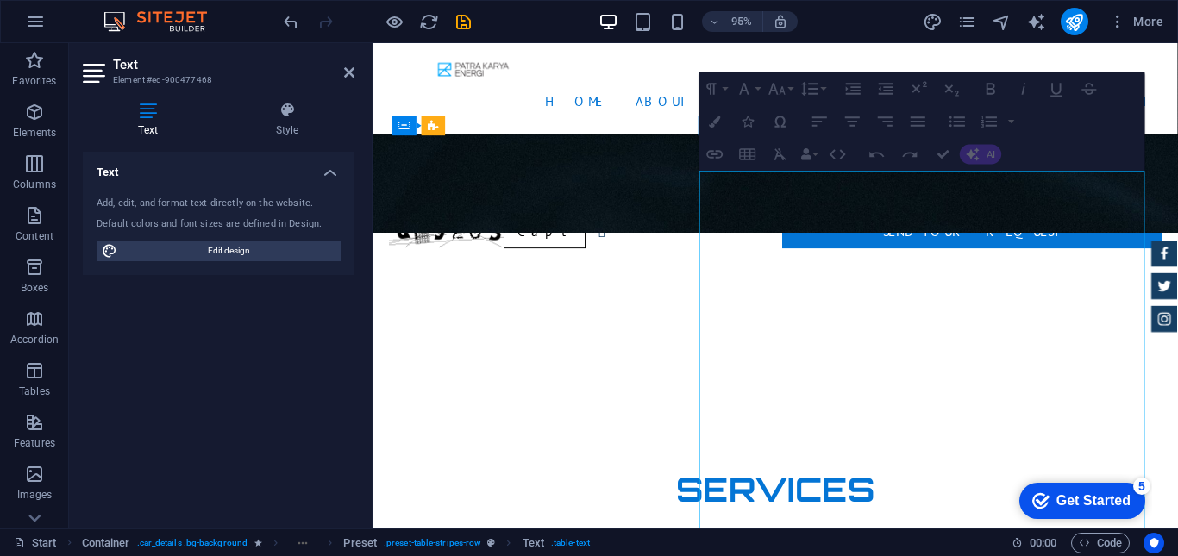
drag, startPoint x: 849, startPoint y: 205, endPoint x: 865, endPoint y: 205, distance: 16.4
drag, startPoint x: 1007, startPoint y: 195, endPoint x: 985, endPoint y: 195, distance: 21.6
drag, startPoint x: 866, startPoint y: 194, endPoint x: 901, endPoint y: 202, distance: 36.2
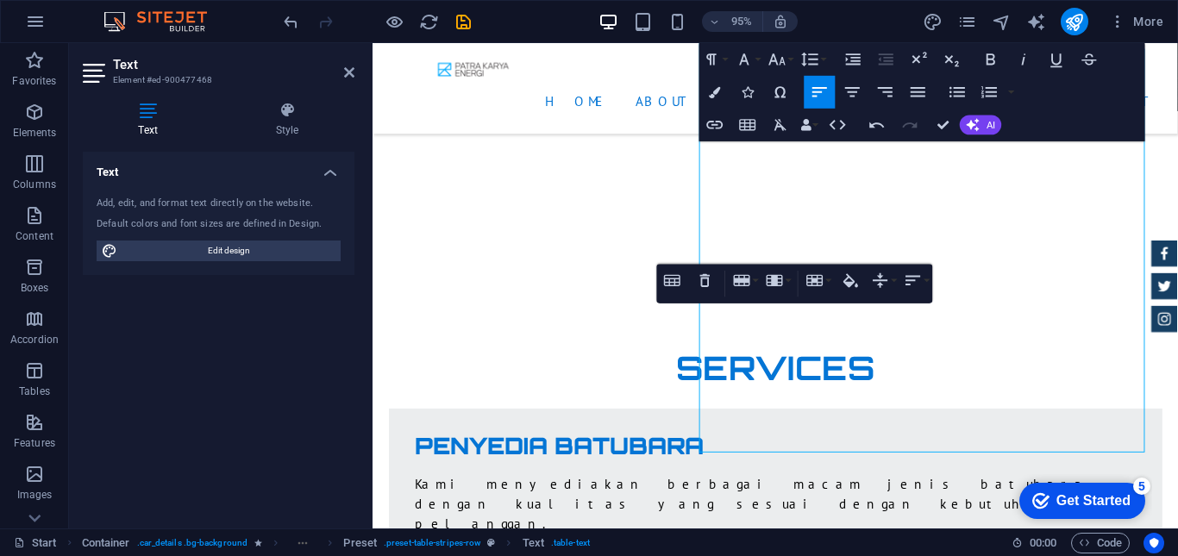
scroll to position [3467, 0]
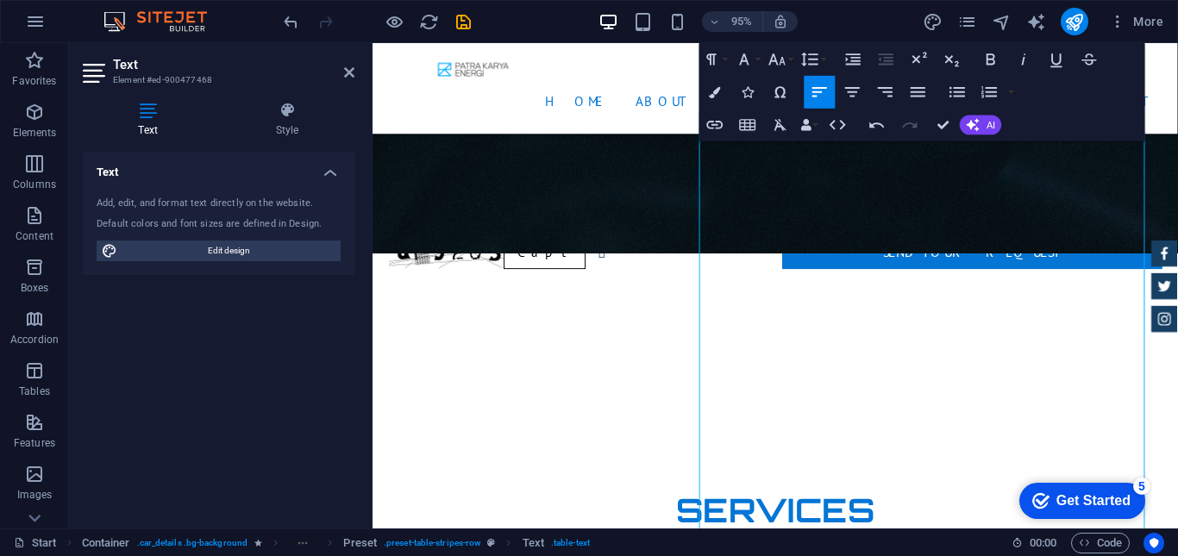
scroll to position [3193, 0]
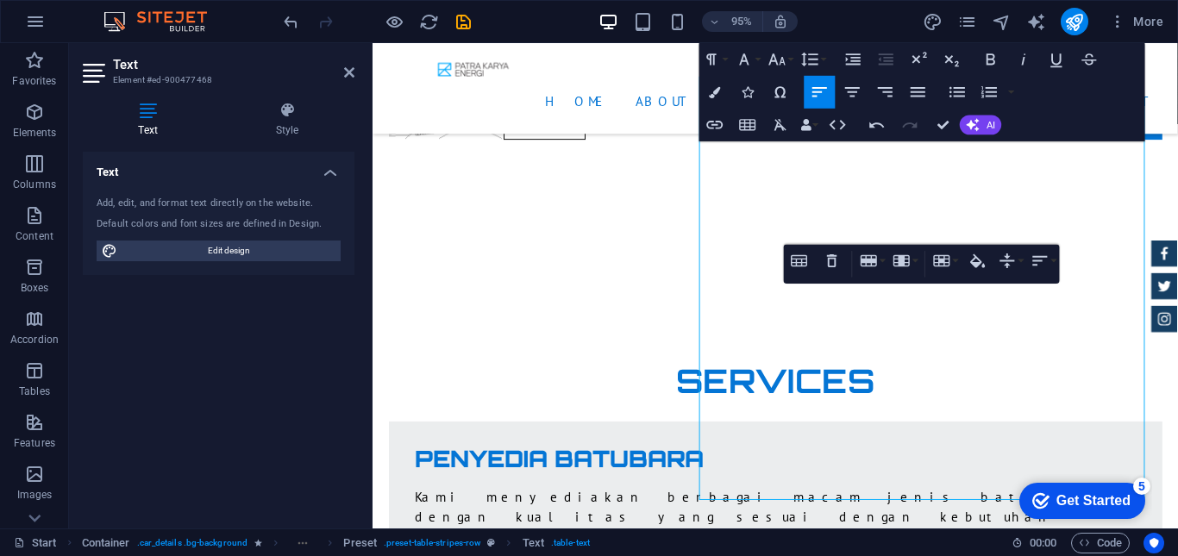
scroll to position [3442, 0]
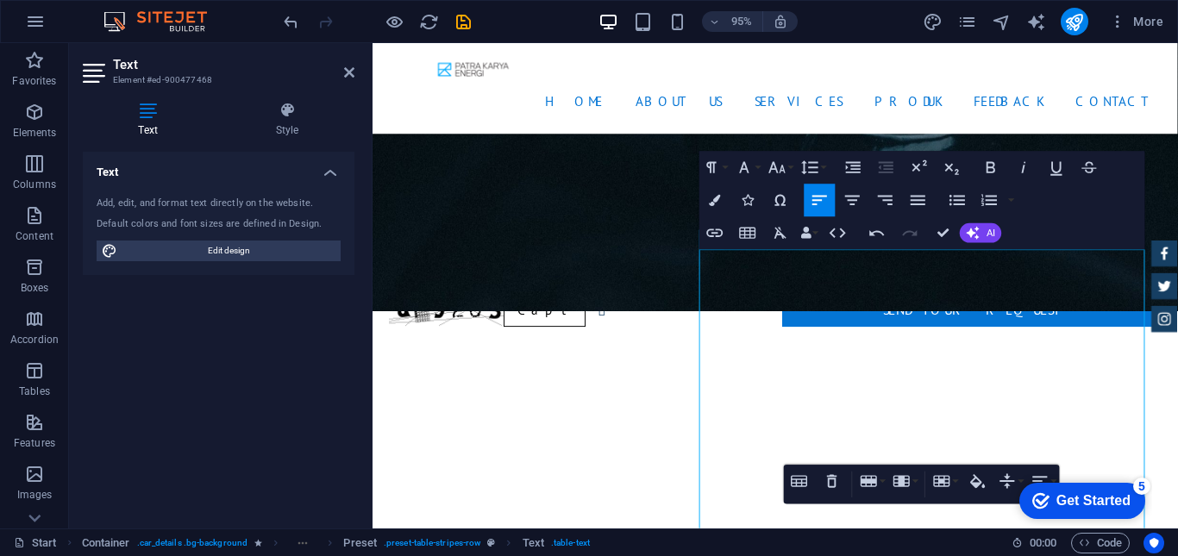
scroll to position [3205, 0]
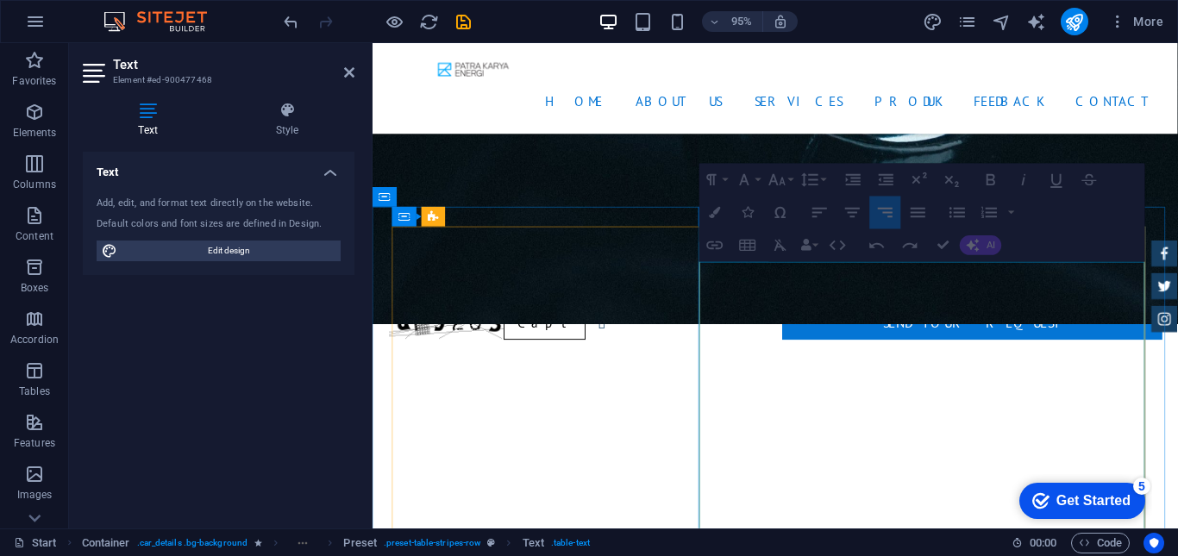
drag, startPoint x: 1133, startPoint y: 320, endPoint x: 474, endPoint y: 43, distance: 714.8
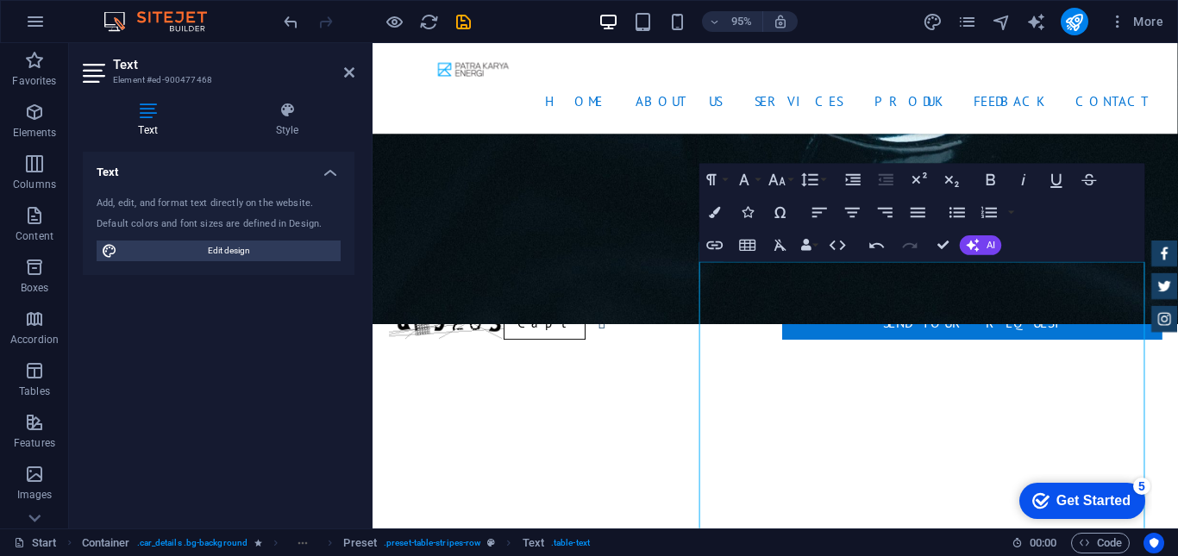
drag, startPoint x: 1546, startPoint y: 324, endPoint x: 1219, endPoint y: 314, distance: 327.1
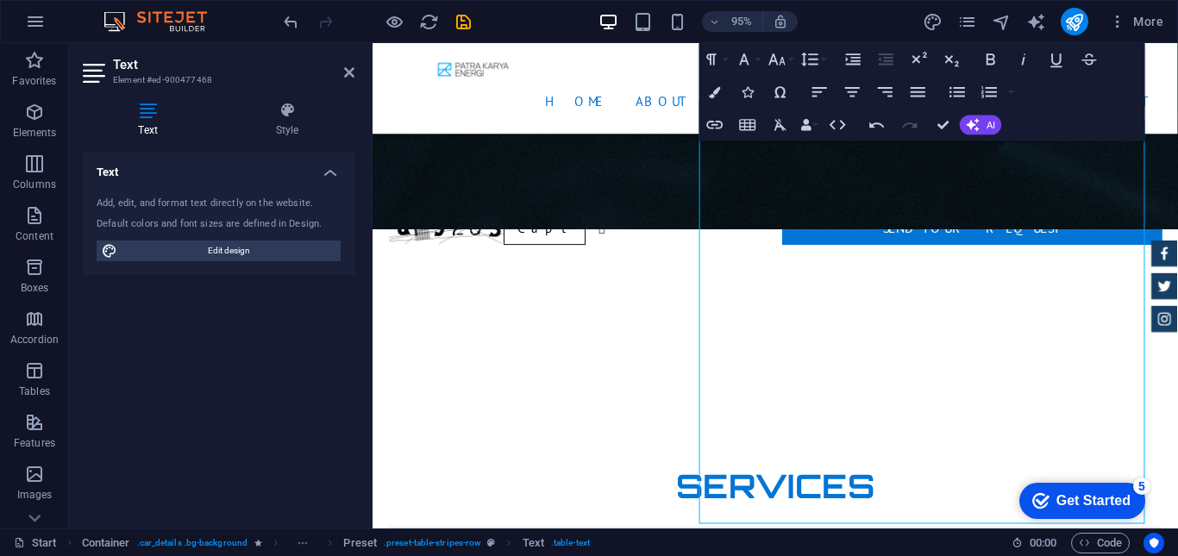
scroll to position [3242, 0]
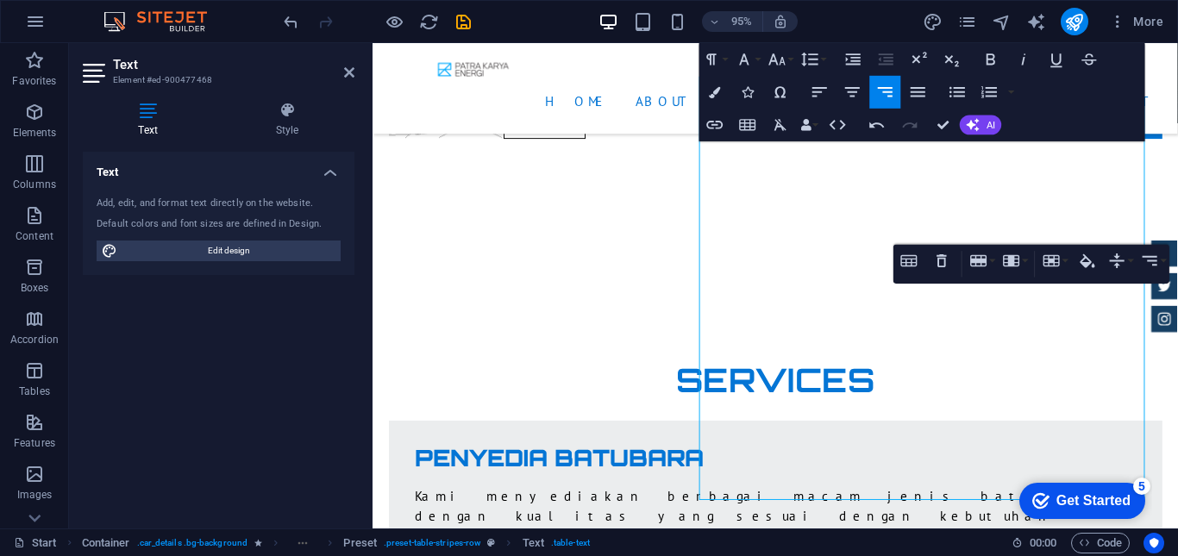
scroll to position [3430, 0]
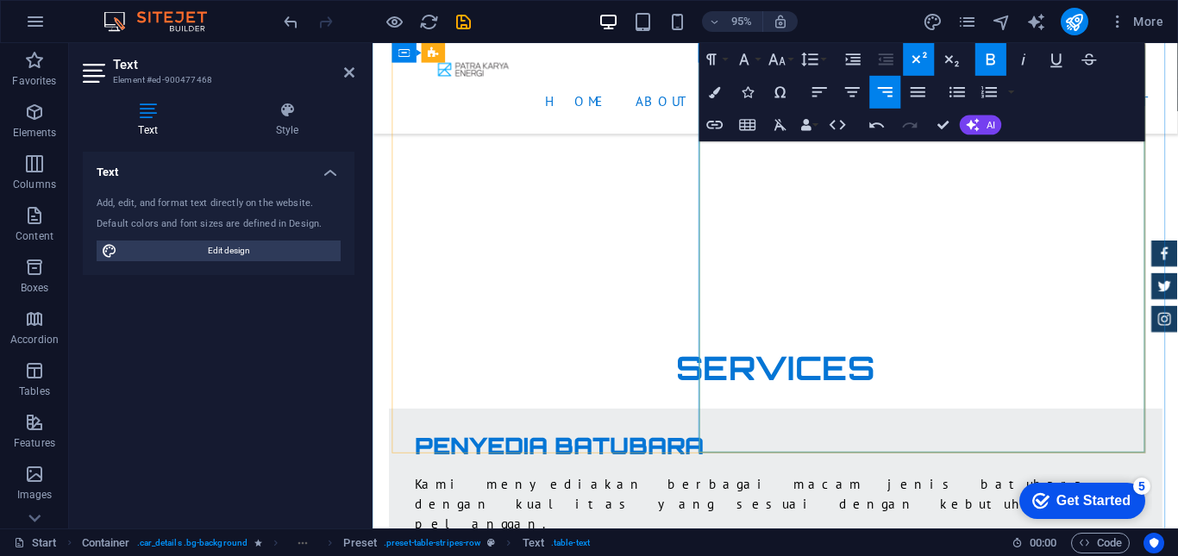
drag, startPoint x: 1125, startPoint y: 455, endPoint x: 1172, endPoint y: 455, distance: 47.4
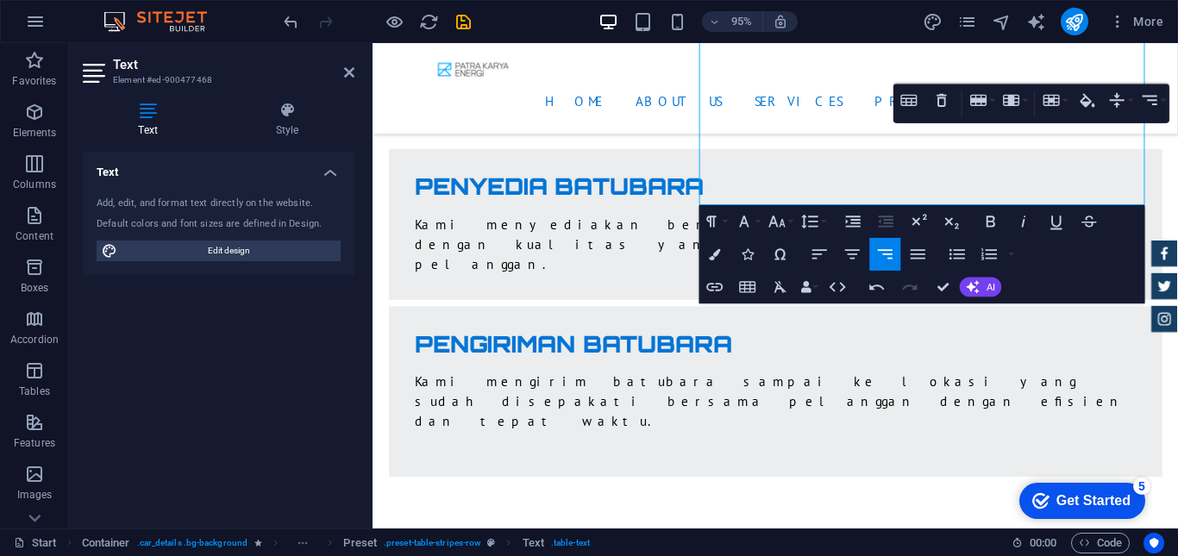
scroll to position [3715, 0]
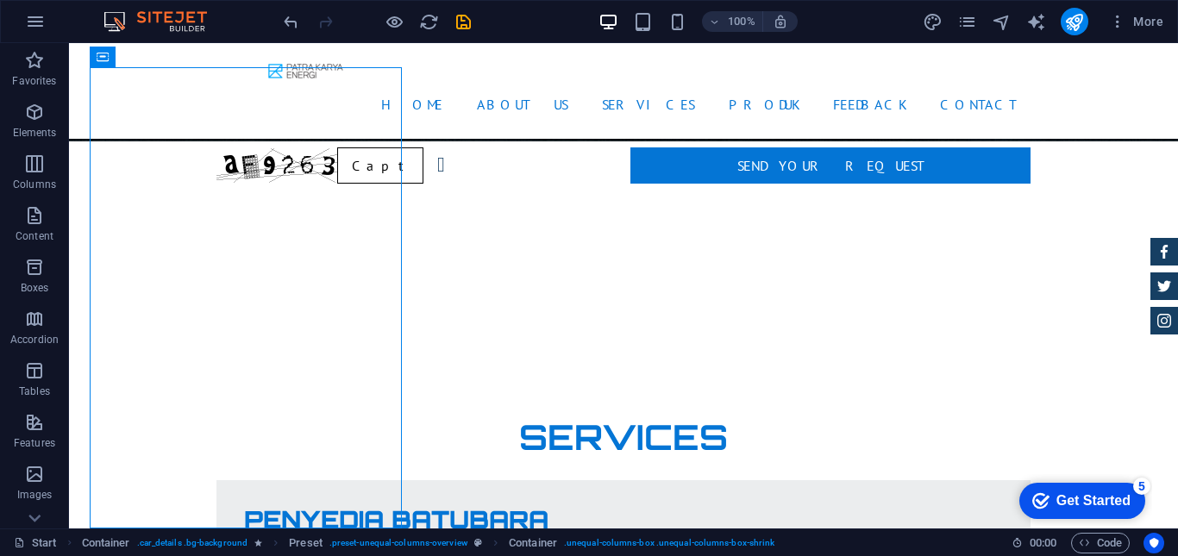
scroll to position [3337, 0]
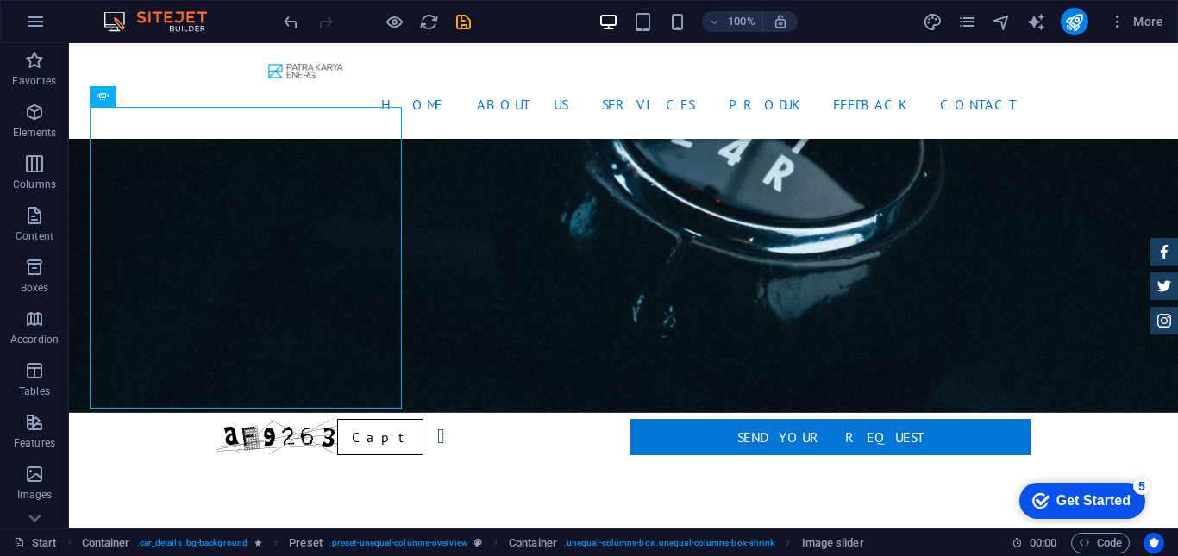
scroll to position [3067, 0]
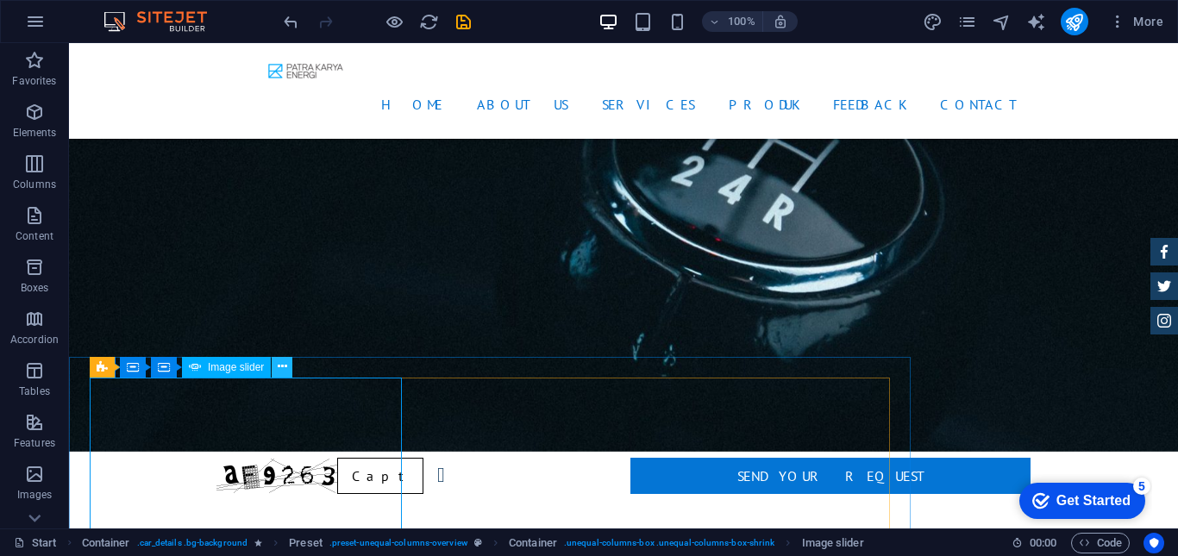
click at [284, 367] on icon at bounding box center [282, 367] width 9 height 18
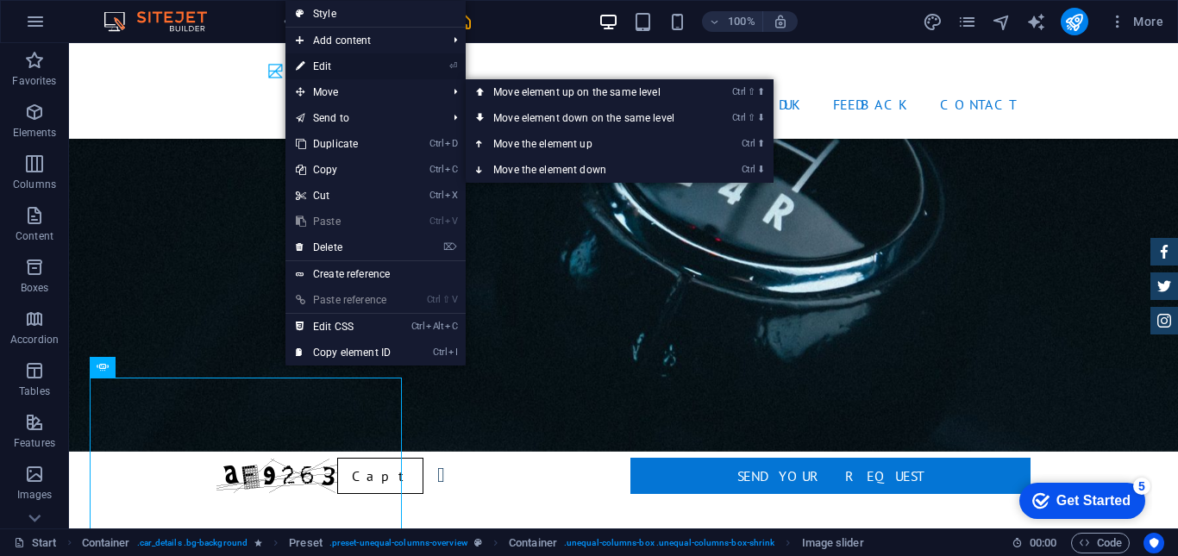
click at [321, 66] on link "⏎ Edit" at bounding box center [344, 66] width 116 height 26
select select "px"
select select "ms"
select select "progressive"
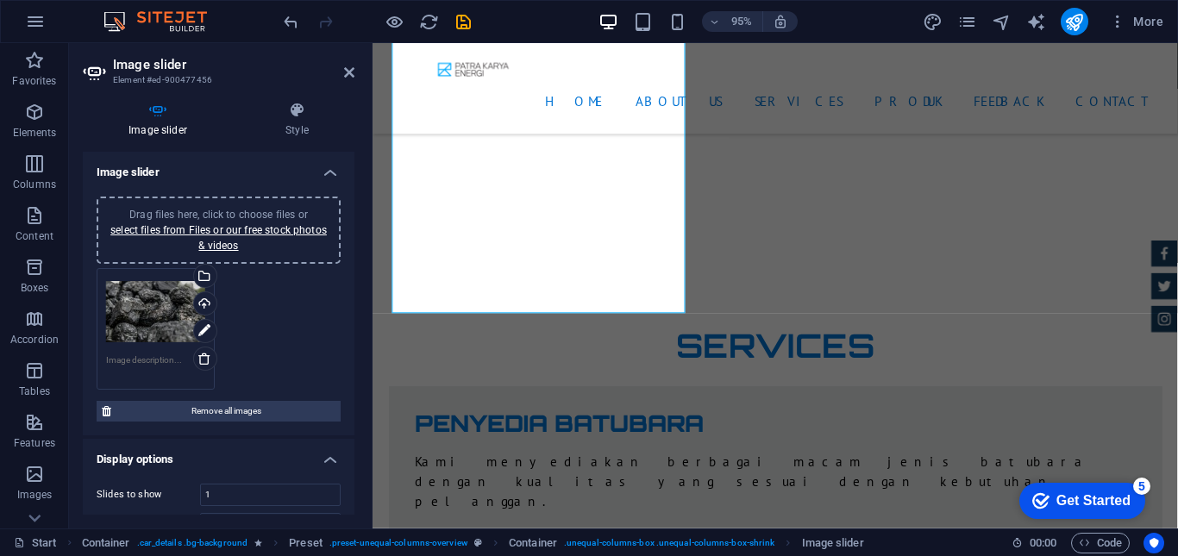
scroll to position [3466, 0]
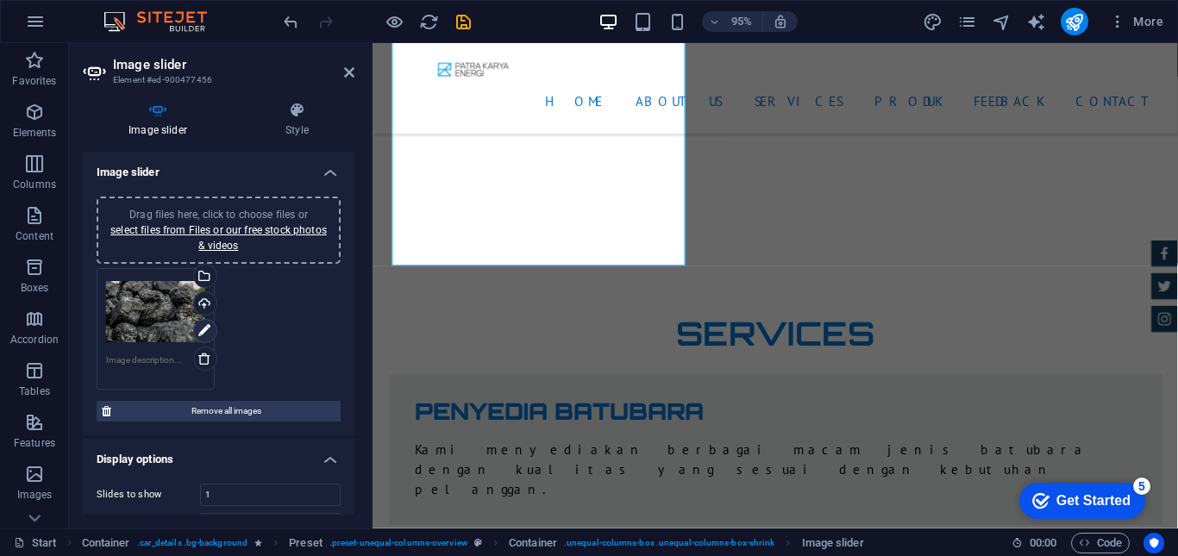
click at [196, 332] on link at bounding box center [205, 331] width 24 height 24
click at [203, 330] on icon at bounding box center [204, 331] width 12 height 21
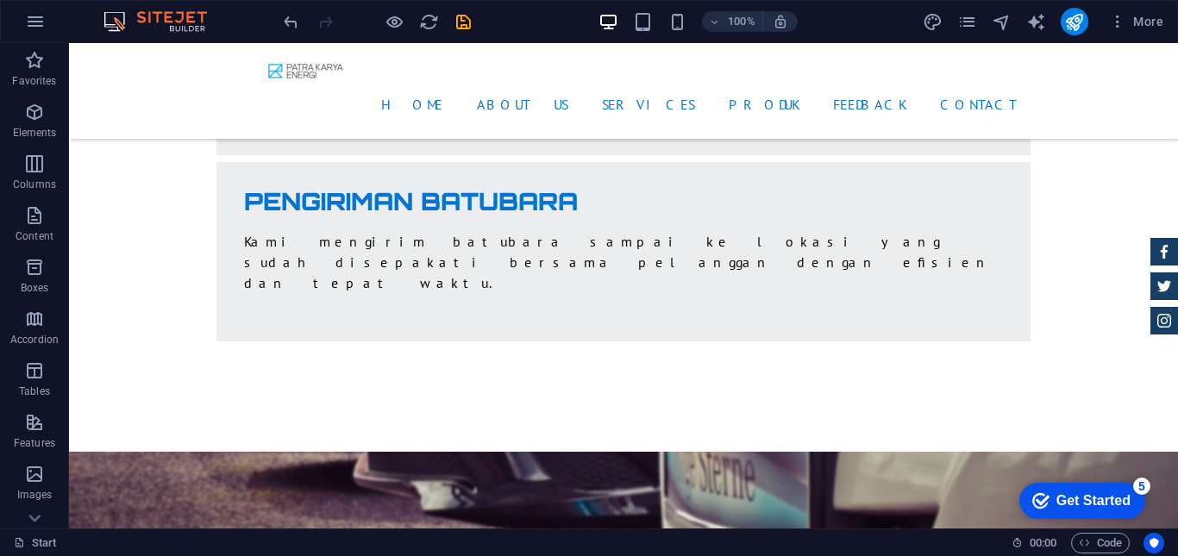
scroll to position [3835, 0]
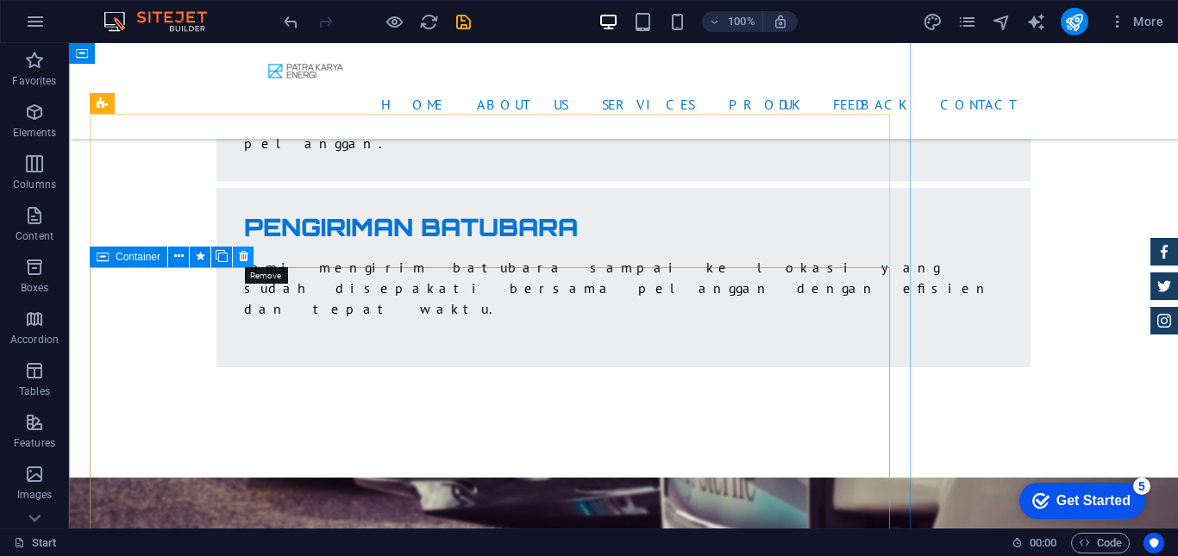
click at [239, 255] on icon at bounding box center [243, 257] width 9 height 18
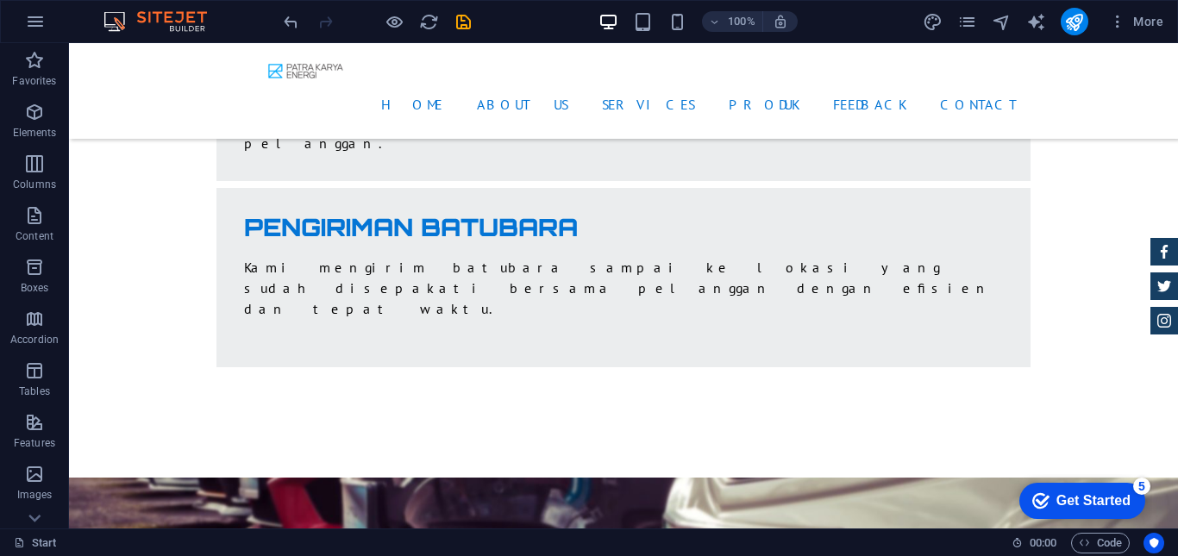
scroll to position [3685, 0]
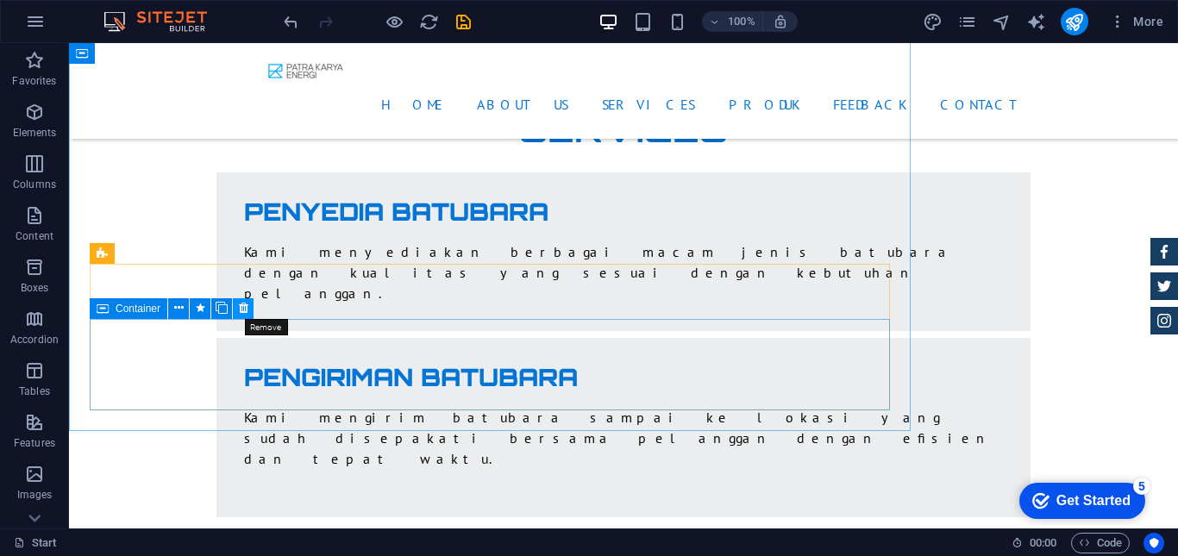
click at [240, 308] on icon at bounding box center [243, 308] width 9 height 18
click at [240, 311] on icon at bounding box center [243, 308] width 9 height 18
click at [241, 312] on icon at bounding box center [243, 308] width 9 height 18
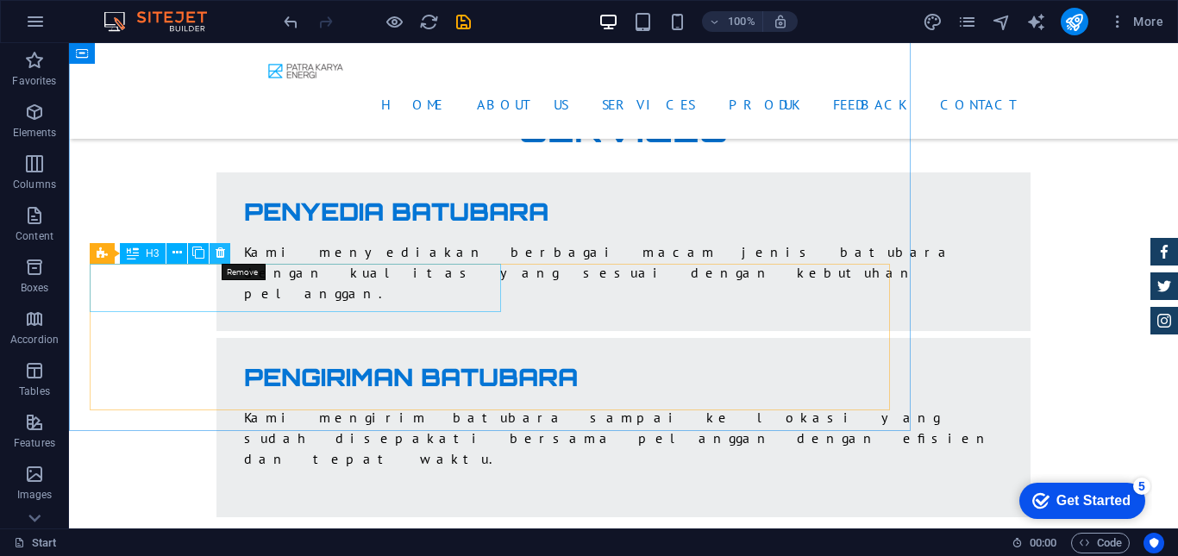
click at [222, 260] on icon at bounding box center [220, 253] width 9 height 18
click at [217, 261] on icon at bounding box center [220, 253] width 9 height 18
click at [219, 258] on icon at bounding box center [220, 253] width 9 height 18
click at [222, 253] on icon at bounding box center [220, 253] width 9 height 18
click at [219, 254] on icon at bounding box center [220, 253] width 9 height 18
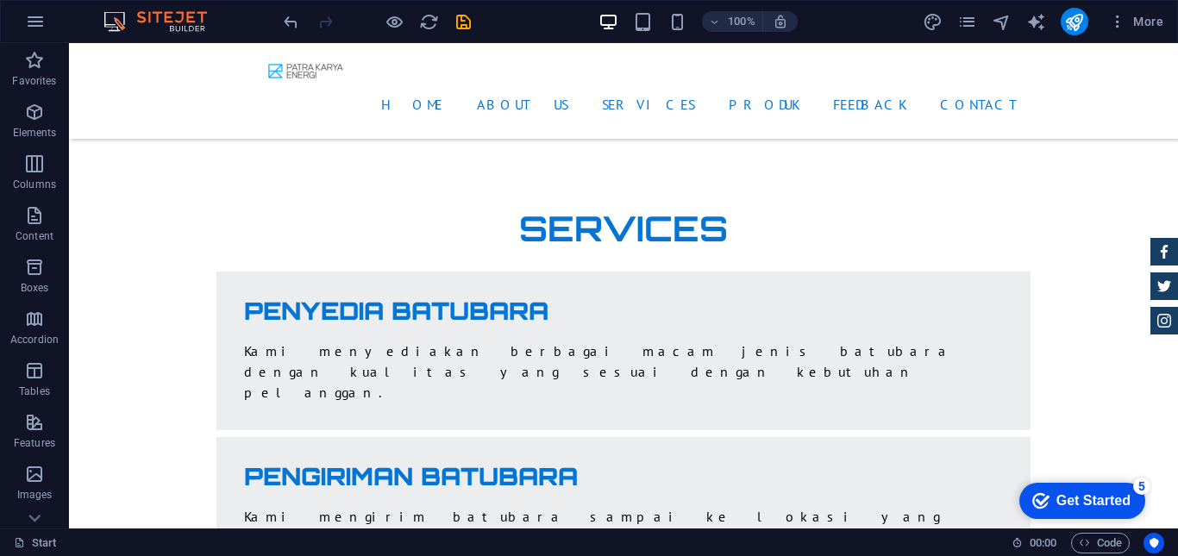
scroll to position [3636, 0]
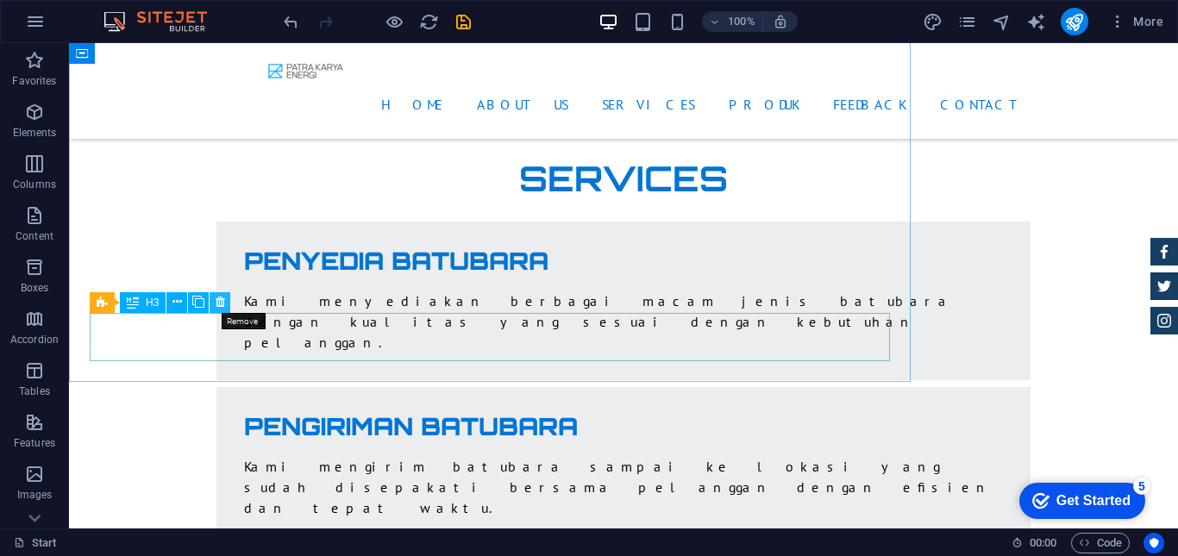
click at [218, 304] on icon at bounding box center [220, 302] width 9 height 18
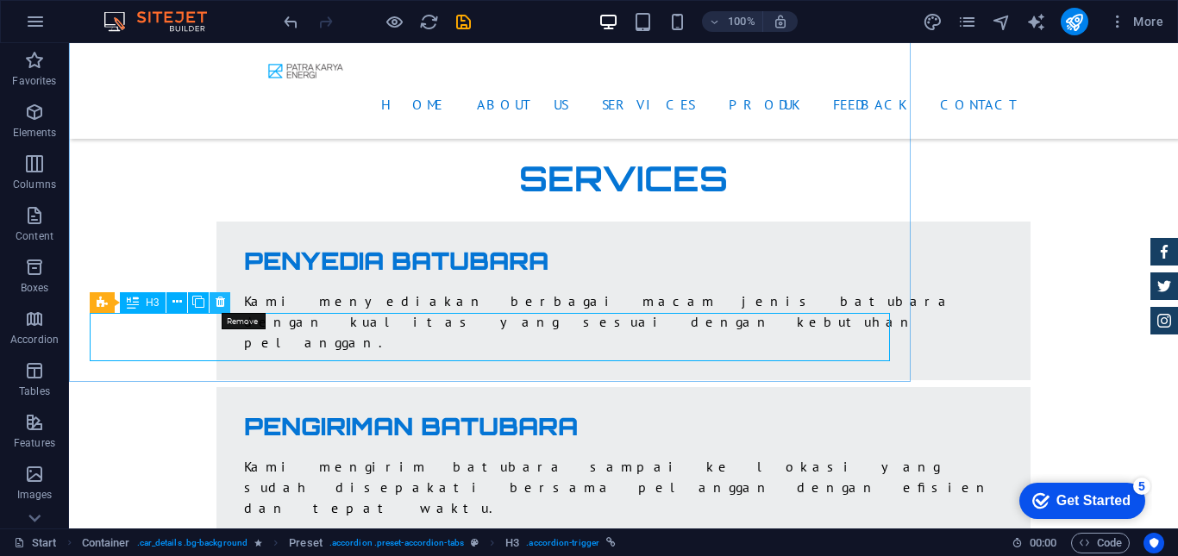
click at [217, 308] on icon at bounding box center [220, 302] width 9 height 18
click at [221, 304] on icon at bounding box center [220, 302] width 9 height 18
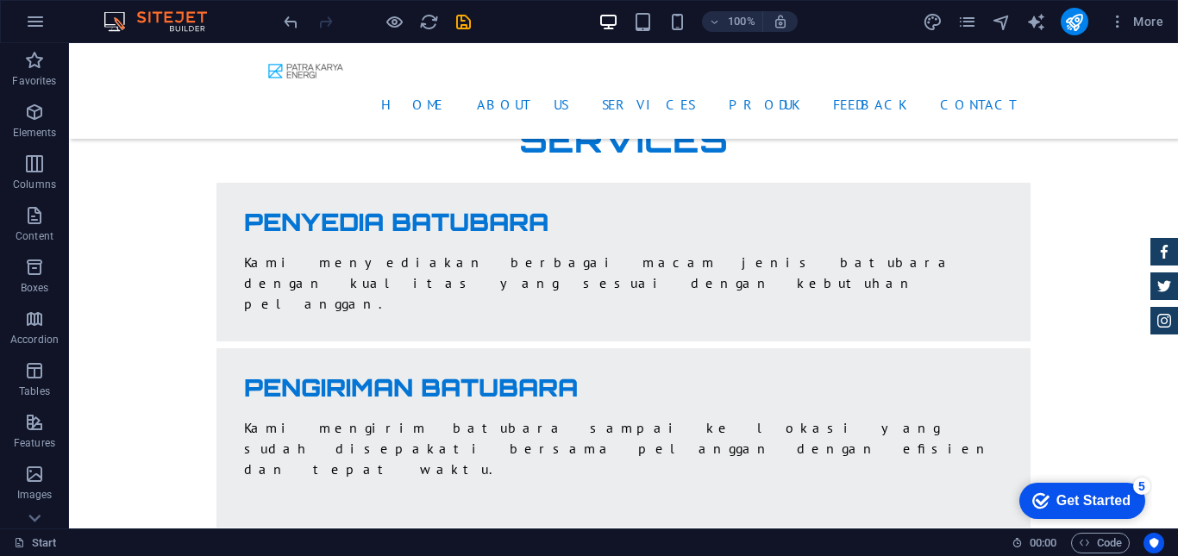
scroll to position [3650, 0]
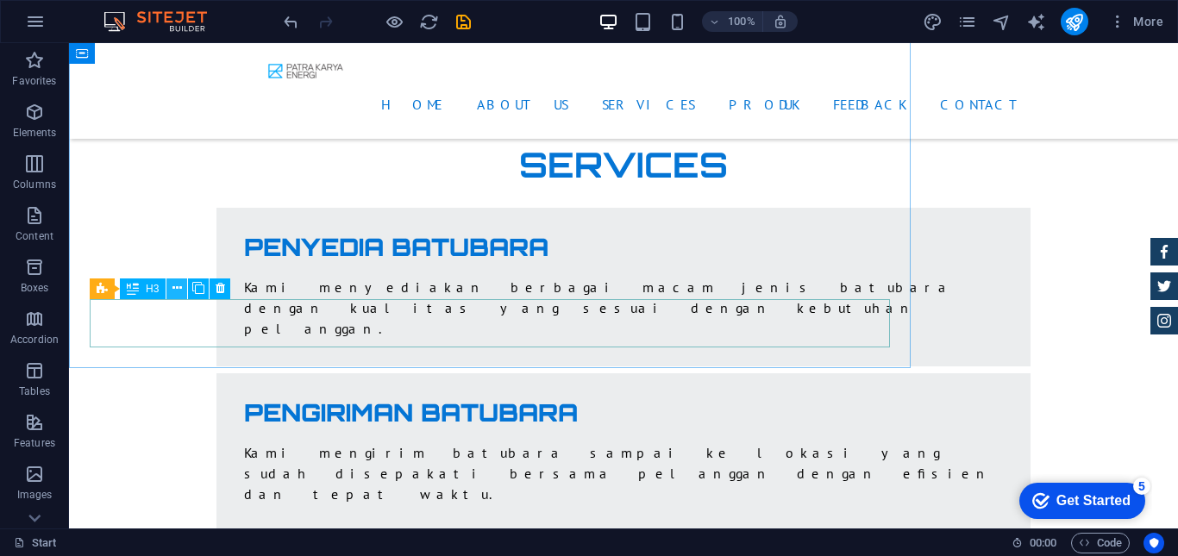
click at [175, 294] on icon at bounding box center [177, 288] width 9 height 18
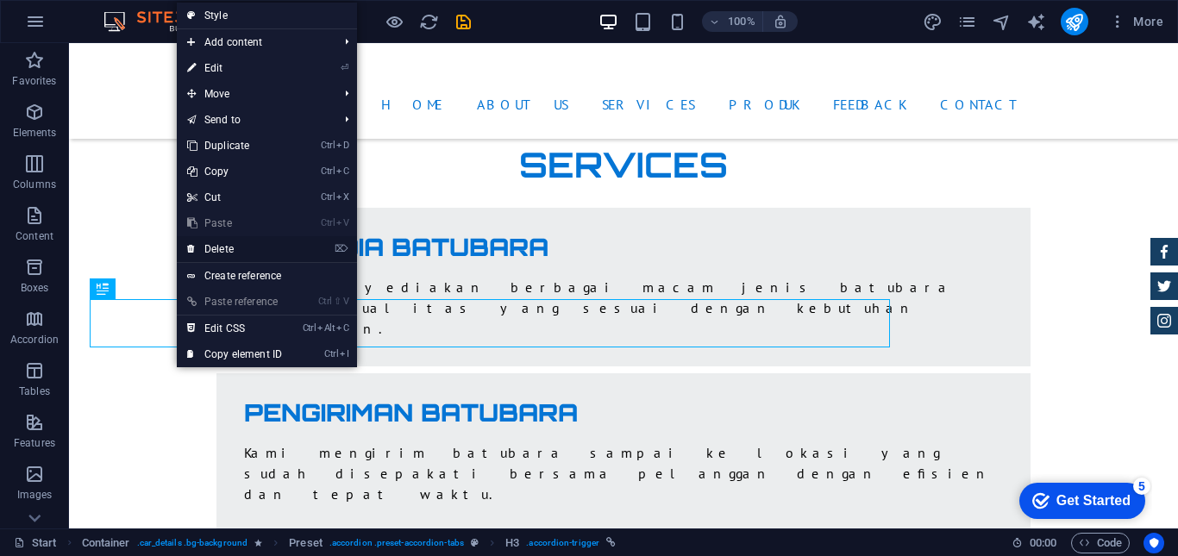
click at [221, 252] on link "⌦ Delete" at bounding box center [235, 249] width 116 height 26
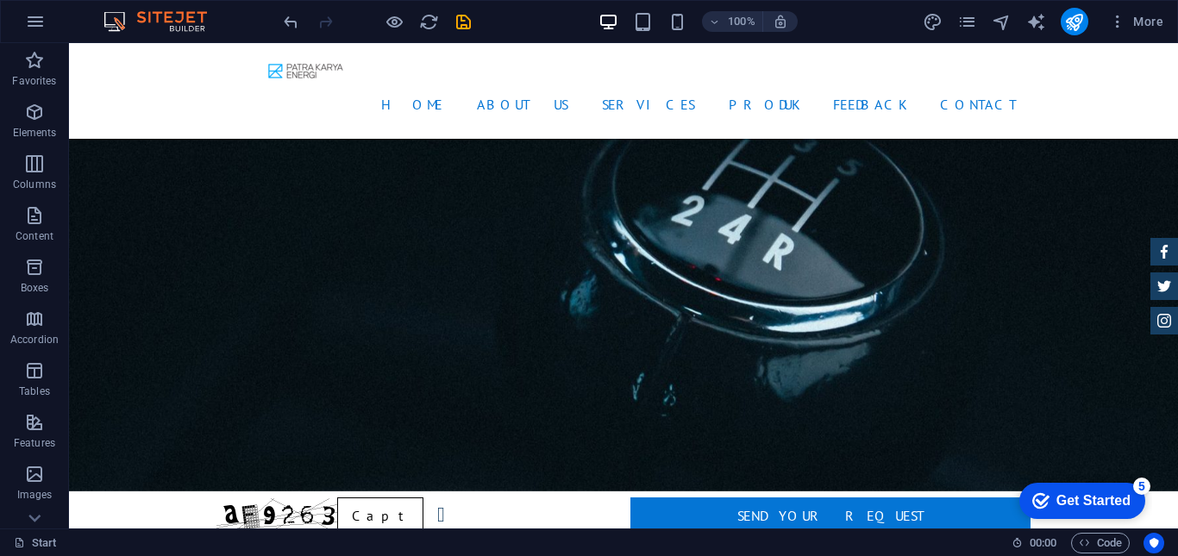
scroll to position [3015, 0]
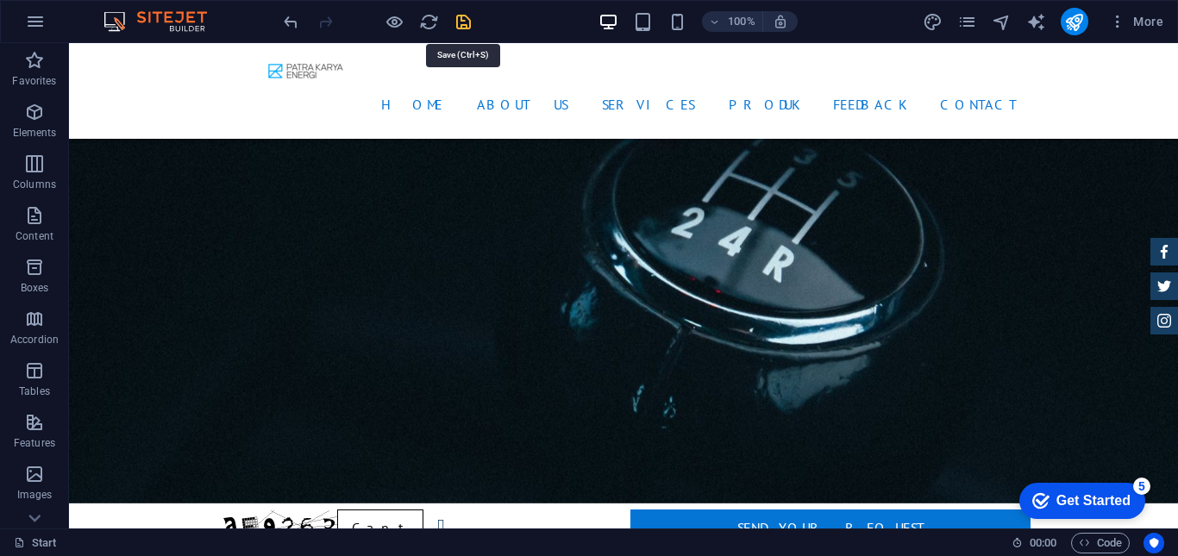
click at [463, 21] on icon "save" at bounding box center [464, 22] width 20 height 20
click at [1075, 22] on icon "publish" at bounding box center [1074, 22] width 20 height 20
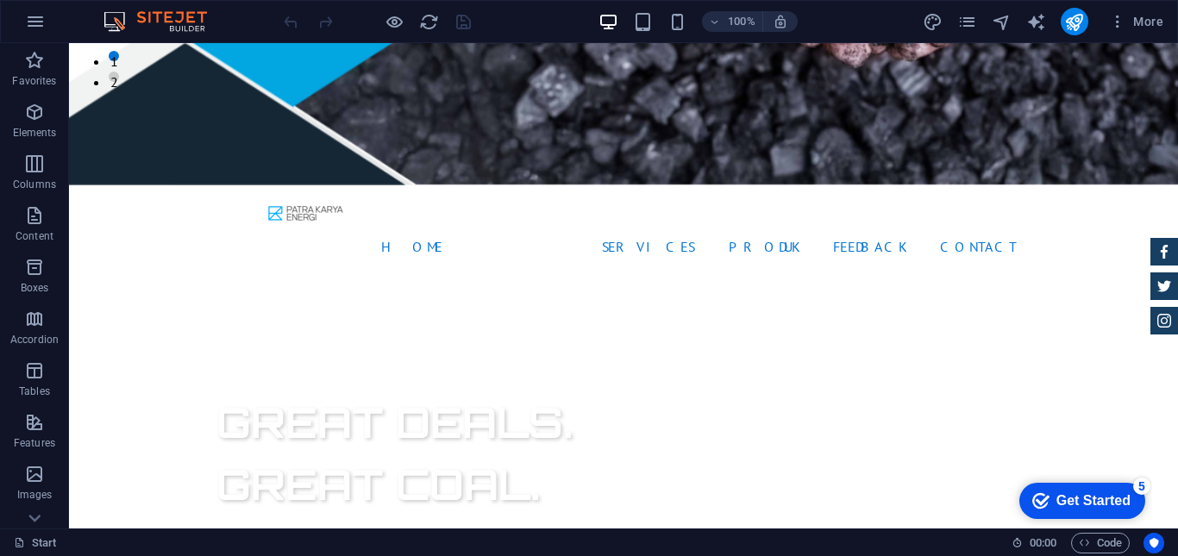
scroll to position [411, 0]
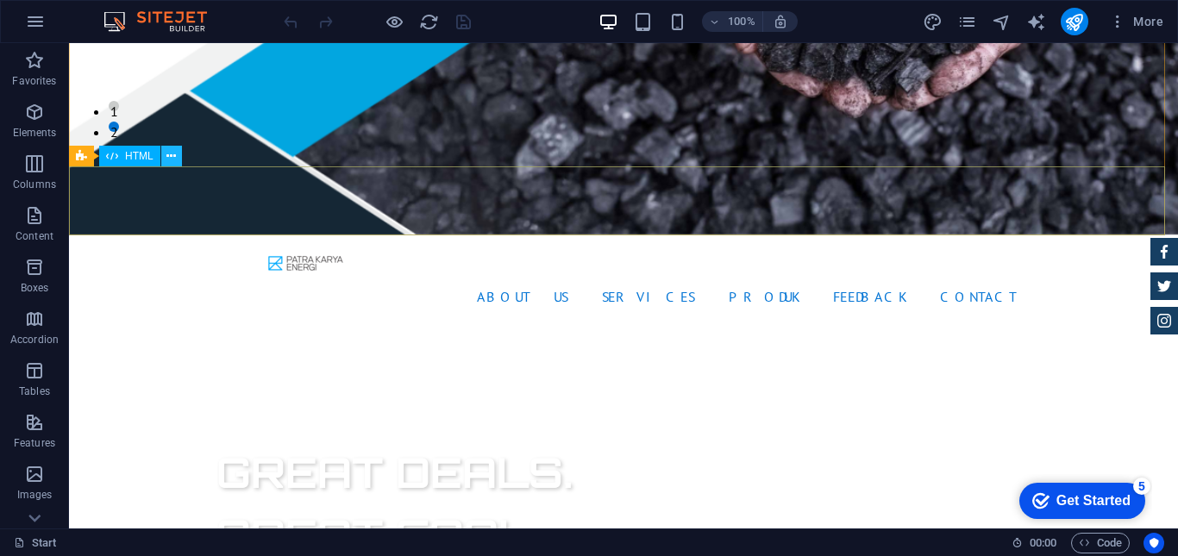
click at [170, 159] on icon at bounding box center [170, 157] width 9 height 18
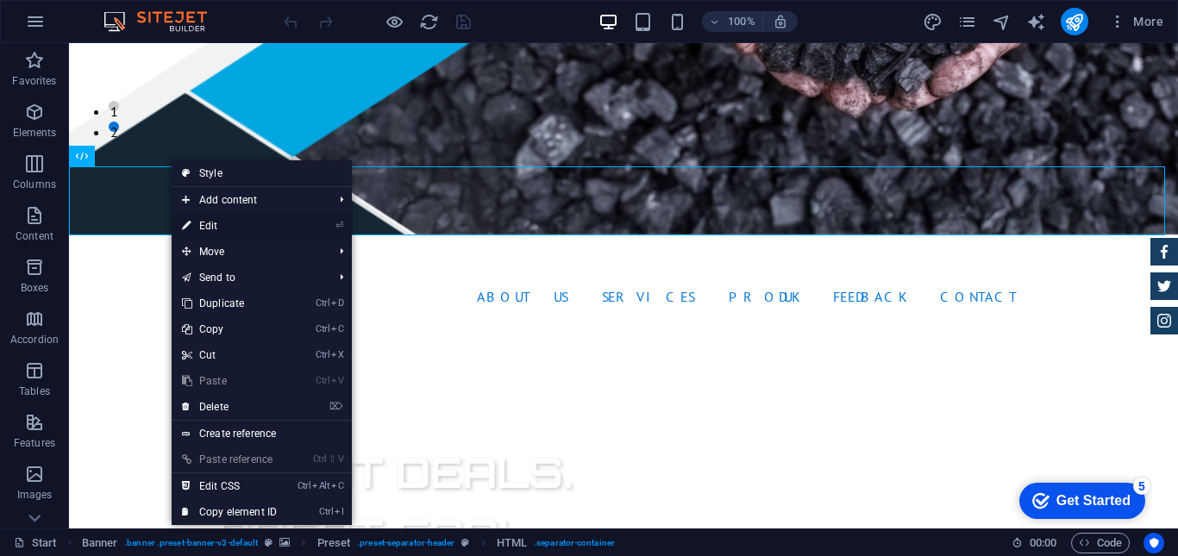
click at [197, 224] on link "⏎ Edit" at bounding box center [230, 226] width 116 height 26
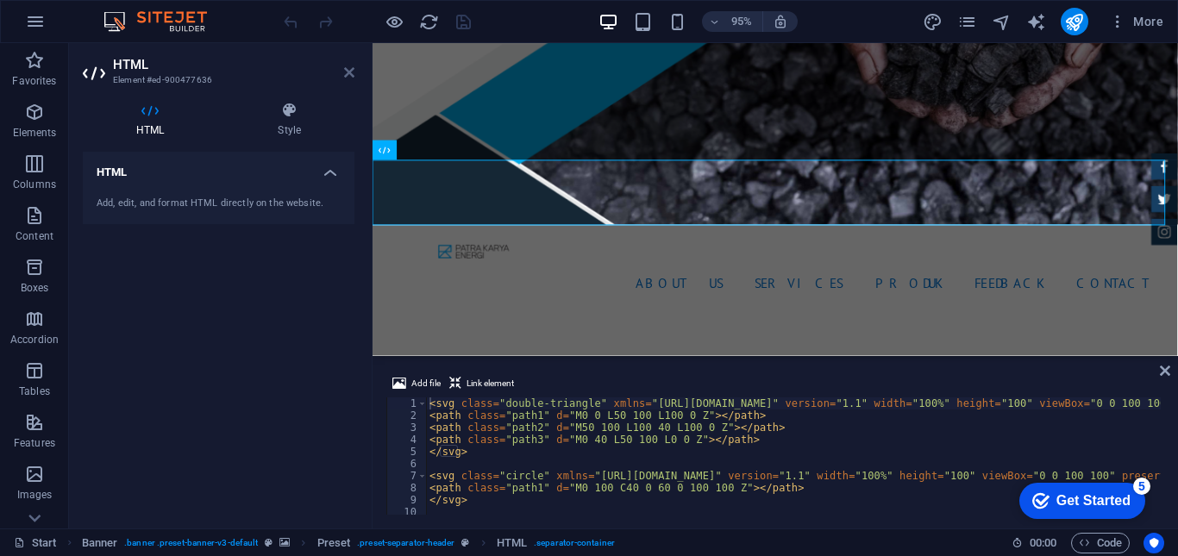
click at [347, 78] on icon at bounding box center [349, 73] width 10 height 14
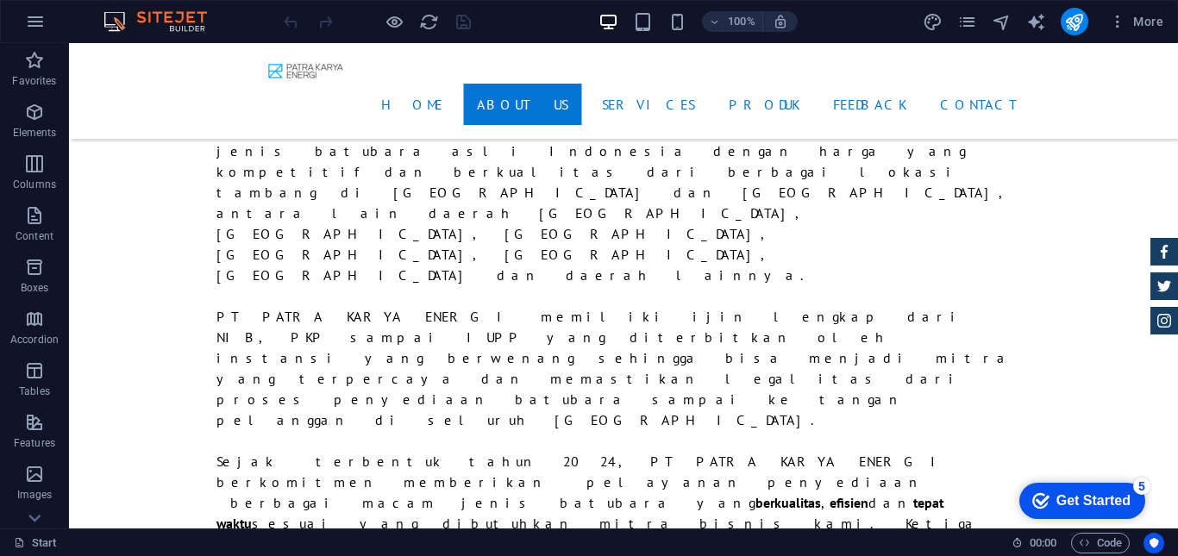
scroll to position [1283, 0]
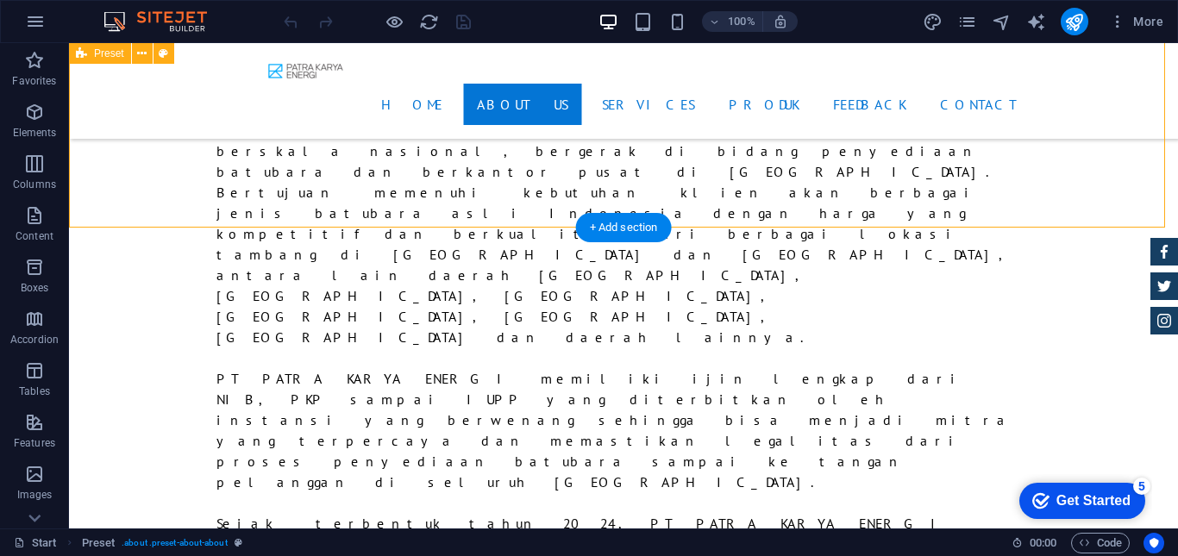
drag, startPoint x: 1164, startPoint y: 167, endPoint x: 1164, endPoint y: 185, distance: 18.1
